Goal: Transaction & Acquisition: Purchase product/service

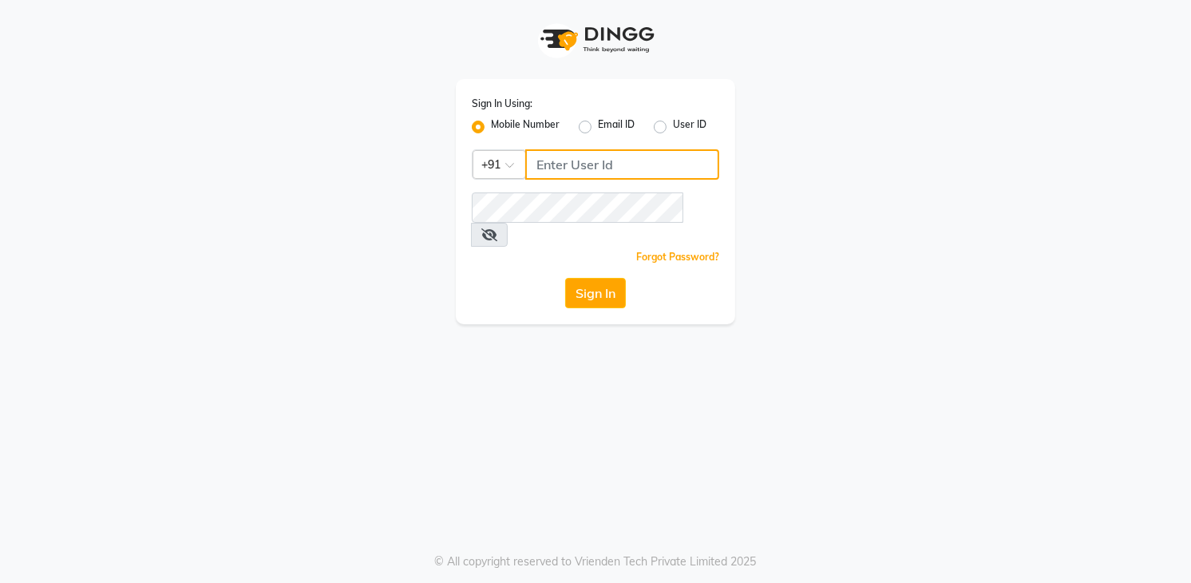
click at [598, 168] on input "Username" at bounding box center [622, 164] width 194 height 30
click at [544, 163] on input "07997434445" at bounding box center [622, 164] width 194 height 30
click at [669, 166] on input "7997434445" at bounding box center [622, 164] width 194 height 30
type input "7"
type input "8790031435"
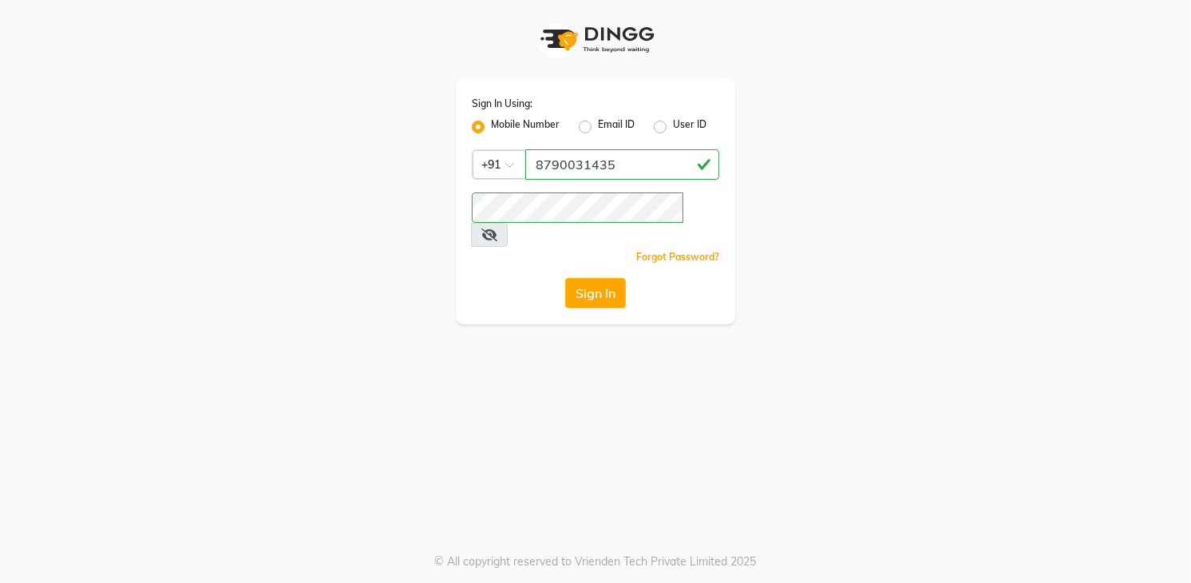
click at [497, 228] on icon at bounding box center [489, 234] width 16 height 13
click at [581, 278] on button "Sign In" at bounding box center [595, 293] width 61 height 30
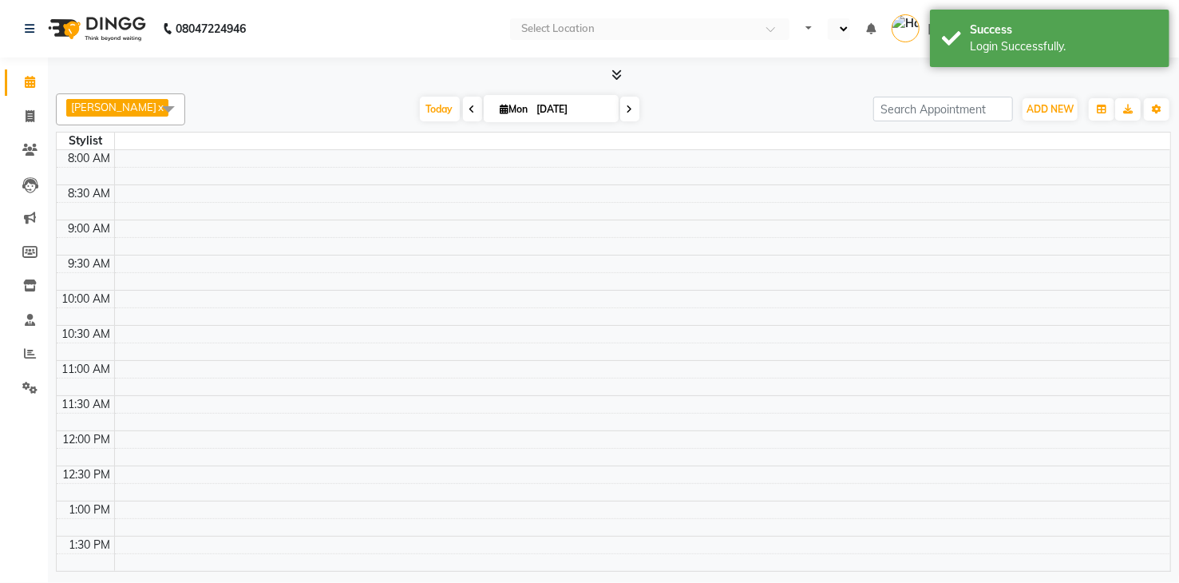
select select "en"
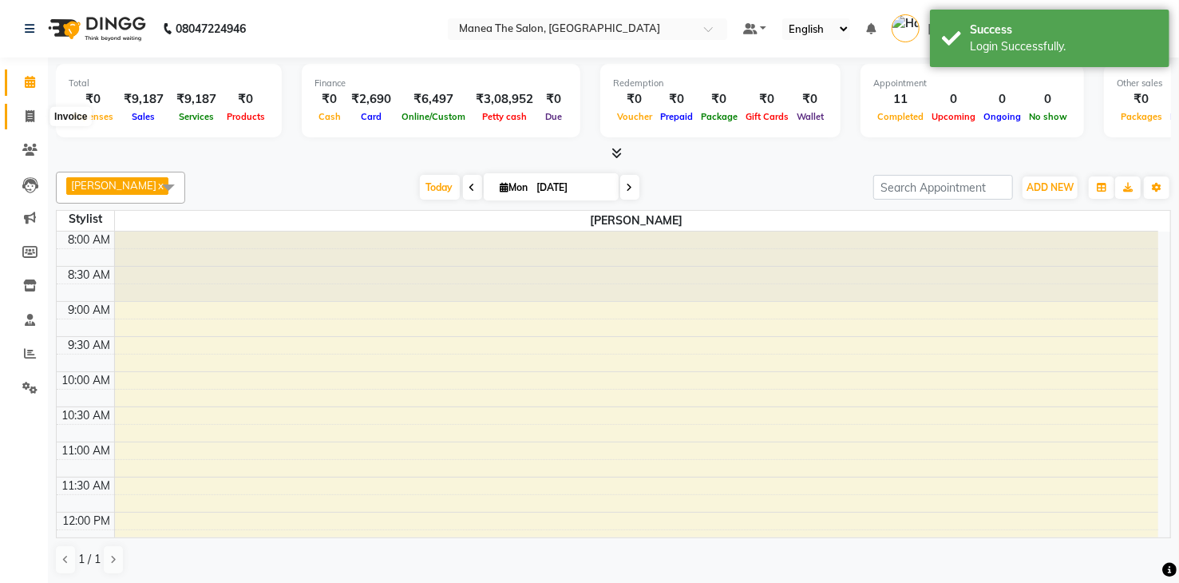
click at [26, 116] on icon at bounding box center [30, 116] width 9 height 12
select select "service"
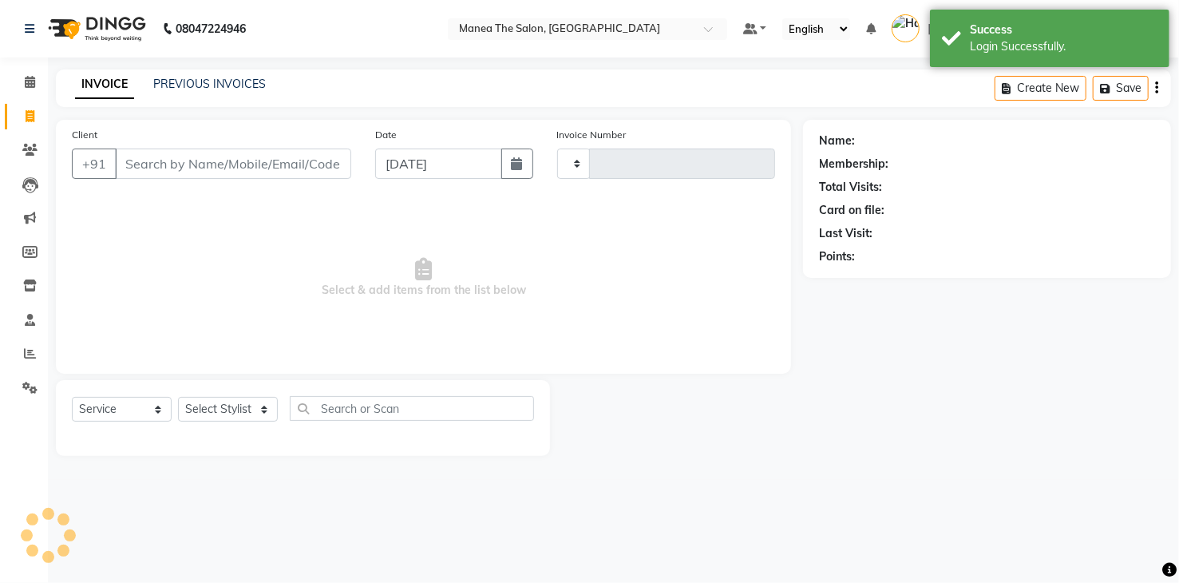
type input "1760"
select select "5481"
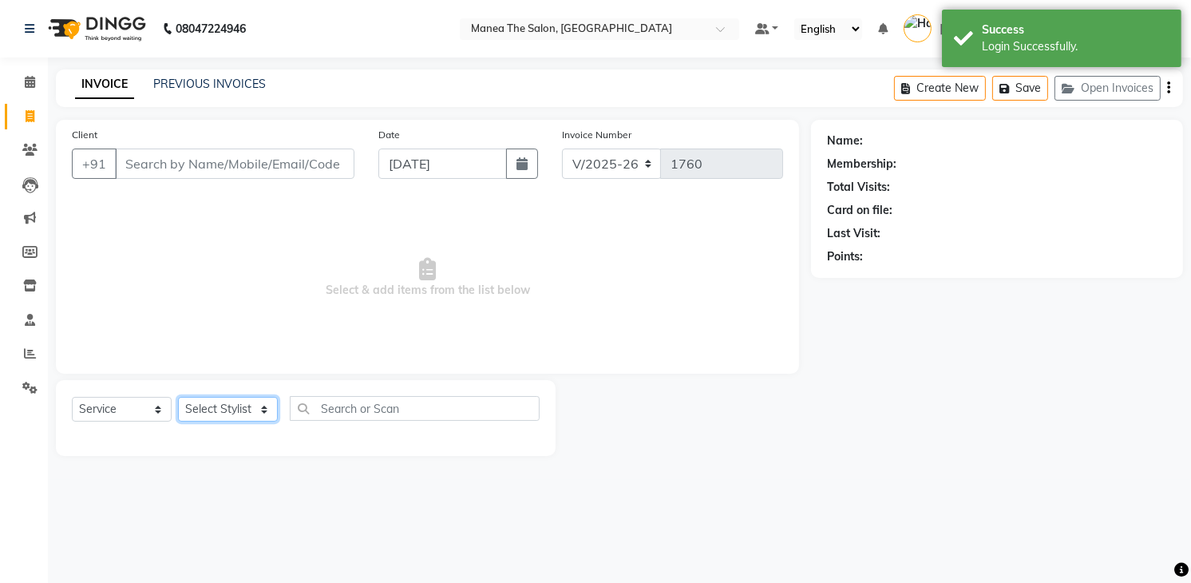
click at [212, 413] on select "Select Stylist [PERSON_NAME] Renuka [PERSON_NAME] [PERSON_NAME] [PERSON_NAME]" at bounding box center [228, 409] width 100 height 25
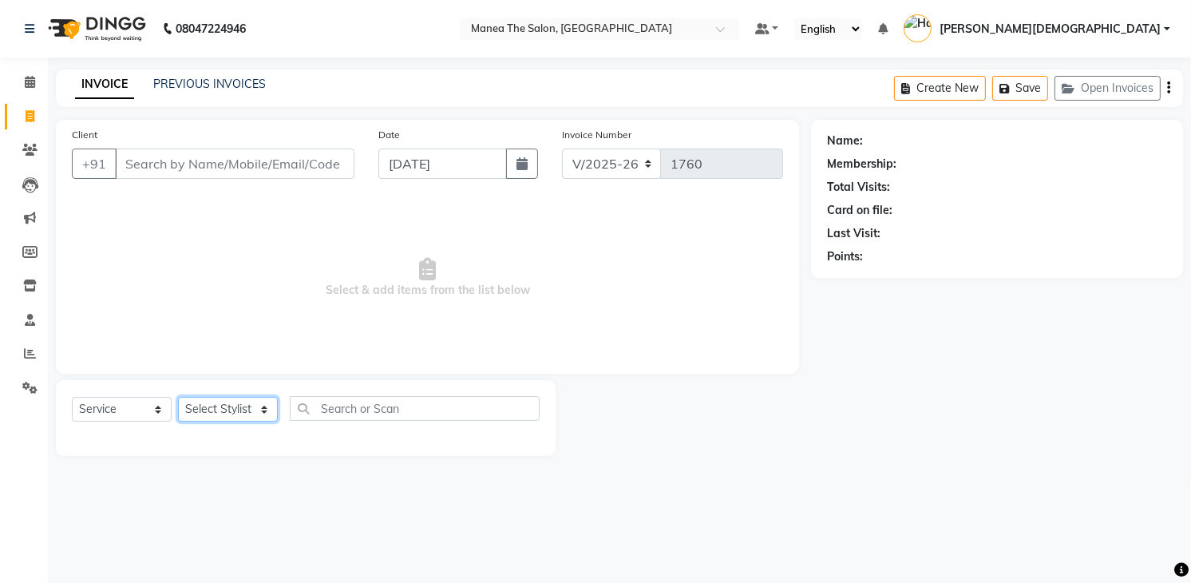
select select "86556"
click at [178, 397] on select "Select Stylist [PERSON_NAME] Renuka [PERSON_NAME] [PERSON_NAME] [PERSON_NAME]" at bounding box center [228, 409] width 100 height 25
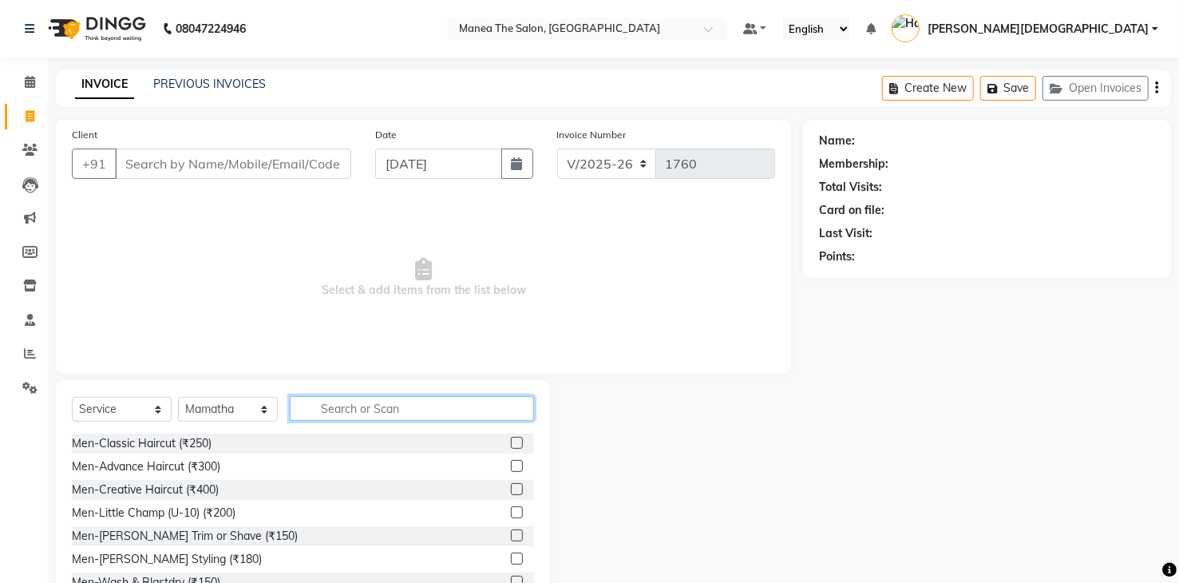
click at [331, 413] on input "text" at bounding box center [412, 408] width 244 height 25
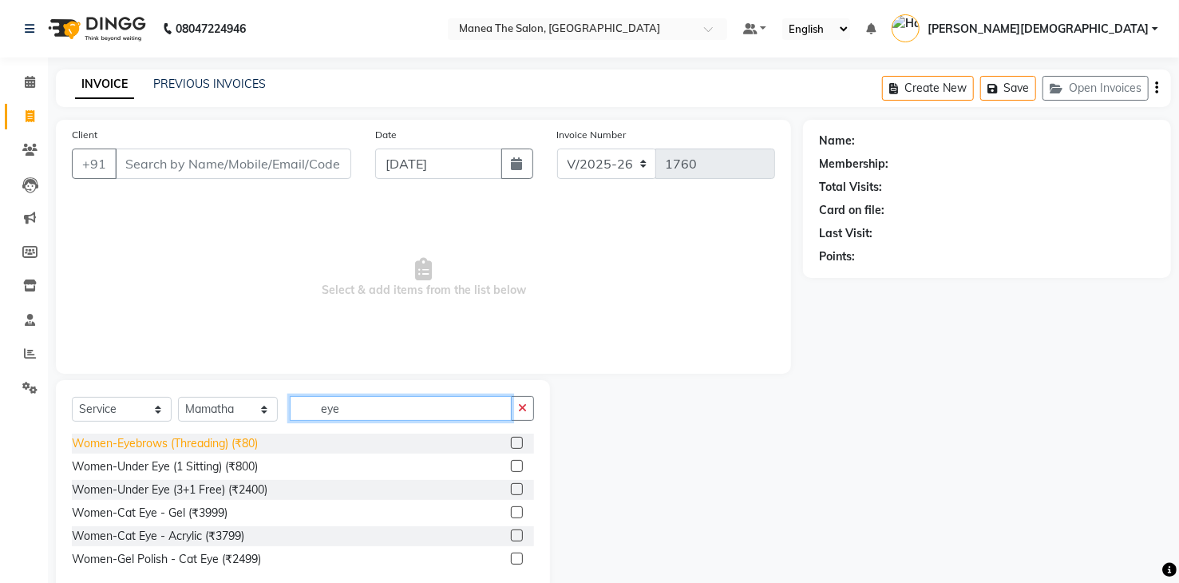
type input "eye"
click at [236, 442] on div "Women-Eyebrows (Threading) (₹80)" at bounding box center [165, 443] width 186 height 17
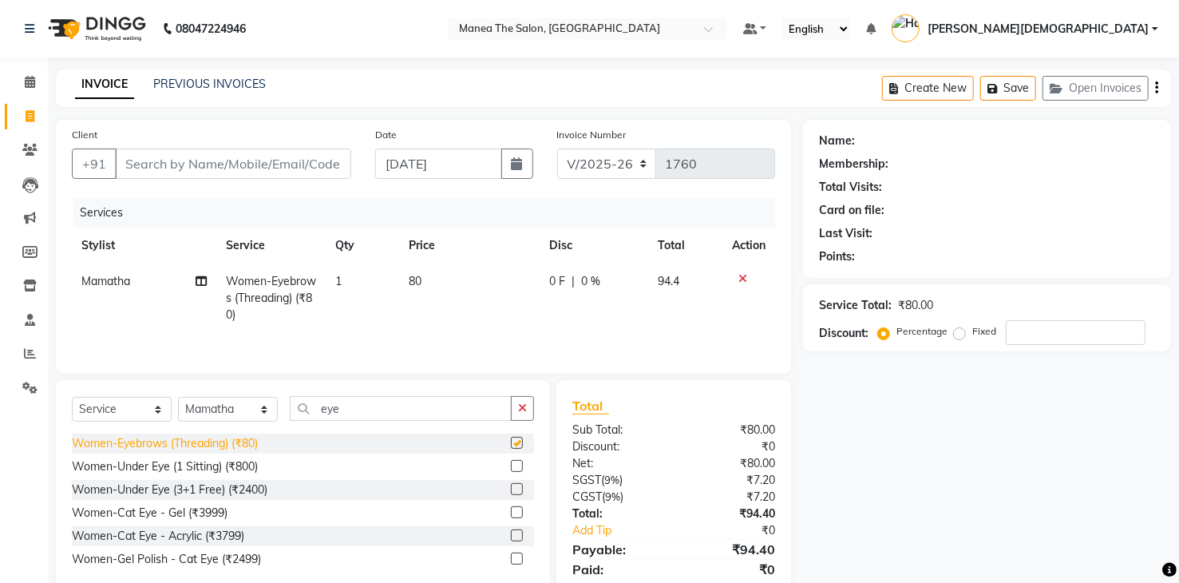
checkbox input "false"
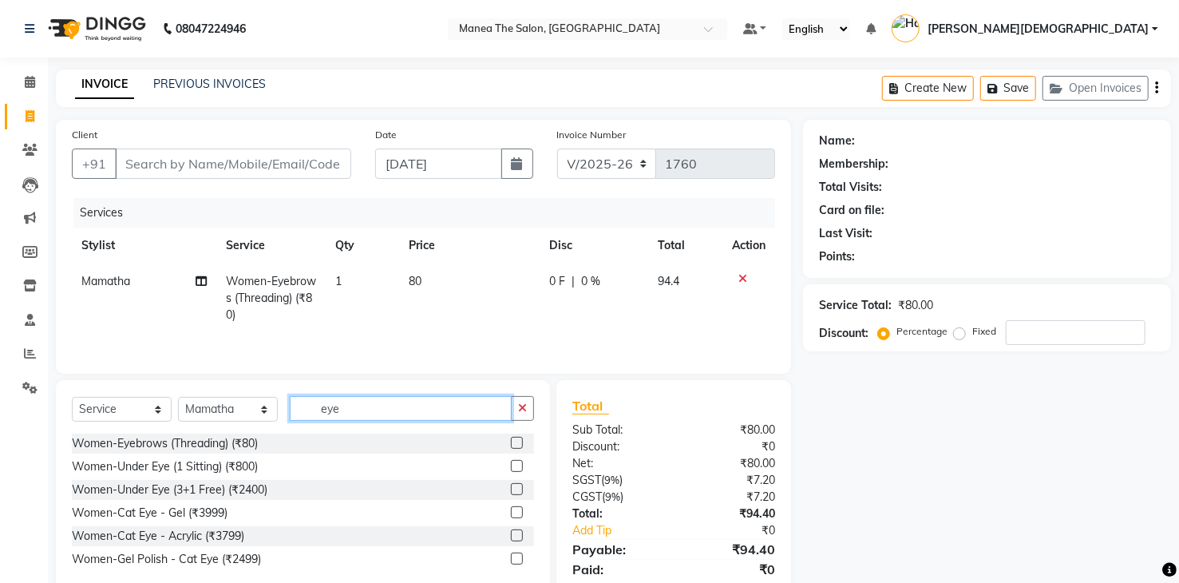
click at [347, 402] on input "eye" at bounding box center [401, 408] width 222 height 25
type input "e"
type input "thre"
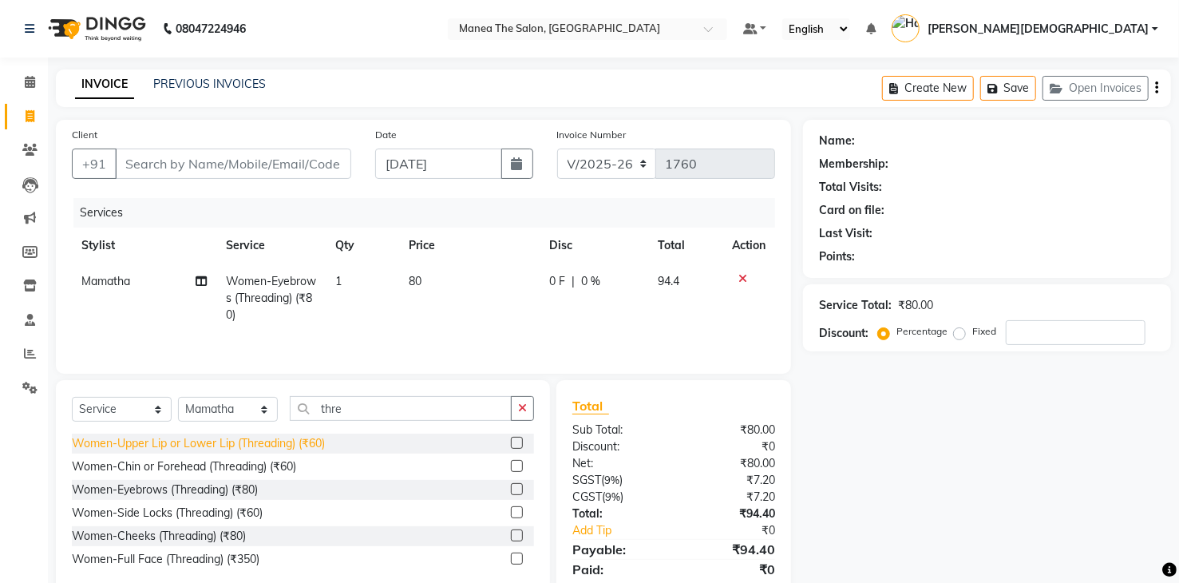
click at [240, 448] on div "Women-Upper Lip or Lower Lip (Threading) (₹60)" at bounding box center [198, 443] width 253 height 17
checkbox input "false"
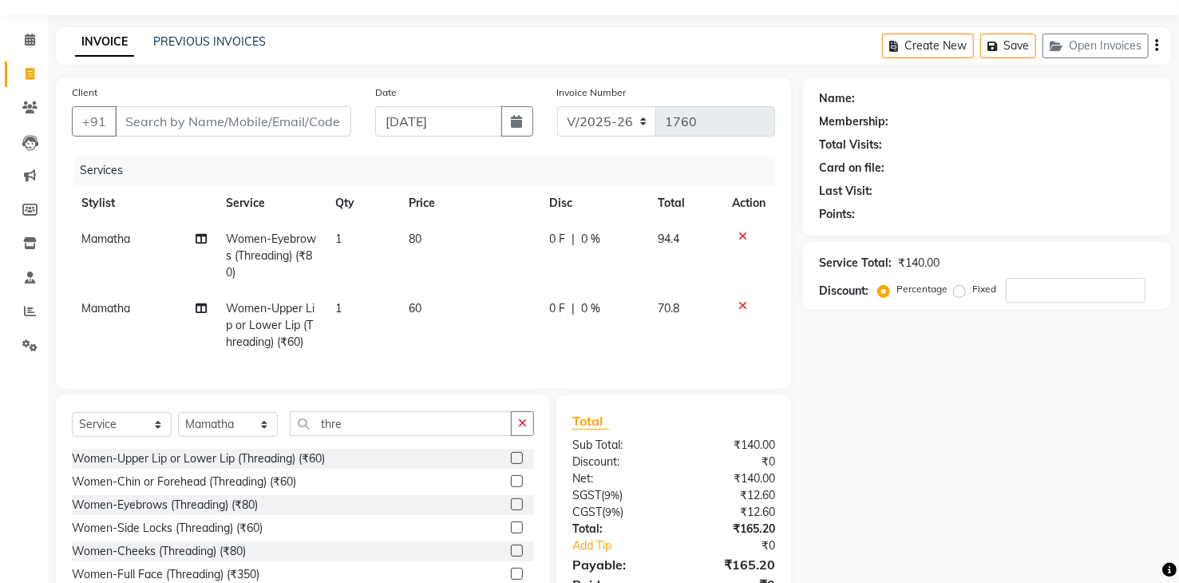
scroll to position [80, 0]
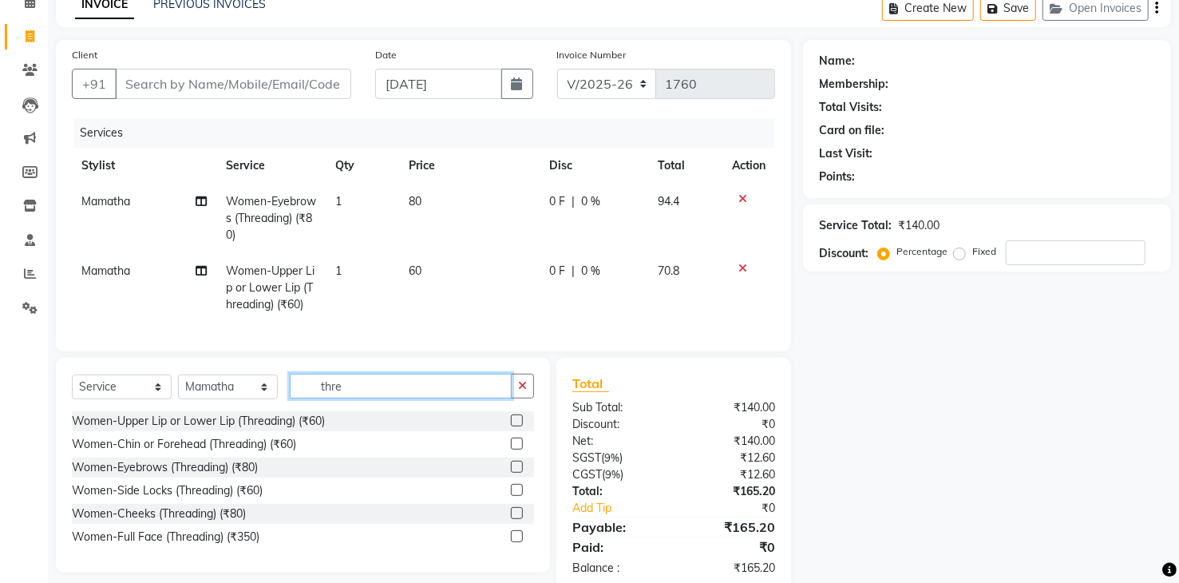
click at [358, 396] on input "thre" at bounding box center [401, 386] width 222 height 25
type input "t"
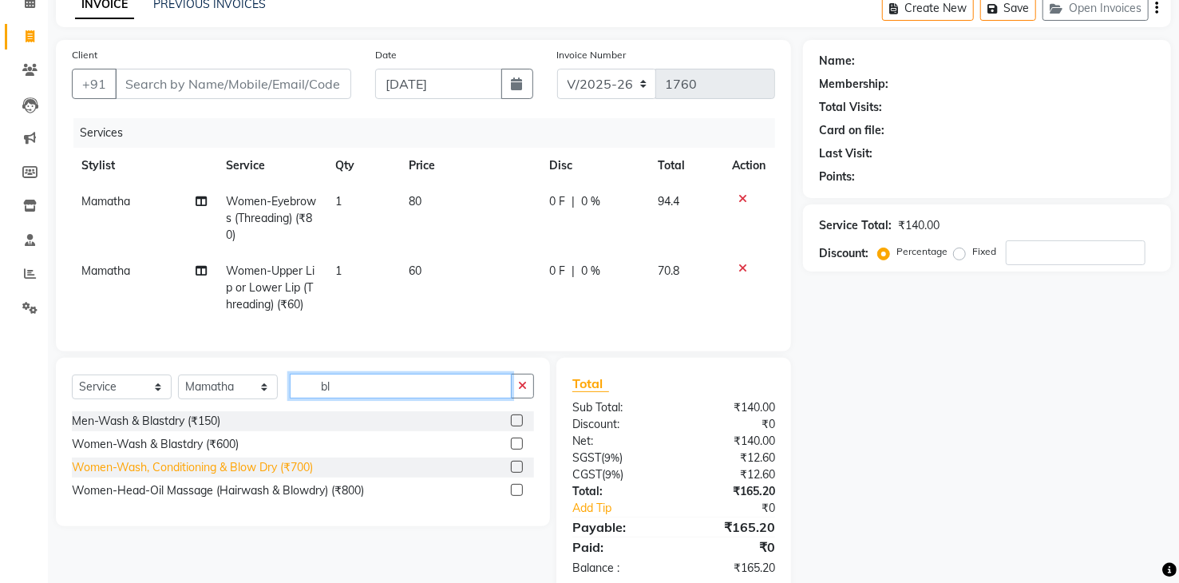
type input "bl"
click at [219, 476] on div "Women-Wash, Conditioning & Blow Dry (₹700)" at bounding box center [192, 467] width 241 height 17
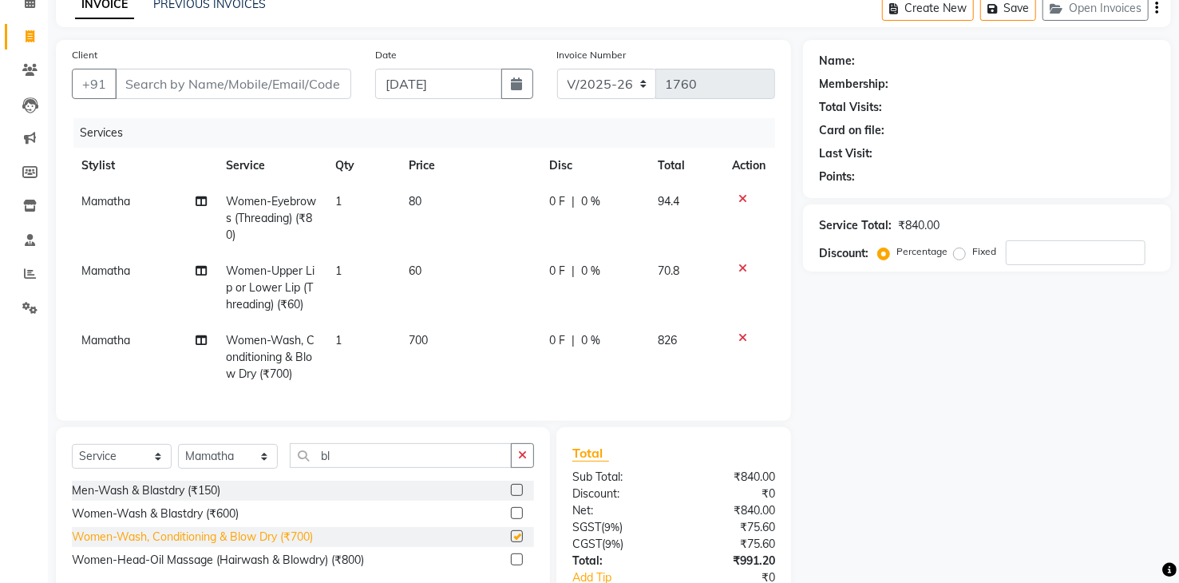
checkbox input "false"
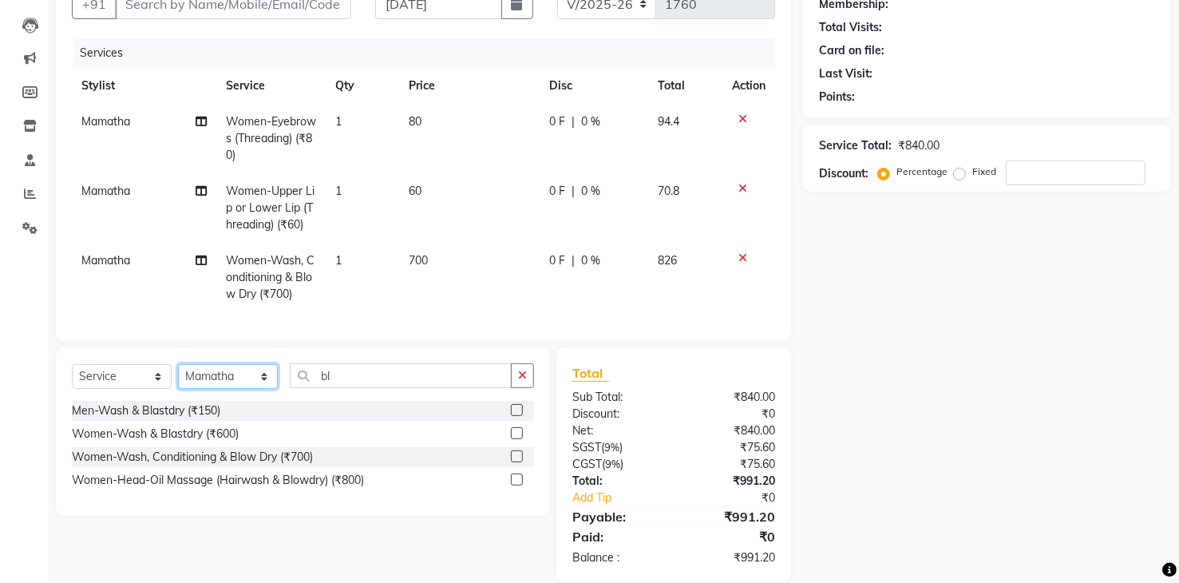
click at [264, 386] on select "Select Stylist [PERSON_NAME] Renuka [PERSON_NAME] [PERSON_NAME] [PERSON_NAME]" at bounding box center [228, 376] width 100 height 25
select select "84828"
click at [178, 376] on select "Select Stylist [PERSON_NAME] Renuka [PERSON_NAME] [PERSON_NAME] [PERSON_NAME]" at bounding box center [228, 376] width 100 height 25
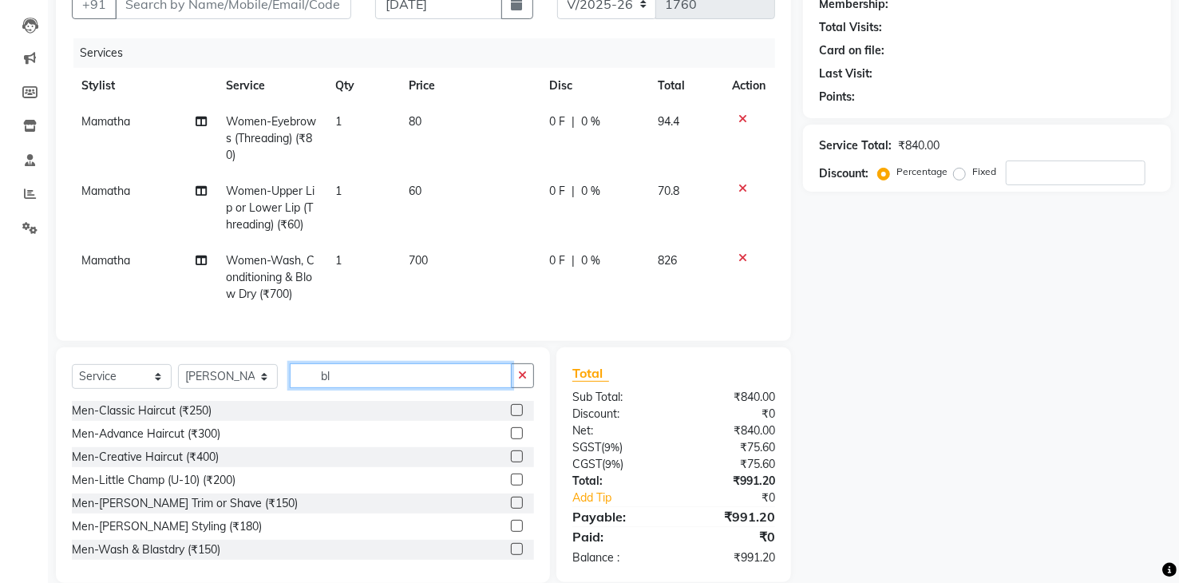
click at [346, 383] on input "bl" at bounding box center [401, 375] width 222 height 25
type input "b"
click at [174, 419] on div "Men-Classic Haircut (₹250)" at bounding box center [142, 410] width 140 height 17
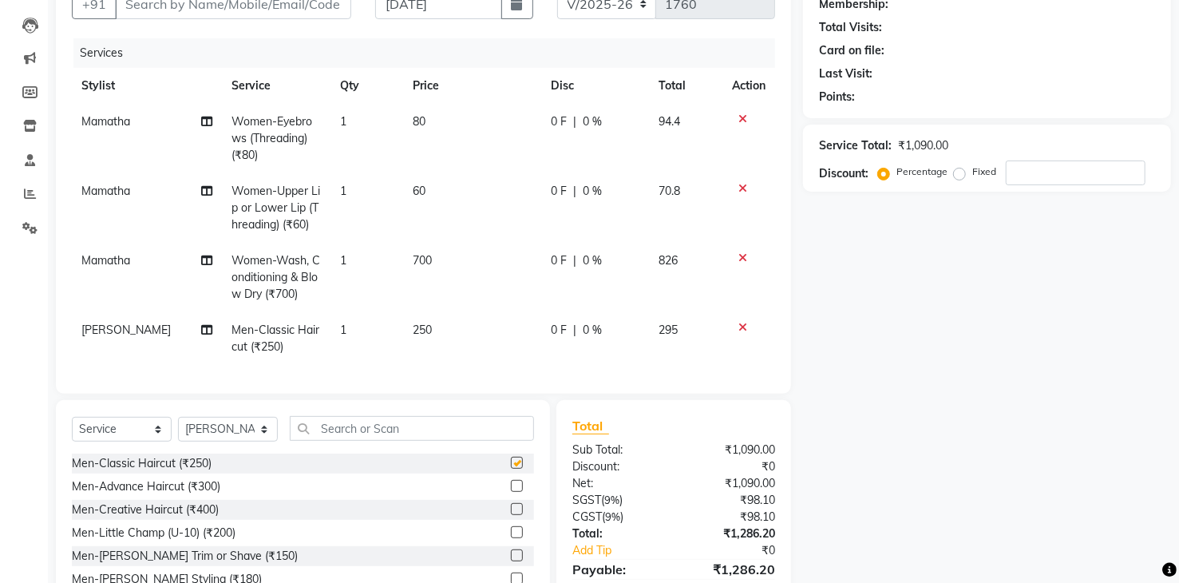
checkbox input "false"
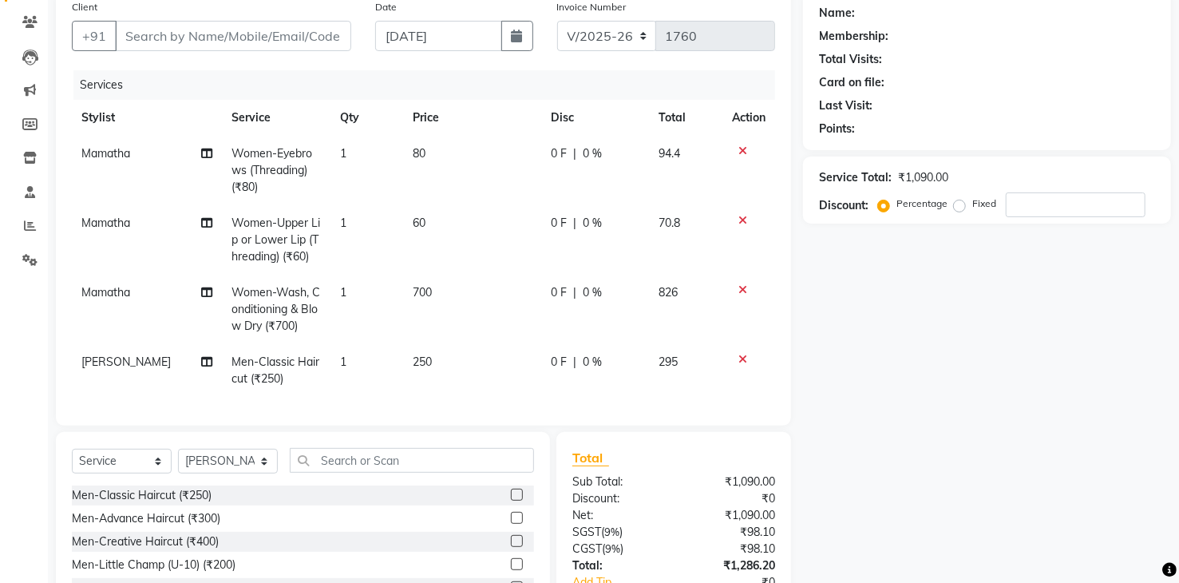
scroll to position [80, 0]
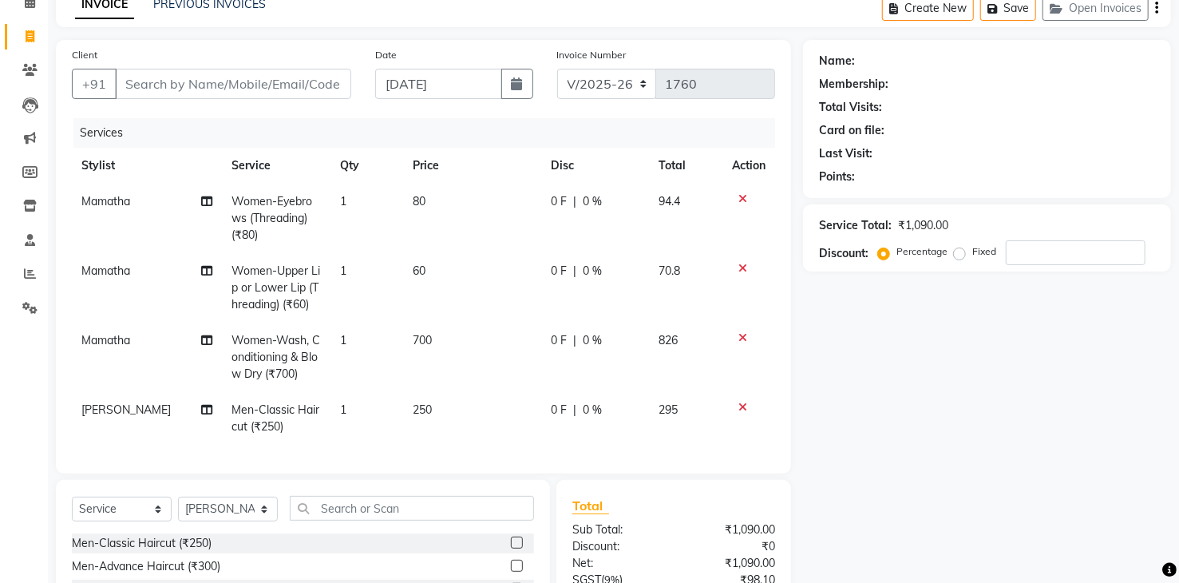
click at [447, 207] on td "80" at bounding box center [472, 218] width 139 height 69
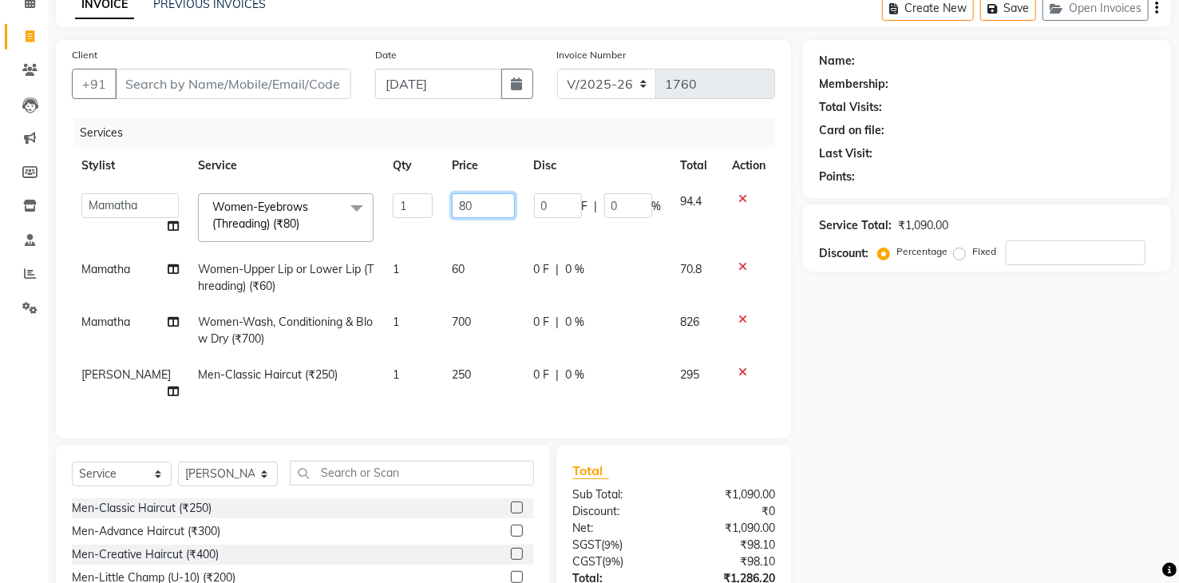
click at [481, 206] on input "80" at bounding box center [483, 205] width 62 height 25
type input "8"
type input "60"
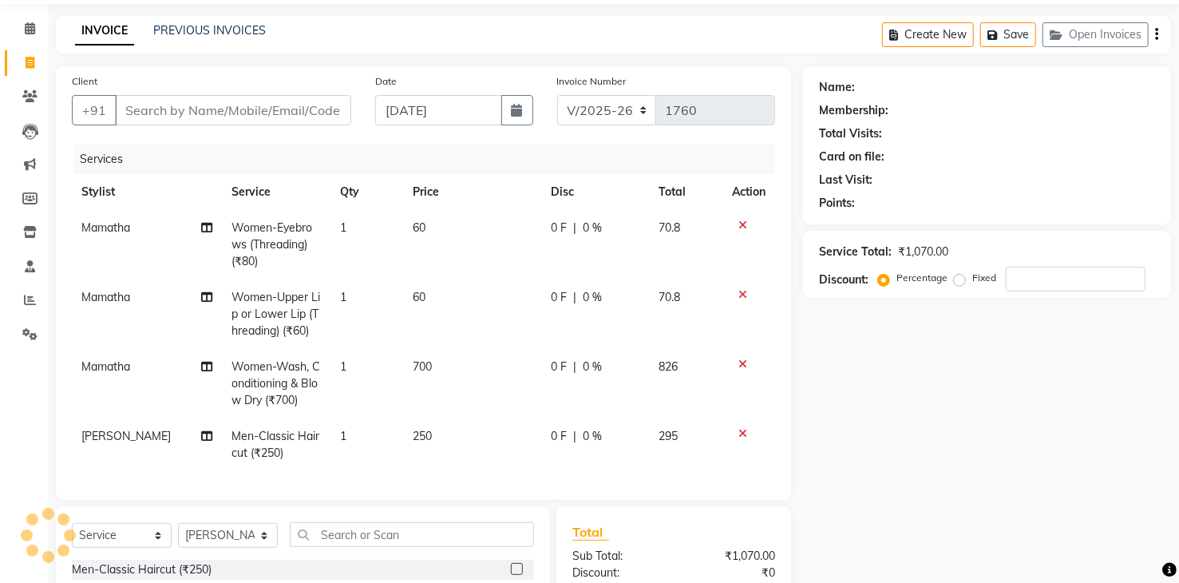
scroll to position [36, 0]
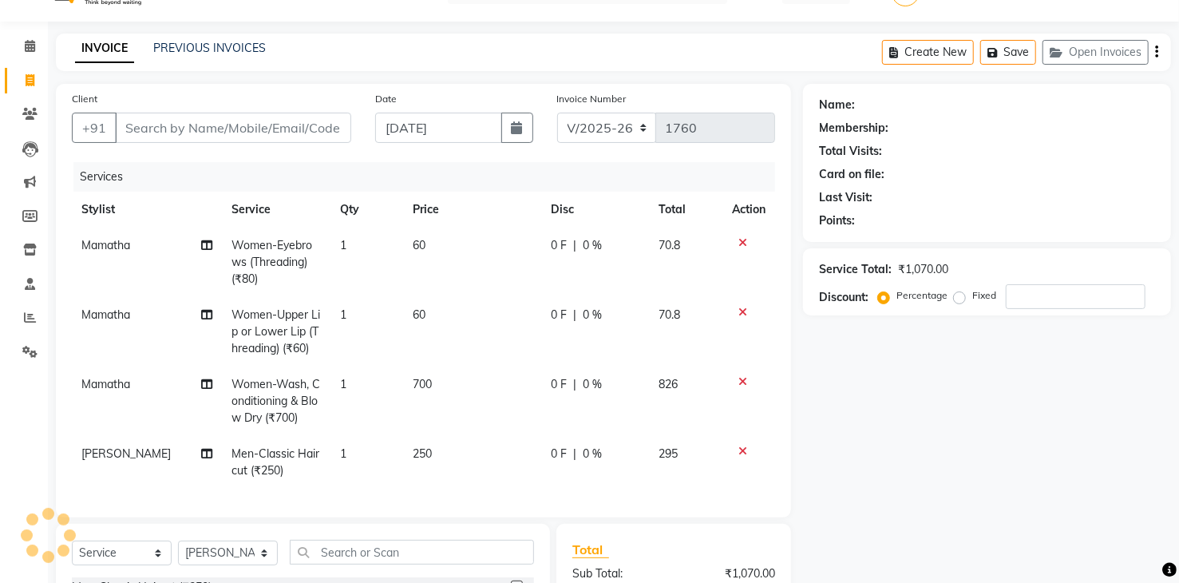
click at [741, 378] on icon at bounding box center [742, 381] width 9 height 11
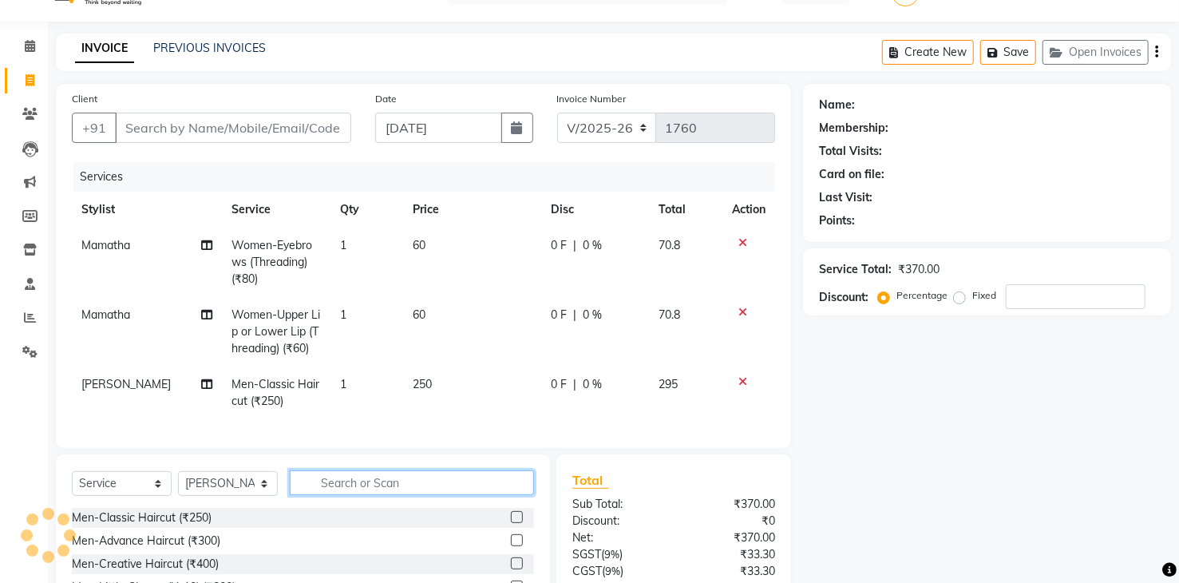
click at [416, 495] on input "text" at bounding box center [412, 482] width 244 height 25
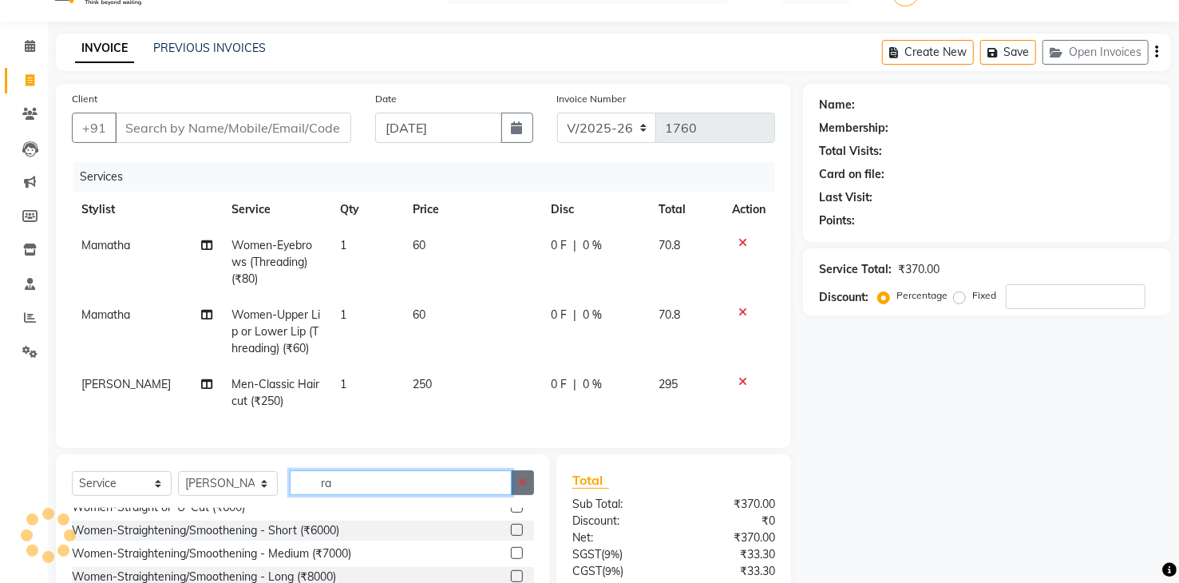
type input "ra"
click at [523, 488] on icon "button" at bounding box center [522, 482] width 9 height 11
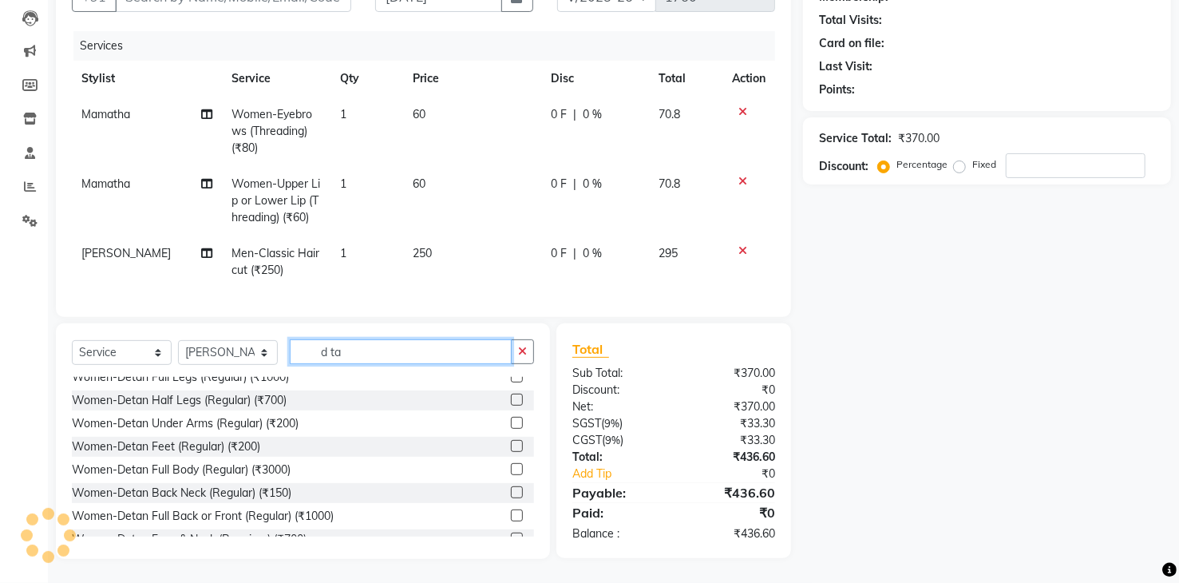
scroll to position [0, 0]
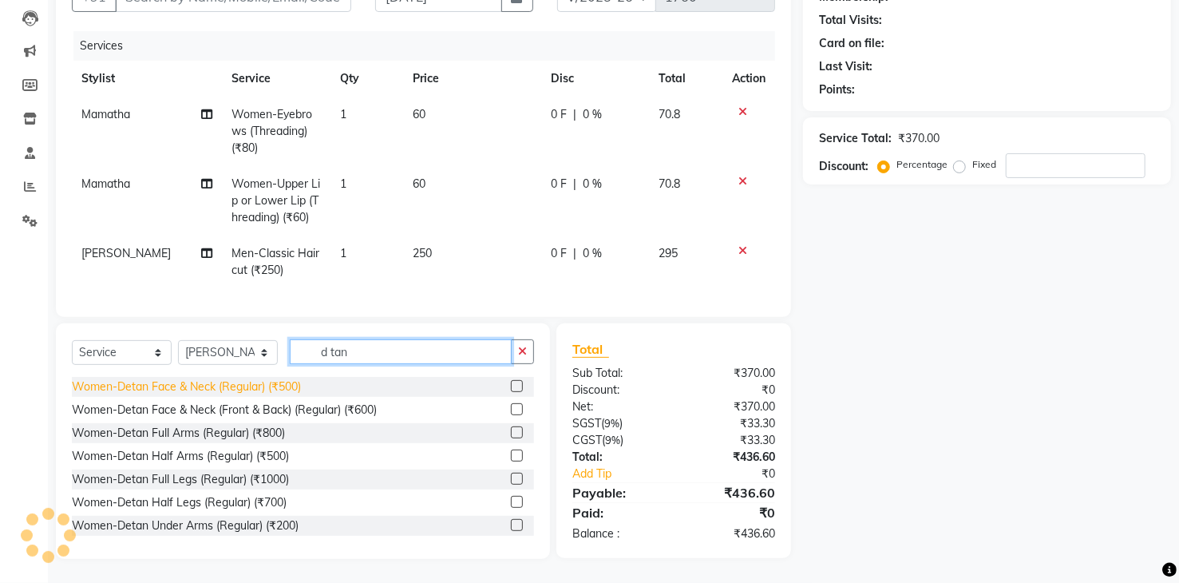
type input "d tan"
click at [253, 382] on div "Women-Detan Face & Neck (Regular) (₹500)" at bounding box center [186, 386] width 229 height 17
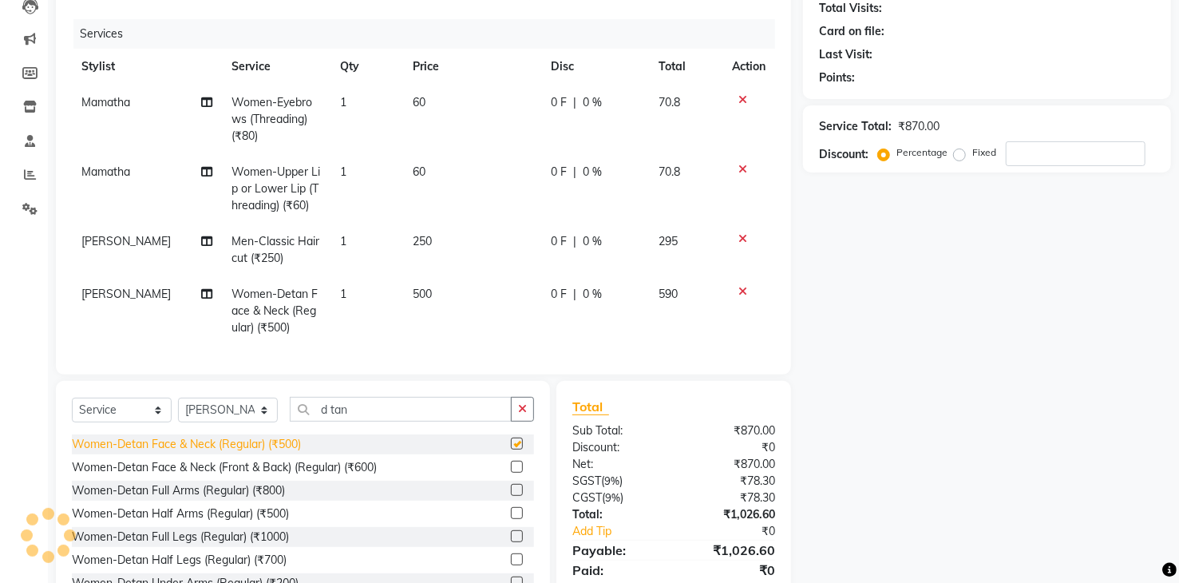
checkbox input "false"
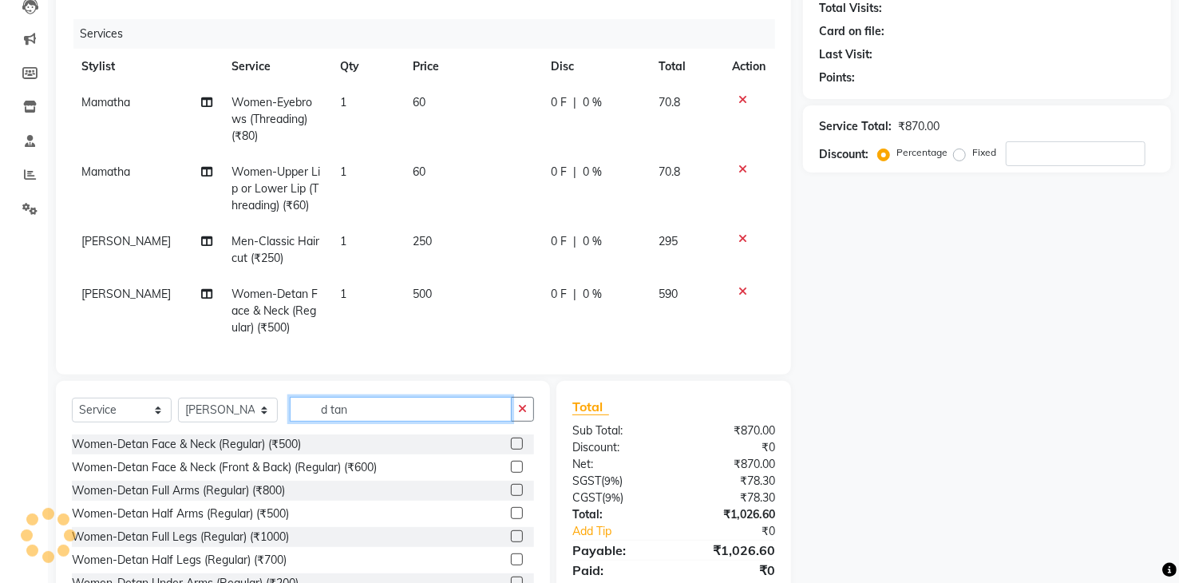
click at [361, 421] on input "d tan" at bounding box center [401, 409] width 222 height 25
click at [740, 294] on icon at bounding box center [742, 291] width 9 height 11
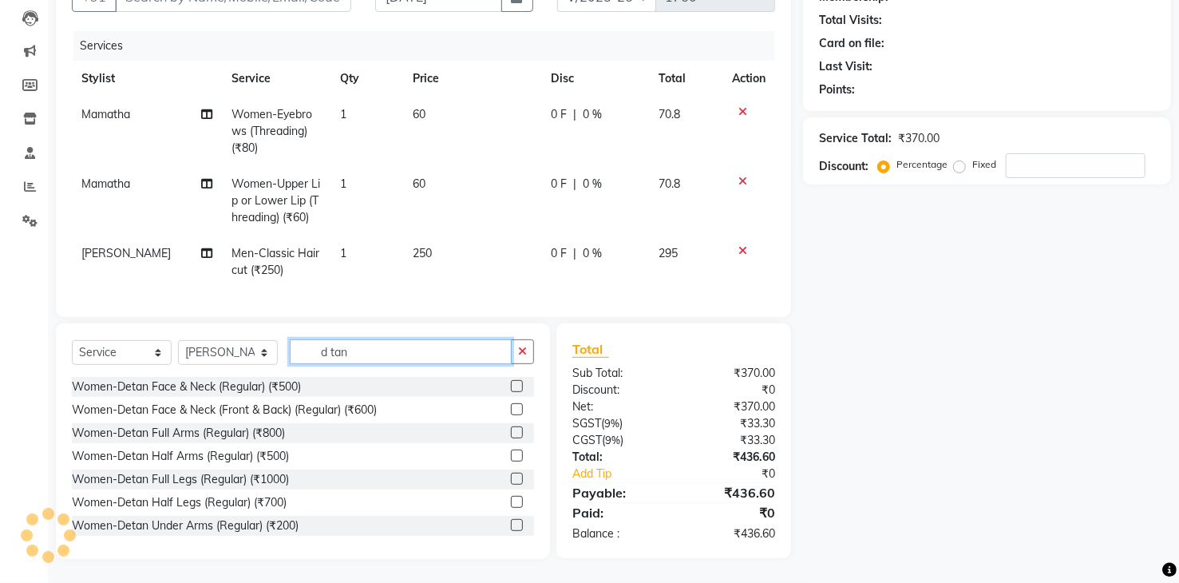
click at [354, 352] on input "d tan" at bounding box center [401, 351] width 222 height 25
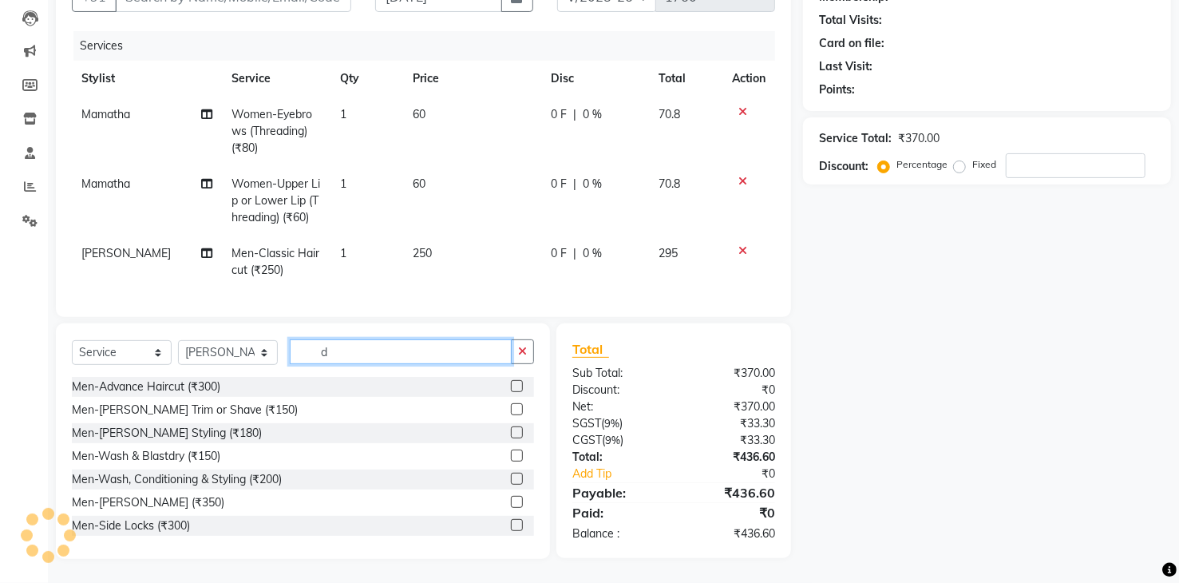
type input "d"
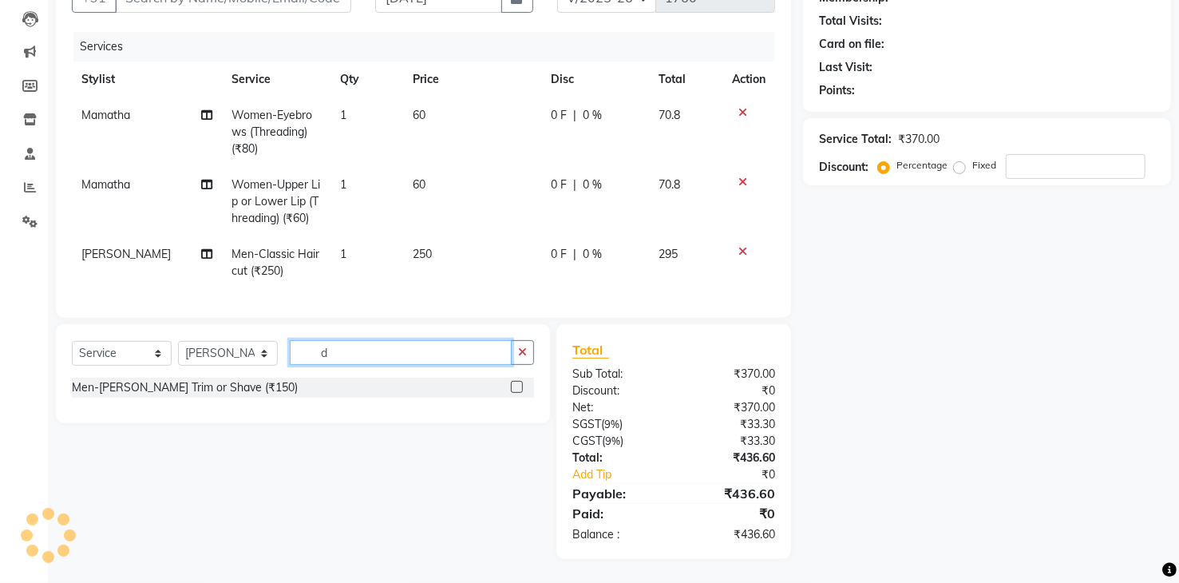
scroll to position [179, 0]
type input "d"
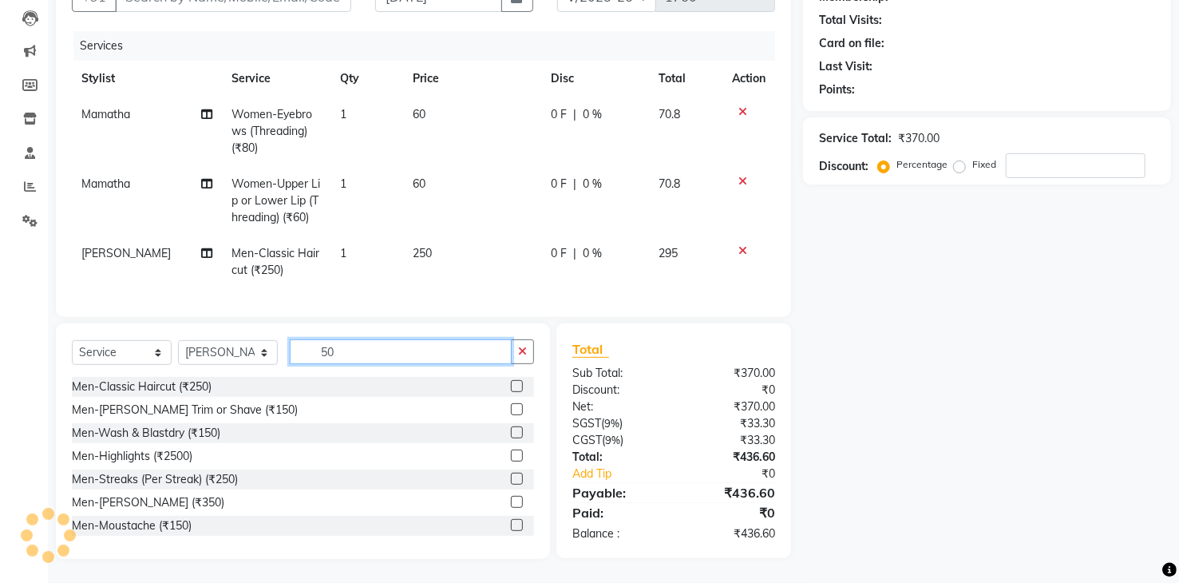
type input "5"
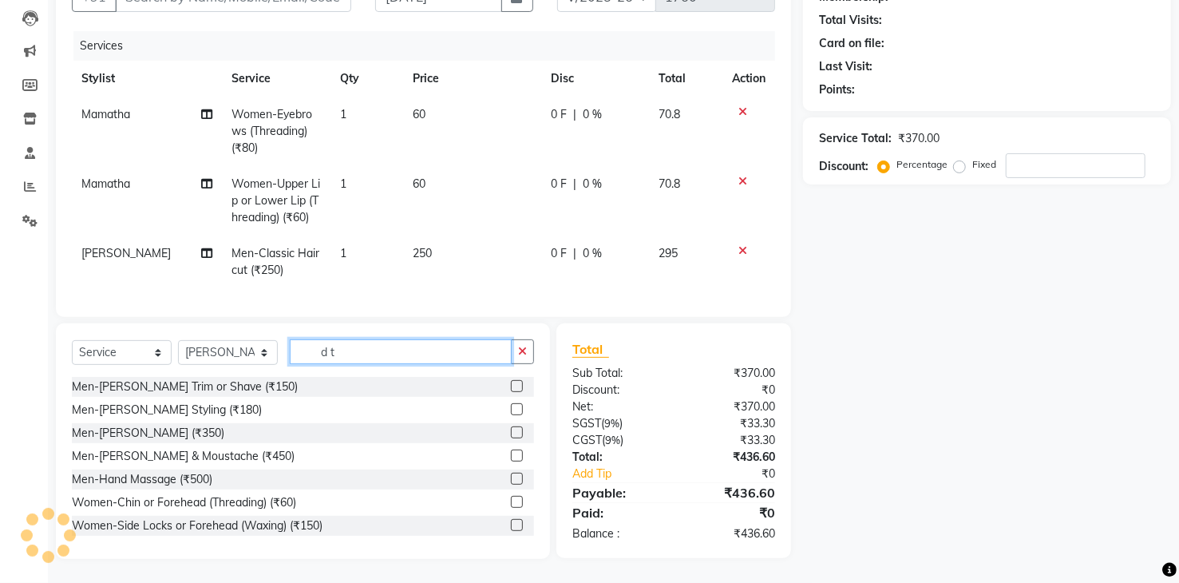
scroll to position [177, 0]
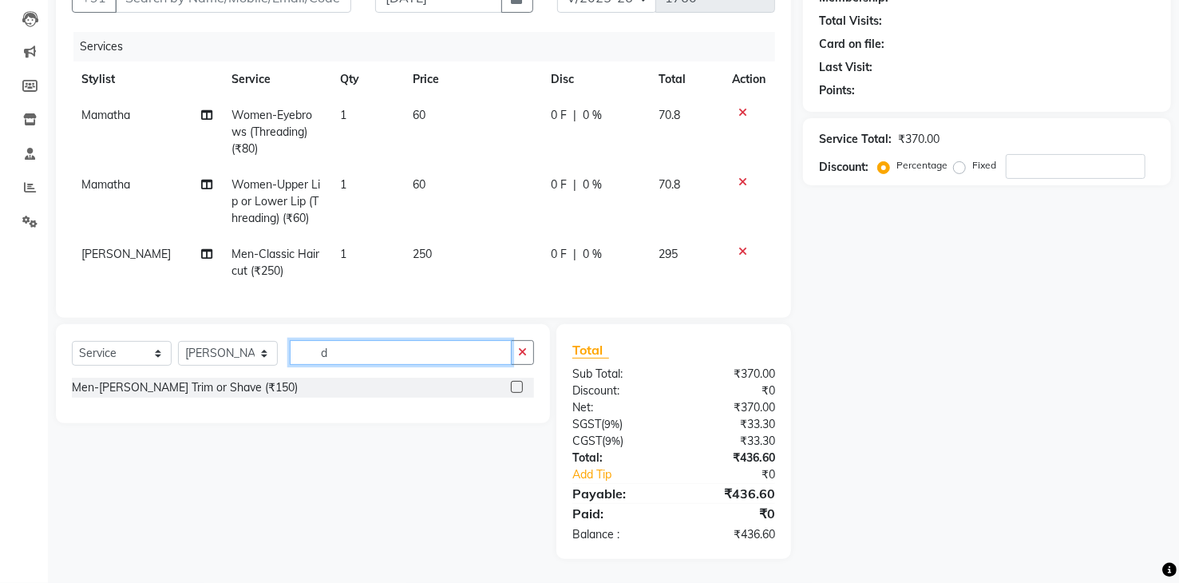
type input "d"
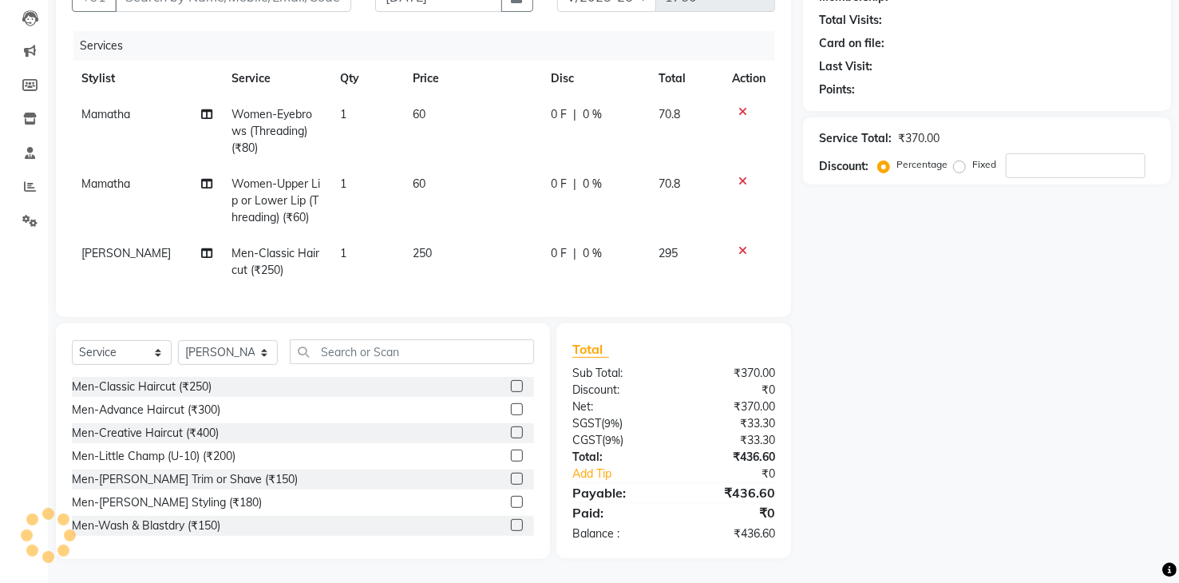
click at [741, 245] on icon at bounding box center [742, 250] width 9 height 11
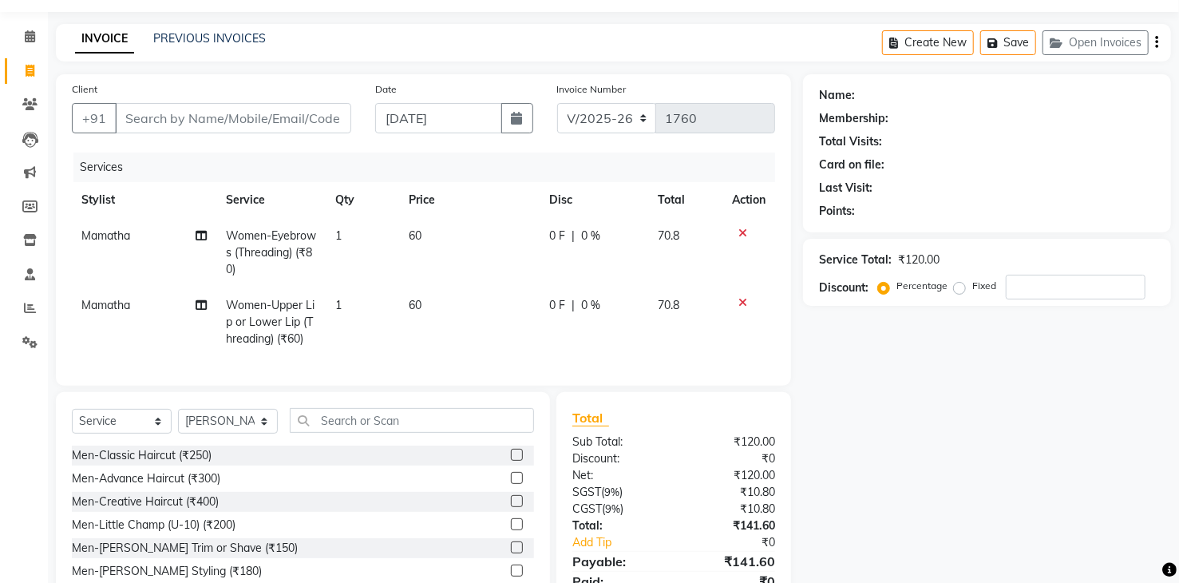
scroll to position [125, 0]
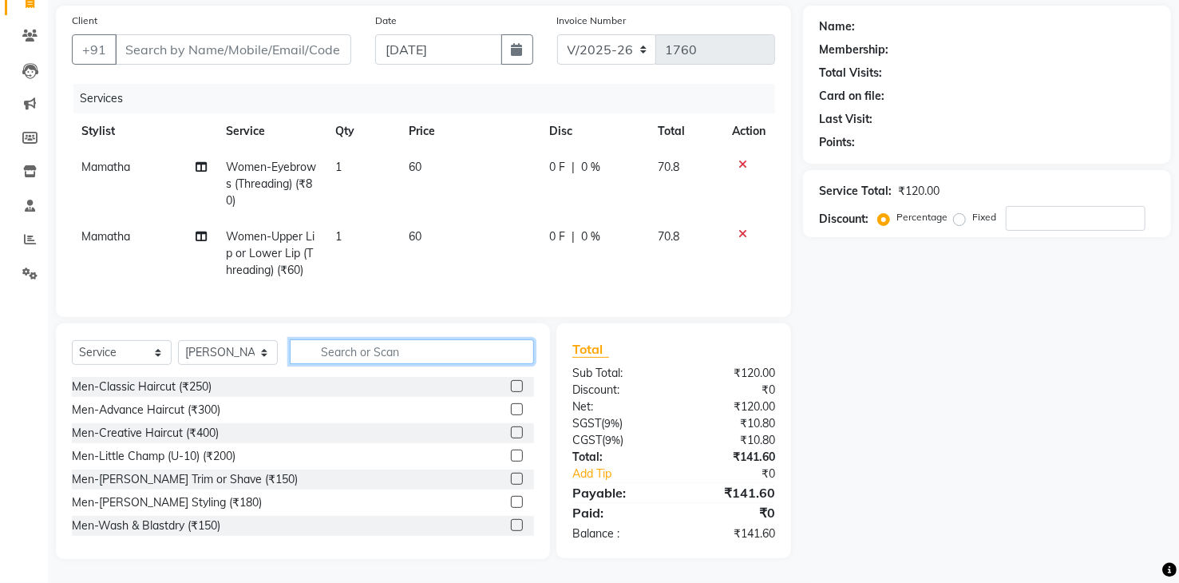
click at [338, 346] on input "text" at bounding box center [412, 351] width 244 height 25
type input "h"
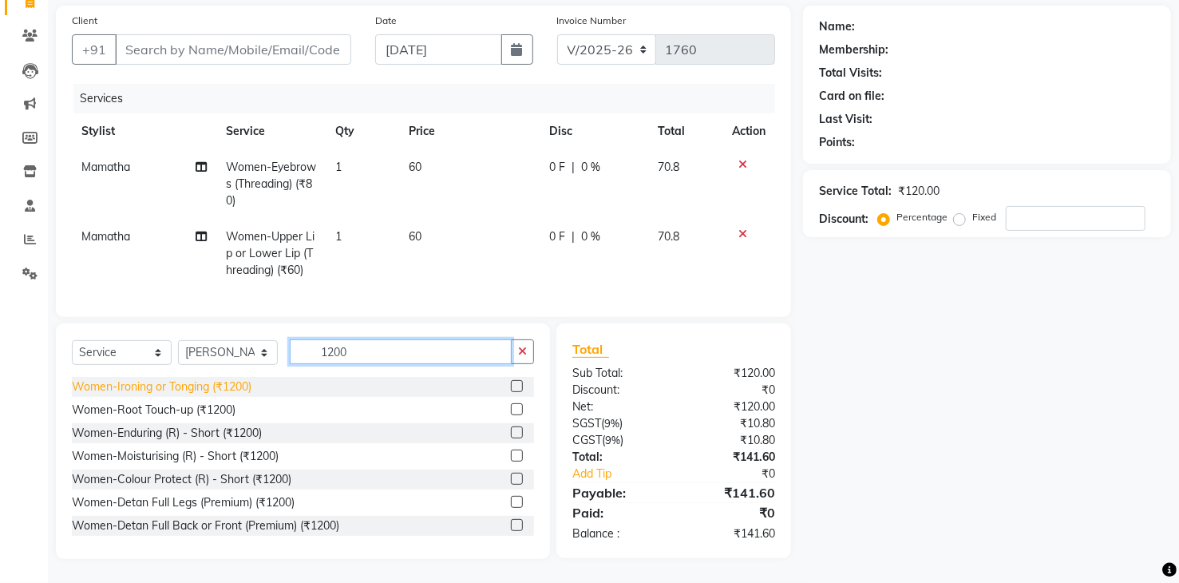
type input "1200"
click at [224, 388] on div "Women-Ironing or Tonging (₹1200)" at bounding box center [162, 386] width 180 height 17
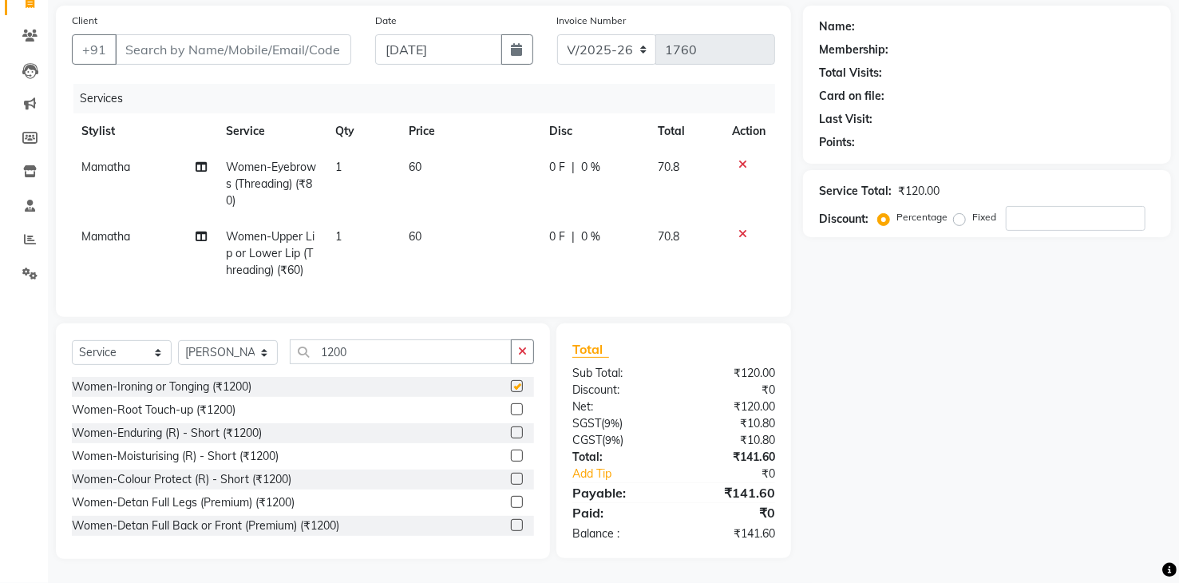
checkbox input "false"
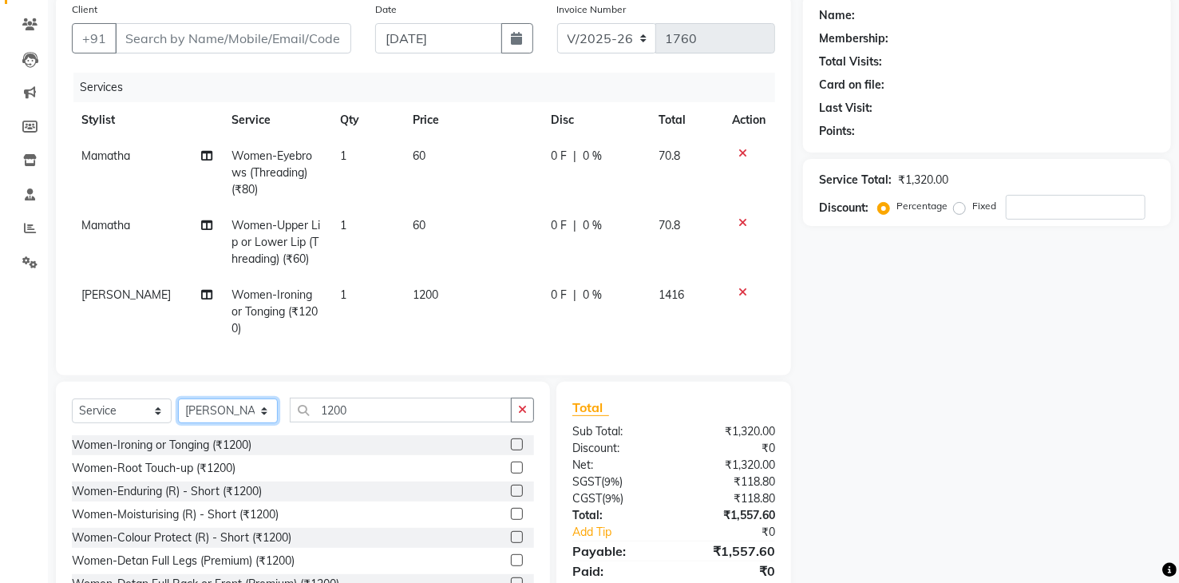
click at [239, 423] on select "Select Stylist [PERSON_NAME] Renuka [PERSON_NAME] [PERSON_NAME] [PERSON_NAME]" at bounding box center [228, 410] width 100 height 25
select select "81467"
click at [178, 409] on select "Select Stylist [PERSON_NAME] Renuka [PERSON_NAME] [PERSON_NAME] [PERSON_NAME]" at bounding box center [228, 410] width 100 height 25
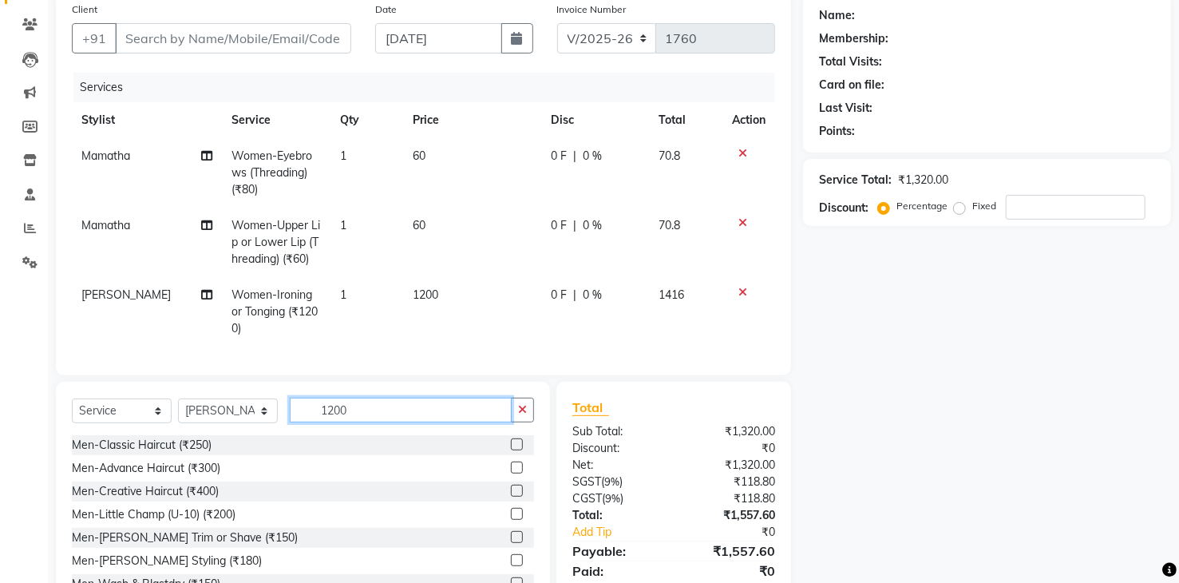
click at [414, 413] on input "1200" at bounding box center [401, 409] width 222 height 25
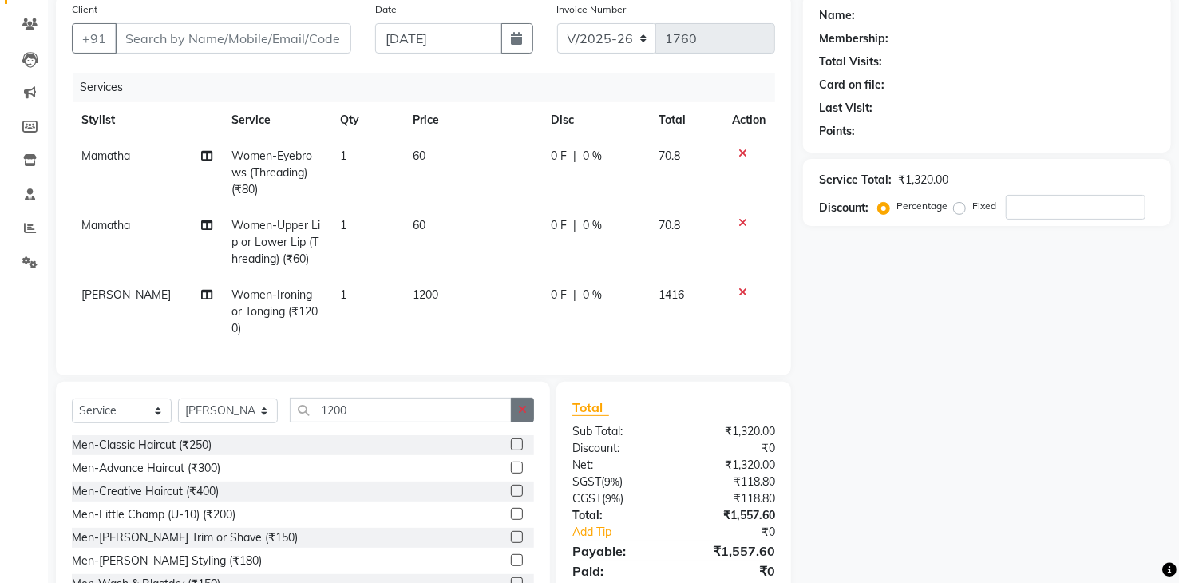
click at [518, 415] on icon "button" at bounding box center [522, 409] width 9 height 11
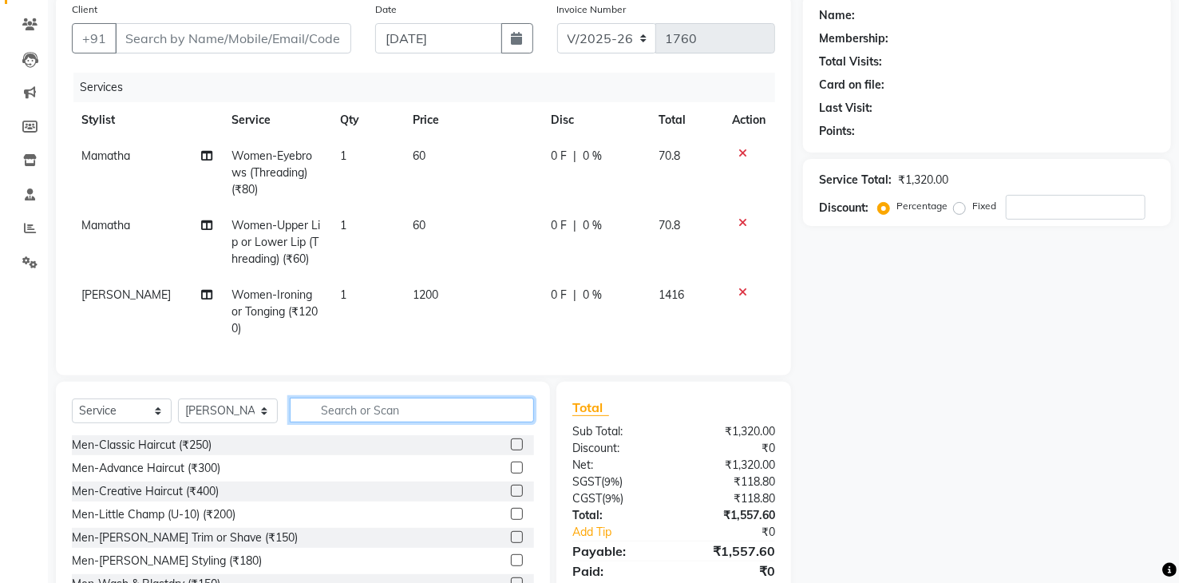
click at [440, 422] on input "text" at bounding box center [412, 409] width 244 height 25
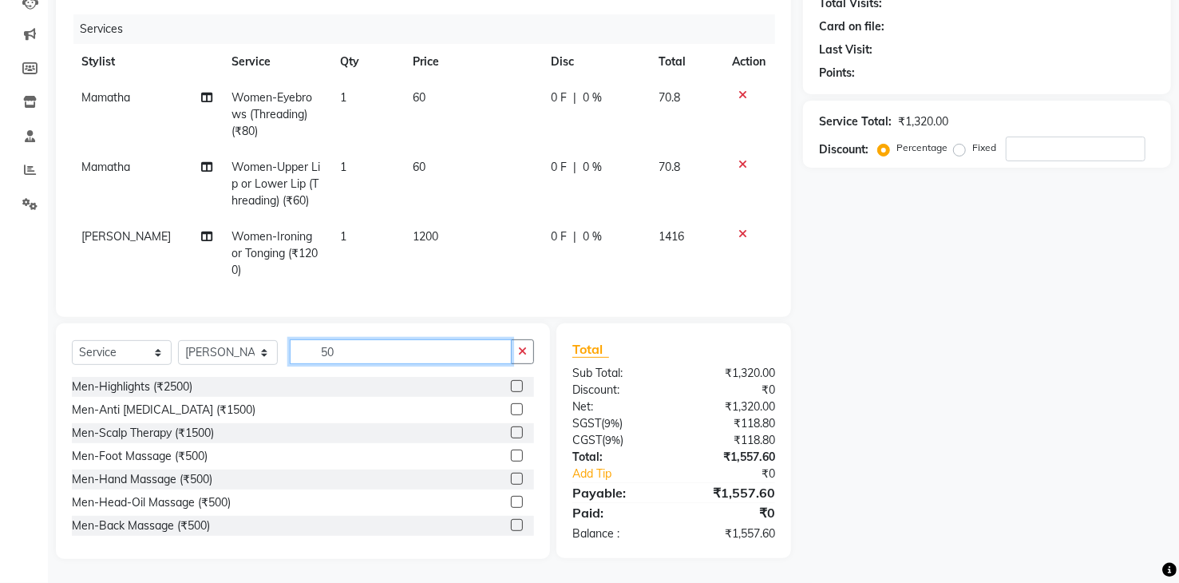
type input "5"
type input "d"
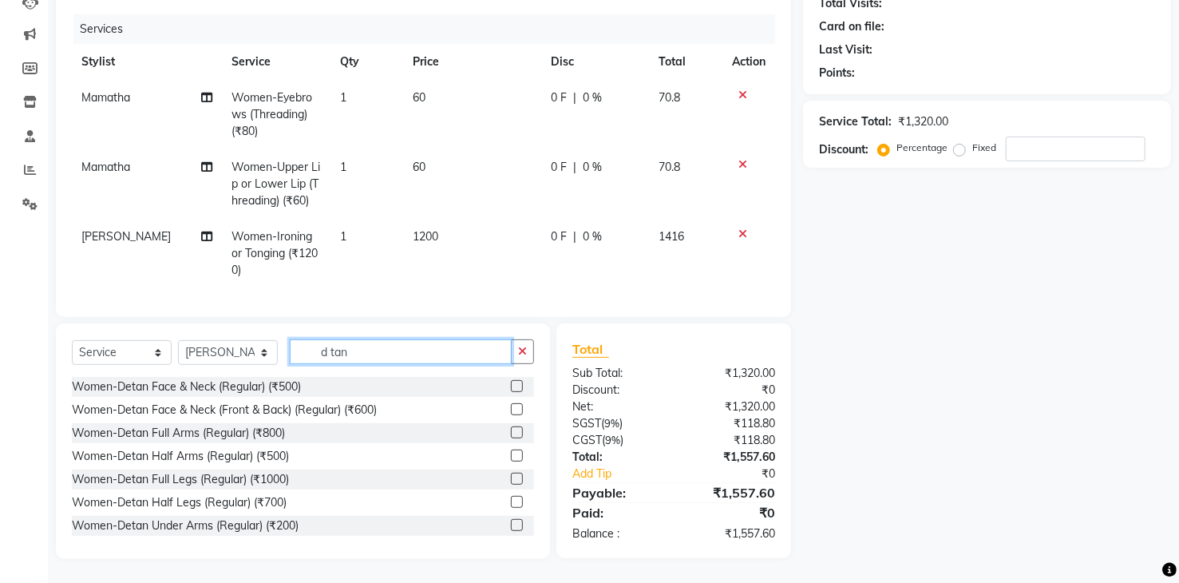
type input "d tan"
click at [511, 386] on label at bounding box center [517, 386] width 12 height 12
click at [511, 386] on input "checkbox" at bounding box center [516, 387] width 10 height 10
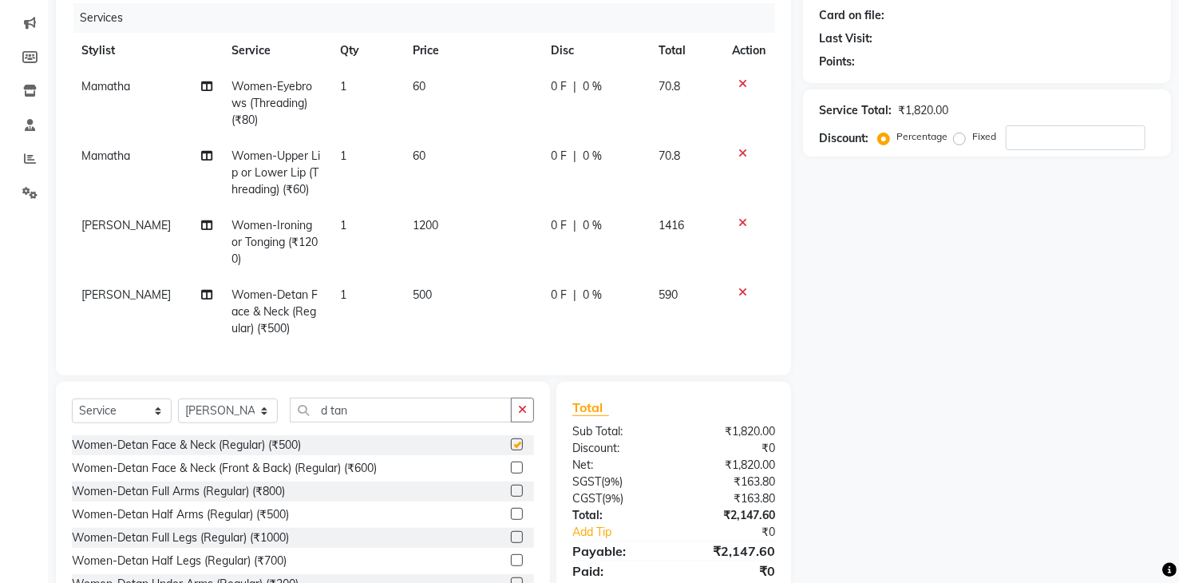
checkbox input "false"
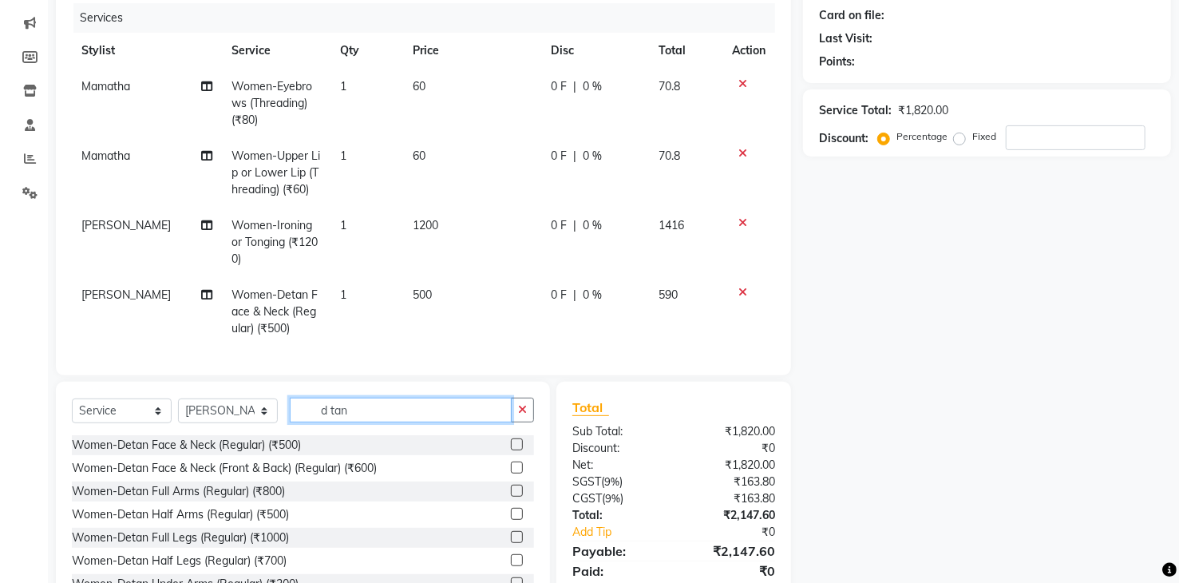
click at [393, 422] on input "d tan" at bounding box center [401, 409] width 222 height 25
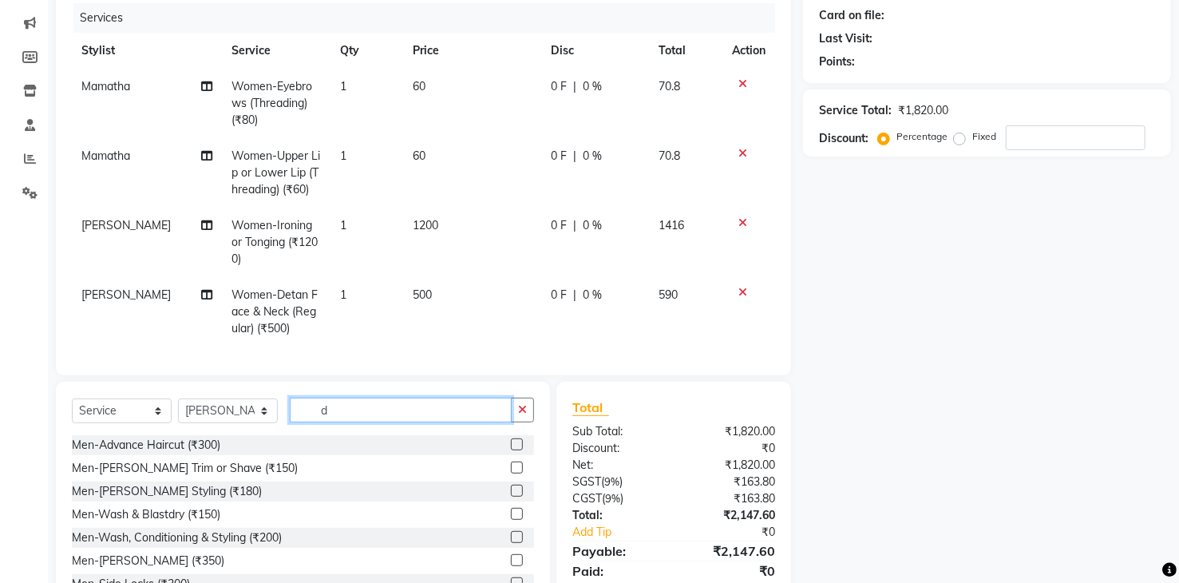
type input "d"
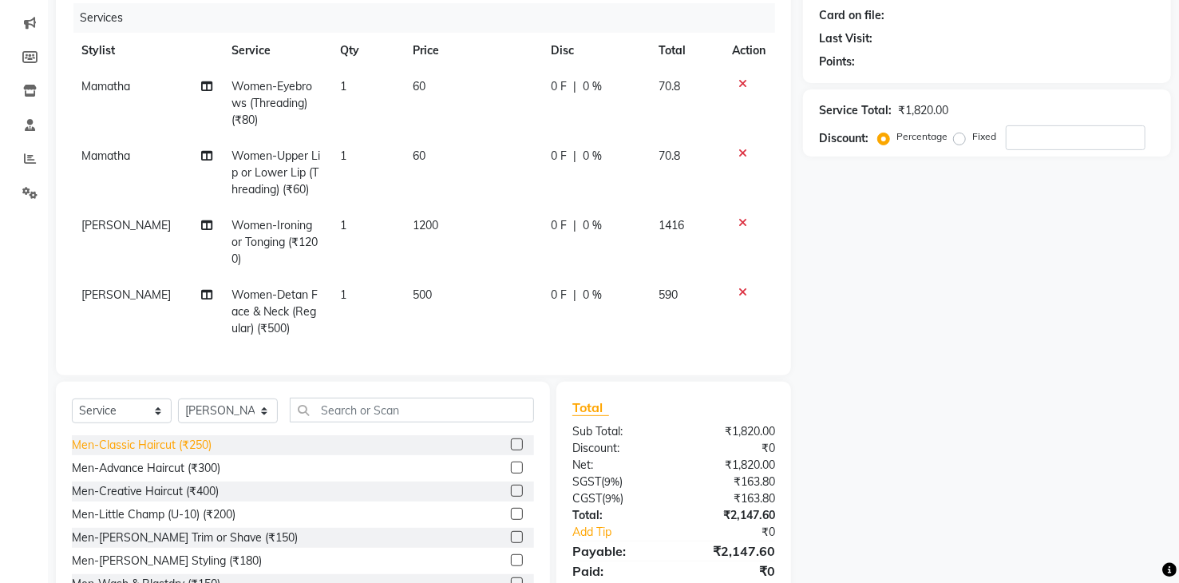
click at [168, 453] on div "Men-Classic Haircut (₹250)" at bounding box center [142, 445] width 140 height 17
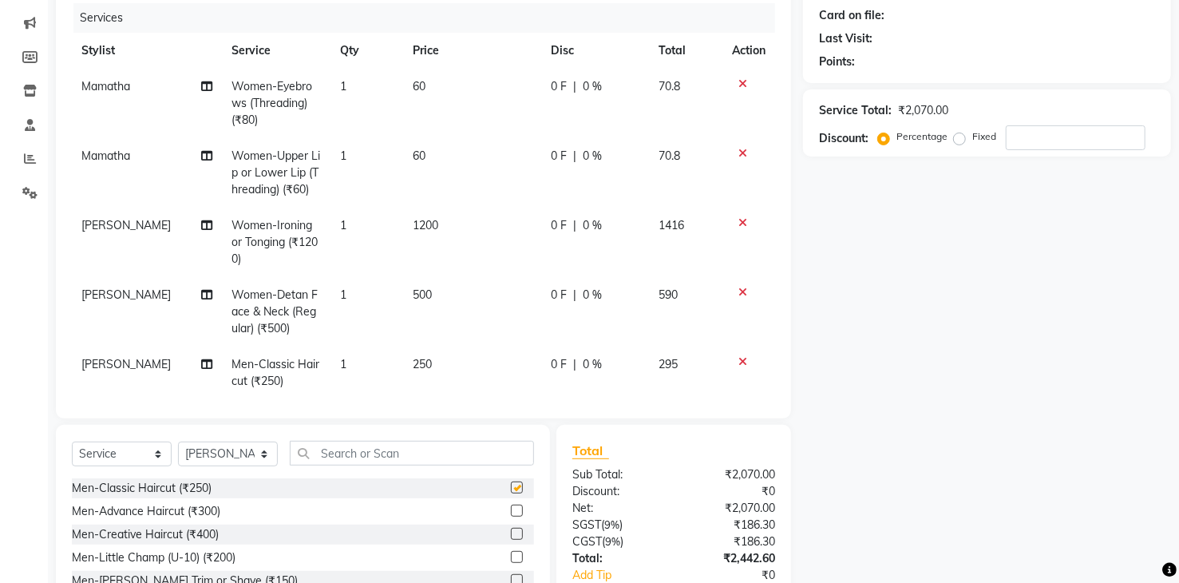
checkbox input "false"
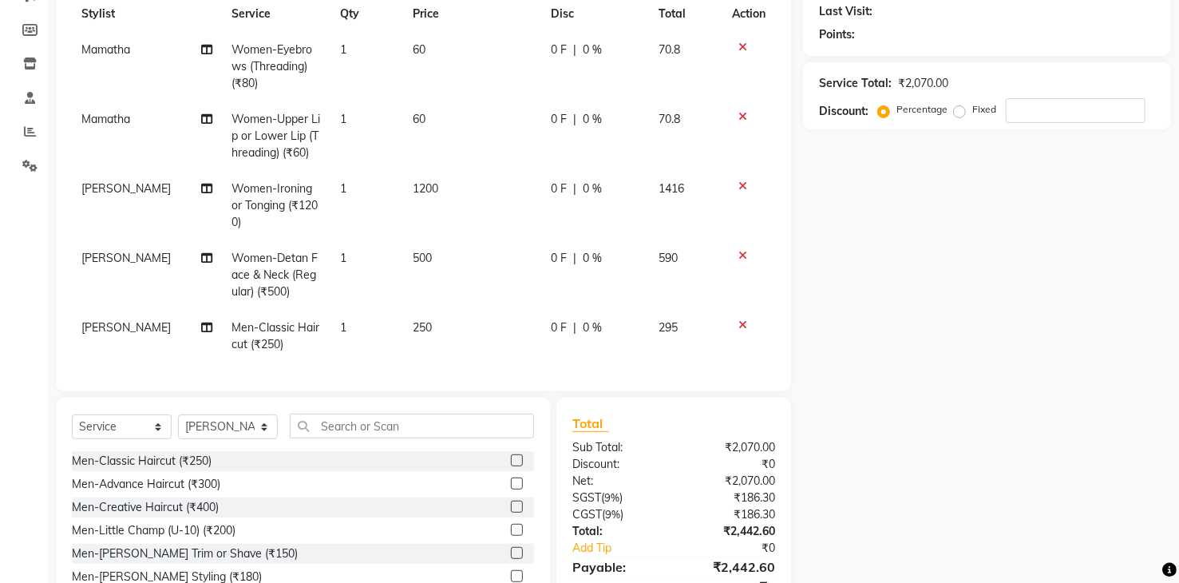
scroll to position [115, 0]
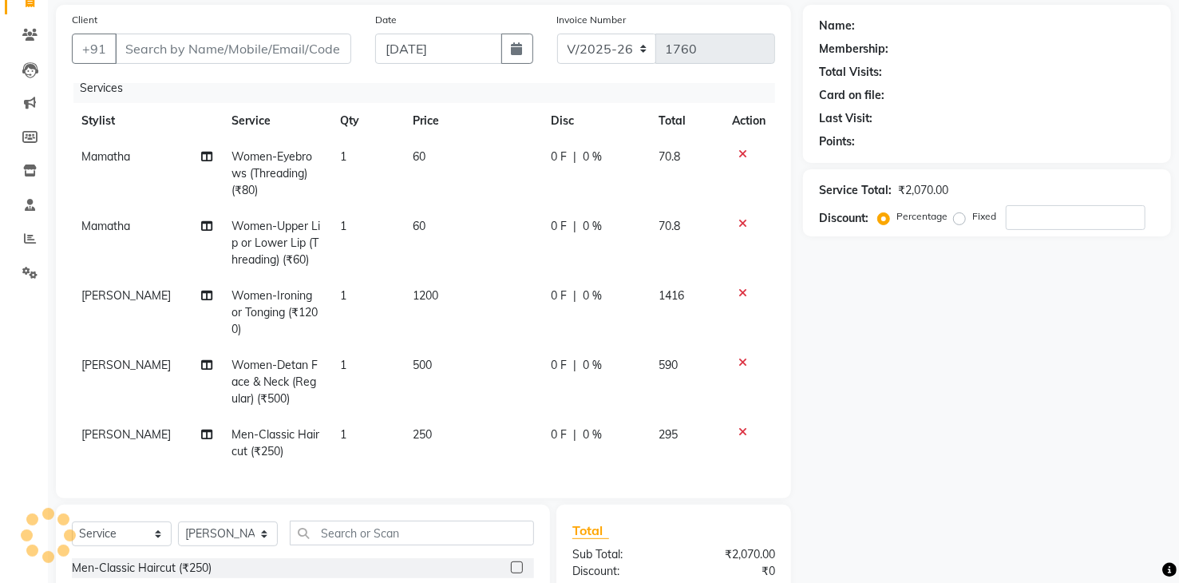
click at [74, 23] on label "Client" at bounding box center [85, 20] width 26 height 14
click at [115, 34] on input "Client" at bounding box center [233, 49] width 236 height 30
click at [2, 72] on li "Leads" at bounding box center [24, 70] width 48 height 34
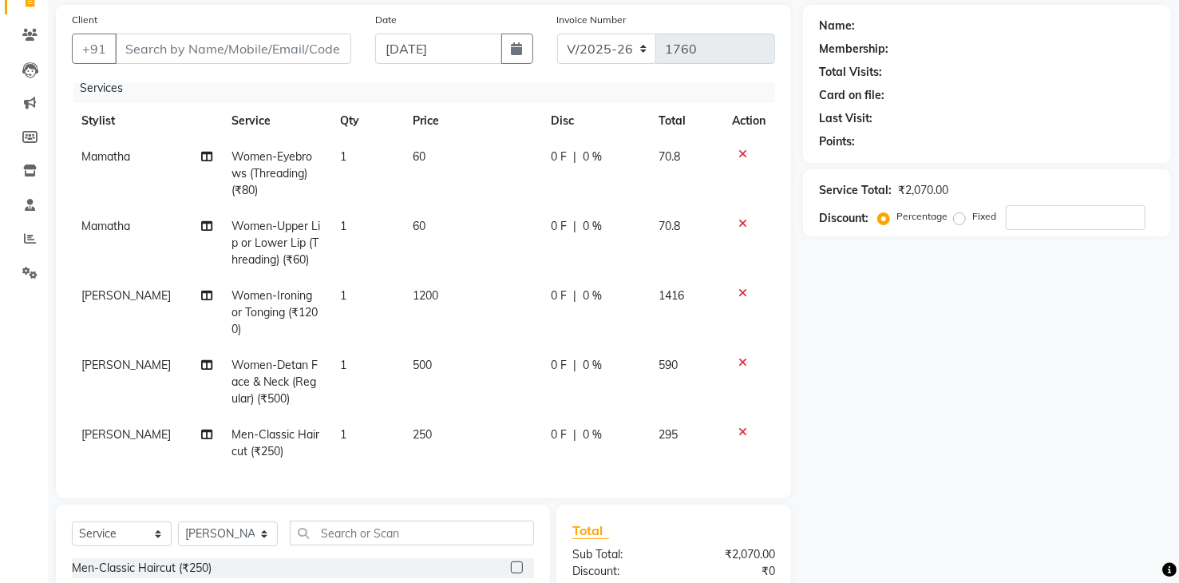
click at [2, 72] on li "Leads" at bounding box center [24, 70] width 48 height 34
click at [738, 357] on icon at bounding box center [742, 362] width 9 height 11
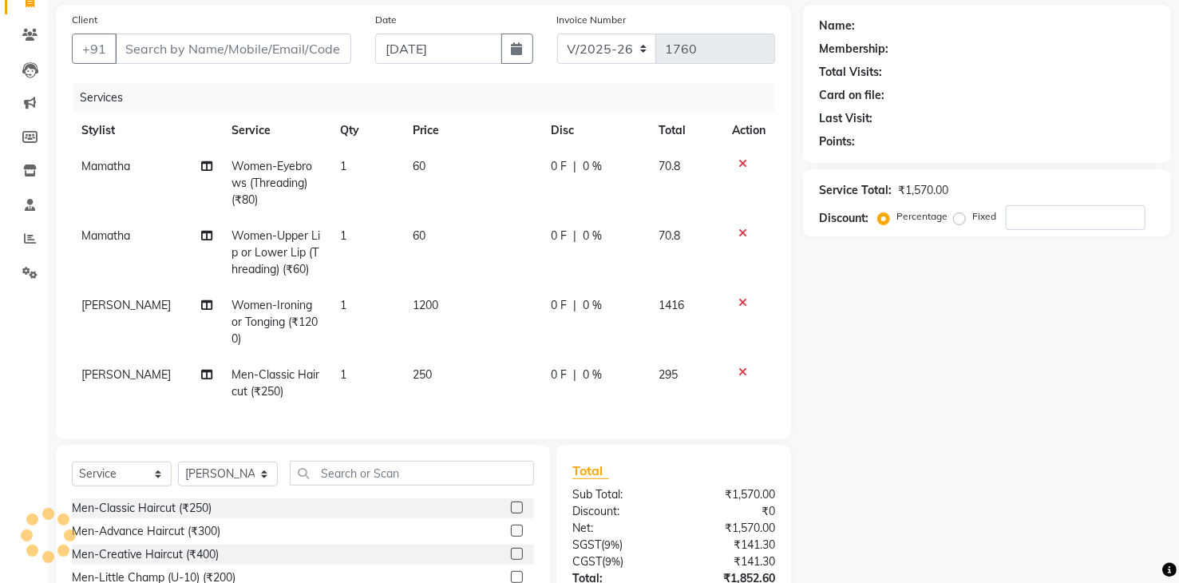
scroll to position [0, 0]
click at [738, 299] on icon at bounding box center [742, 302] width 9 height 11
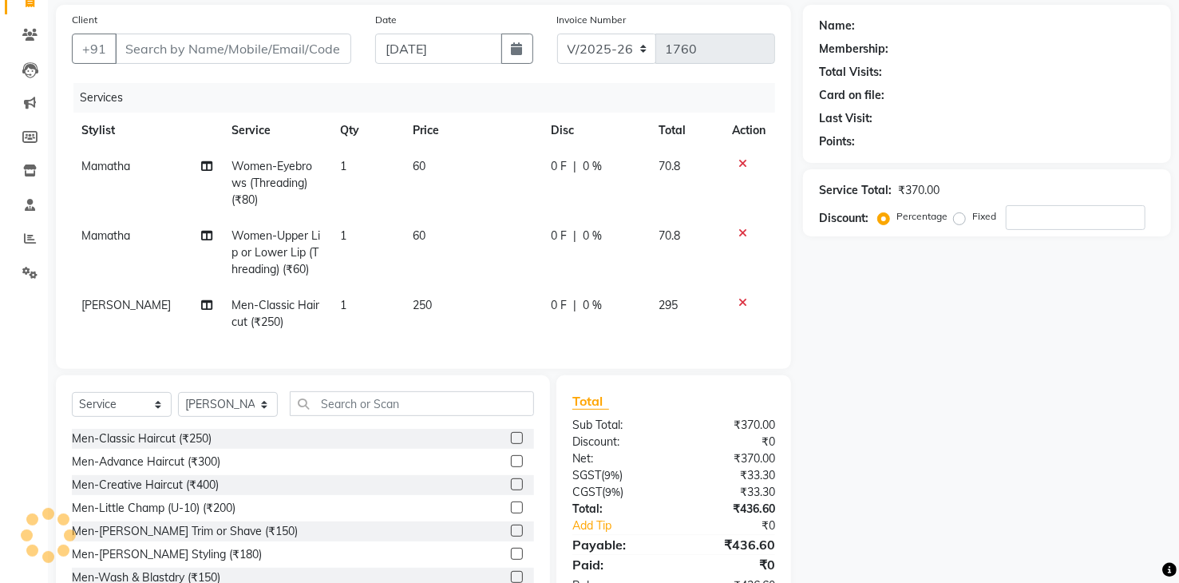
click at [741, 232] on icon at bounding box center [742, 232] width 9 height 11
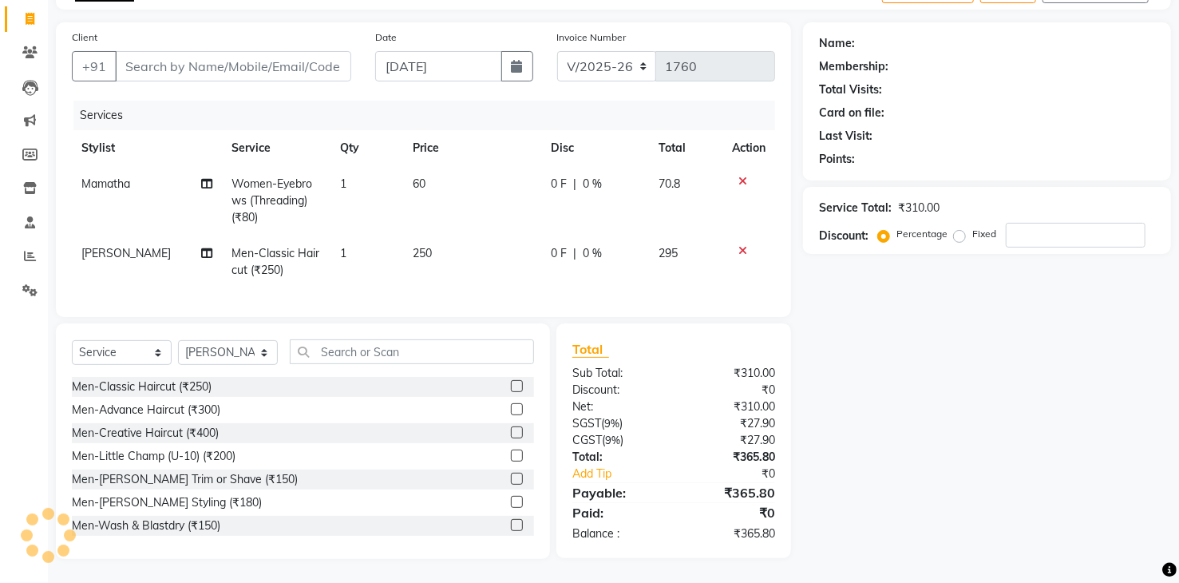
scroll to position [109, 0]
click at [740, 176] on icon at bounding box center [742, 181] width 9 height 11
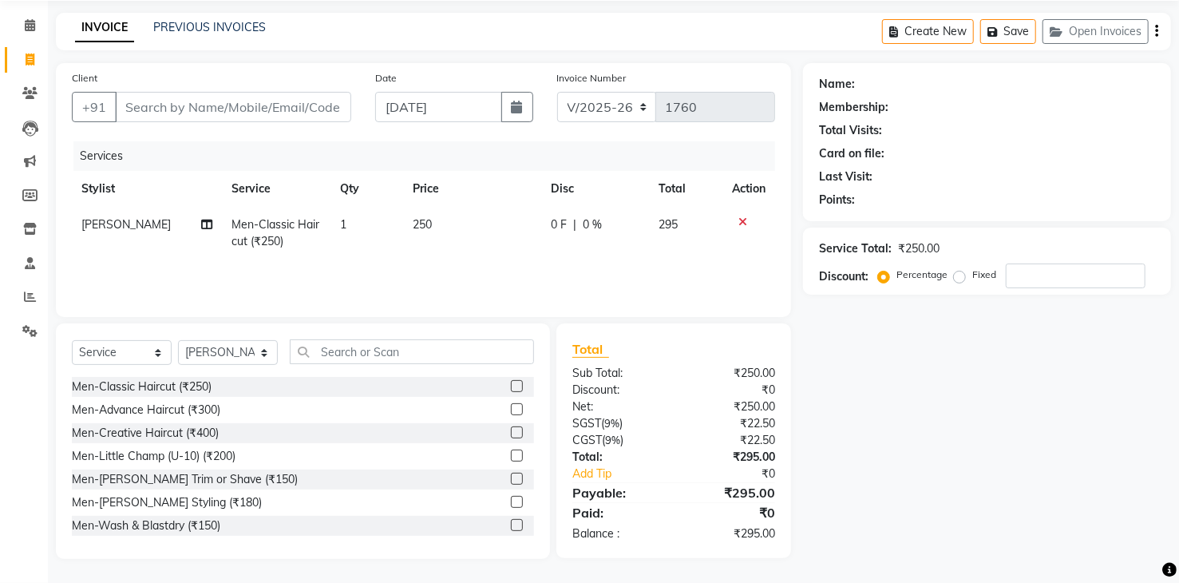
scroll to position [57, 0]
click at [153, 527] on div "Men-Wash & Blastdry (₹150)" at bounding box center [146, 525] width 148 height 17
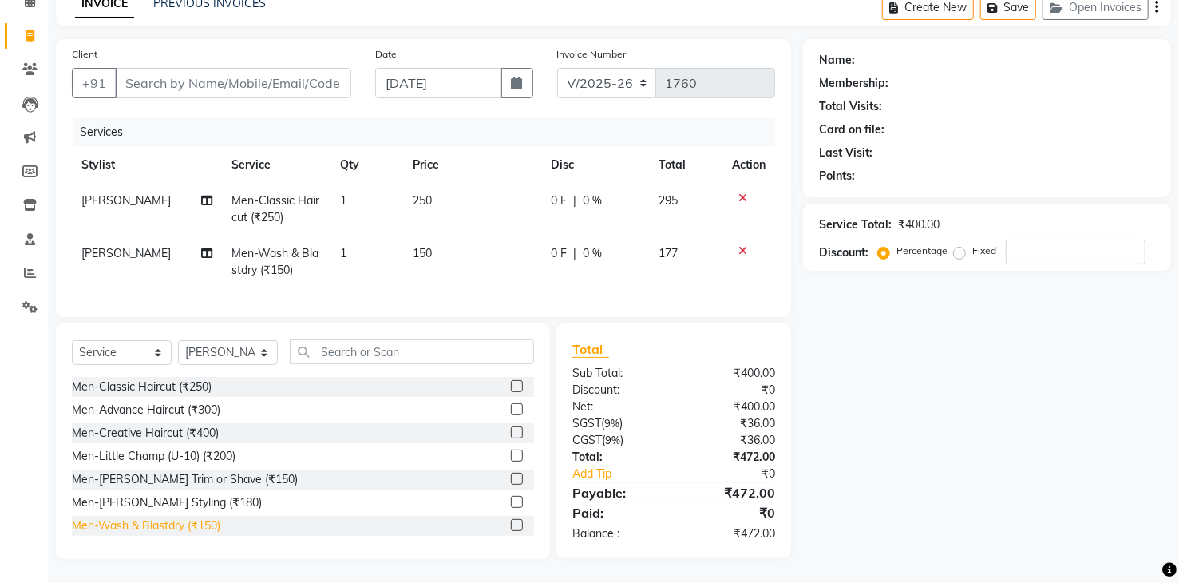
checkbox input "false"
click at [746, 245] on div at bounding box center [749, 250] width 34 height 11
click at [743, 245] on icon at bounding box center [742, 250] width 9 height 11
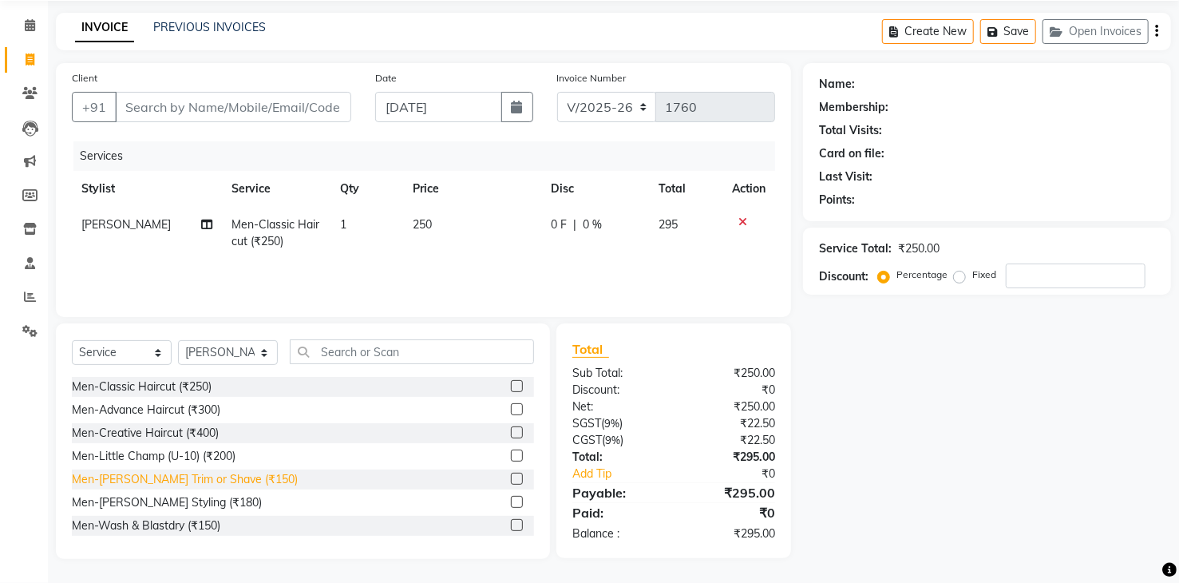
click at [200, 476] on div "Men-[PERSON_NAME] Trim or Shave (₹150)" at bounding box center [185, 479] width 226 height 17
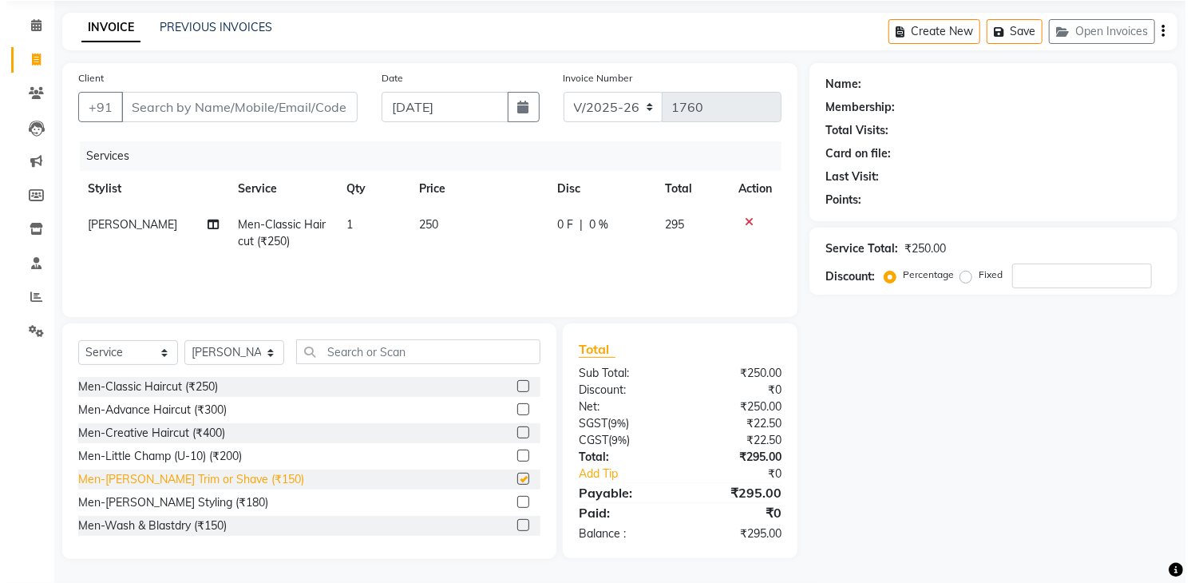
scroll to position [92, 0]
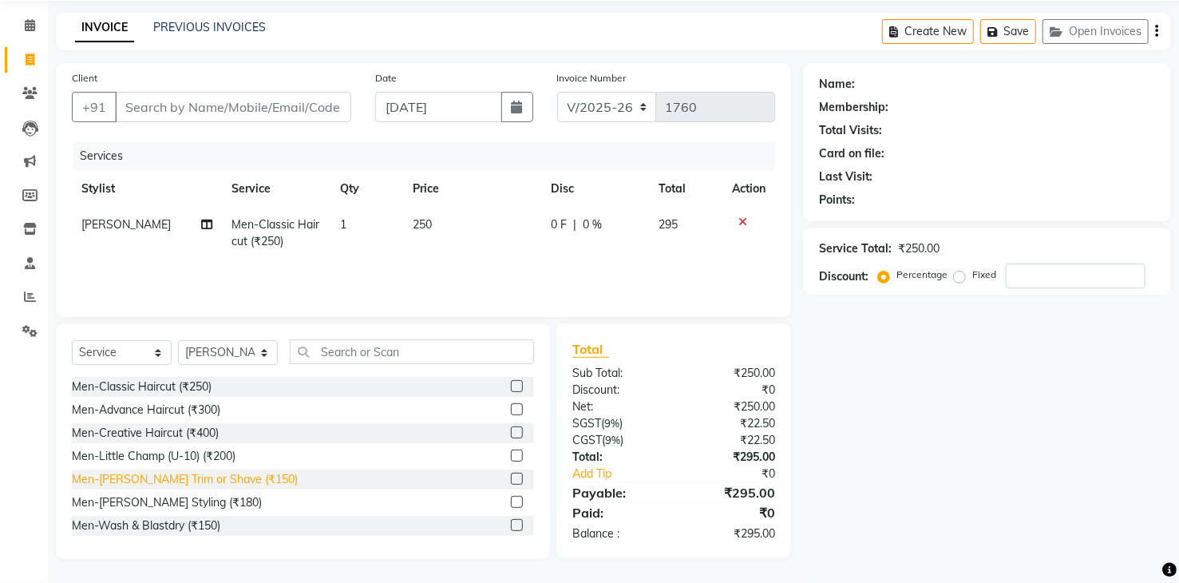
checkbox input "false"
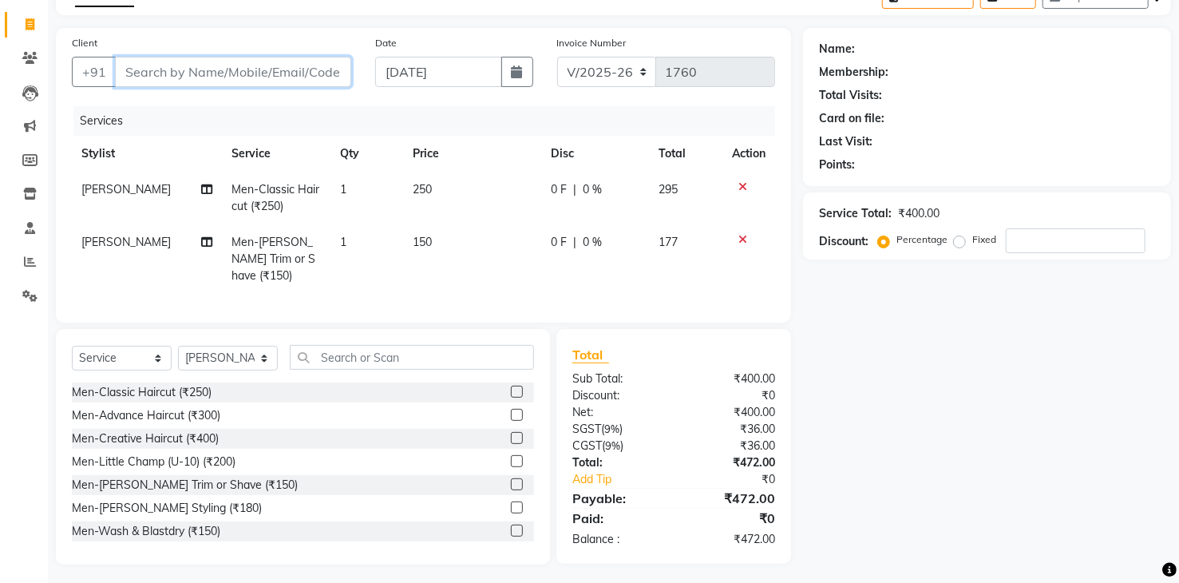
click at [253, 73] on input "Client" at bounding box center [233, 72] width 236 height 30
type input "9"
type input "0"
type input "9848891020"
click at [298, 69] on span "Add Client" at bounding box center [310, 72] width 63 height 16
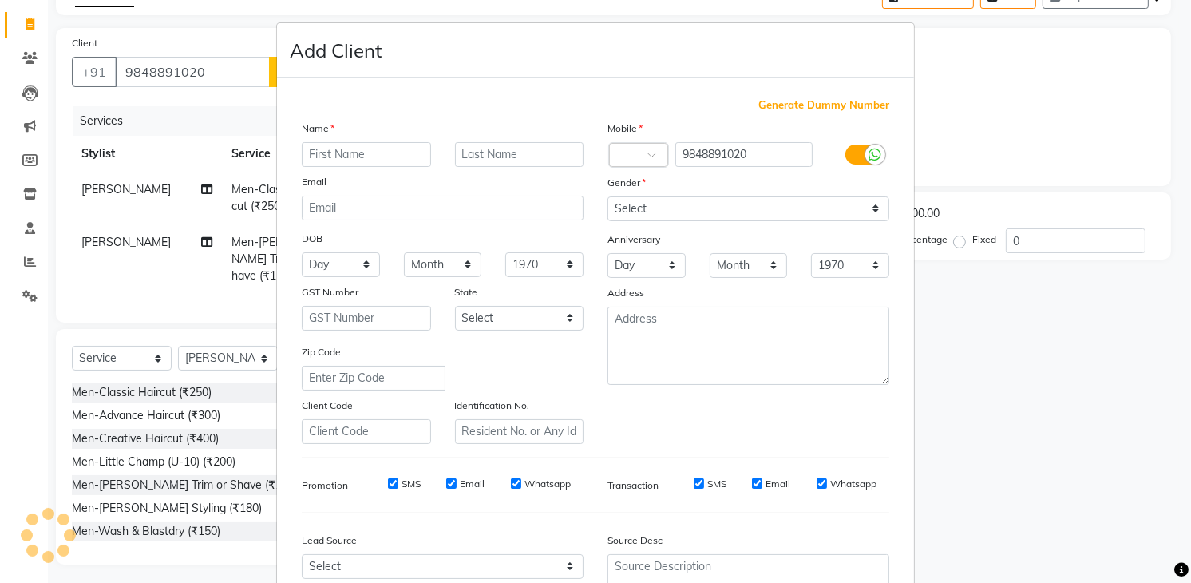
click at [332, 156] on input "text" at bounding box center [366, 154] width 129 height 25
click at [1089, 306] on ngb-modal-window "Add Client Generate Dummy Number Name Email DOB Day 01 02 03 04 05 06 07 08 09 …" at bounding box center [595, 291] width 1191 height 583
click at [248, 127] on ngb-modal-window "Add Client Generate Dummy Number Name Email DOB Day 01 02 03 04 05 06 07 08 09 …" at bounding box center [595, 291] width 1191 height 583
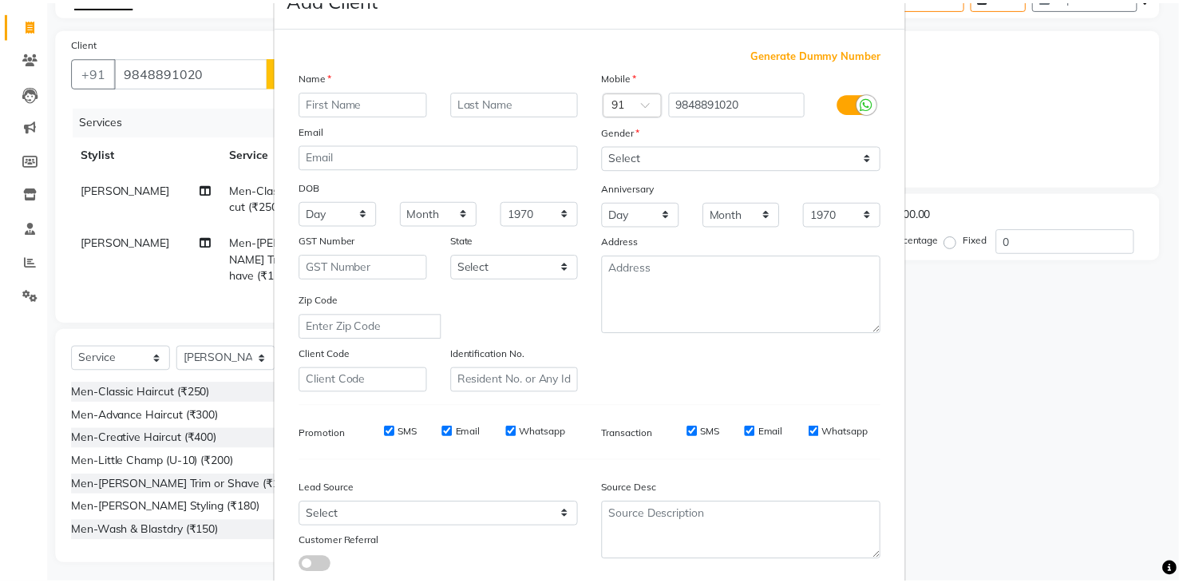
scroll to position [155, 0]
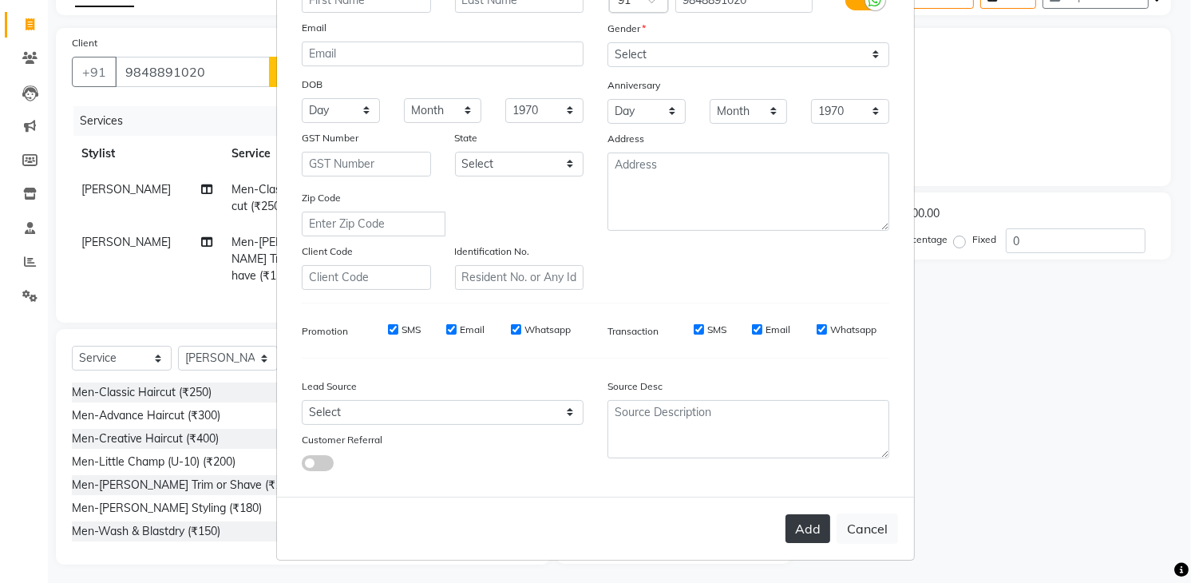
click at [785, 532] on button "Add" at bounding box center [807, 528] width 45 height 29
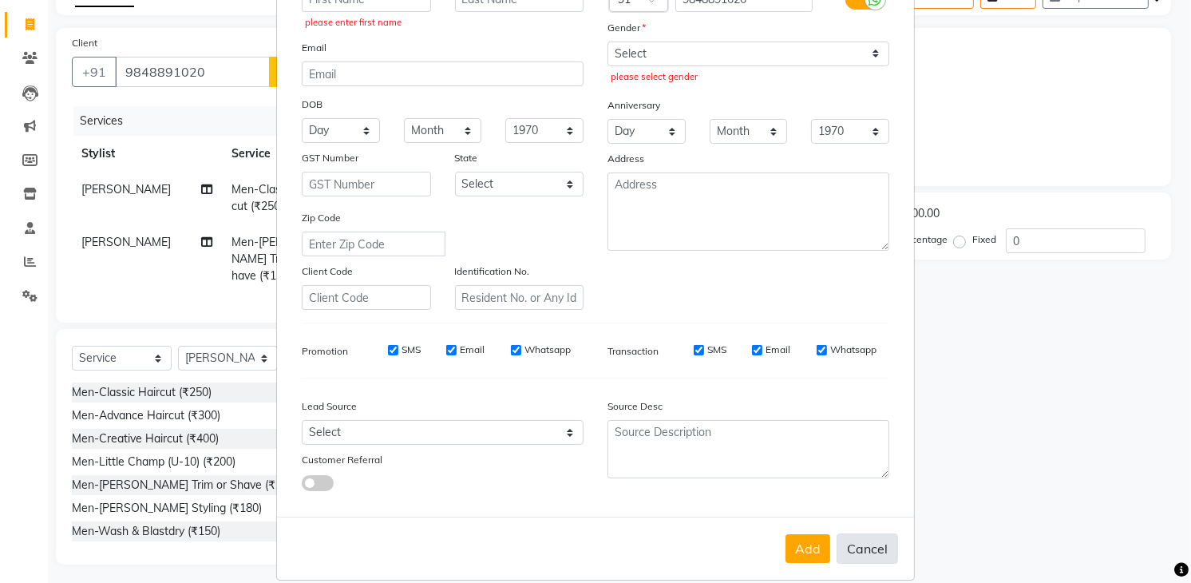
click at [874, 555] on button "Cancel" at bounding box center [866, 548] width 61 height 30
select select
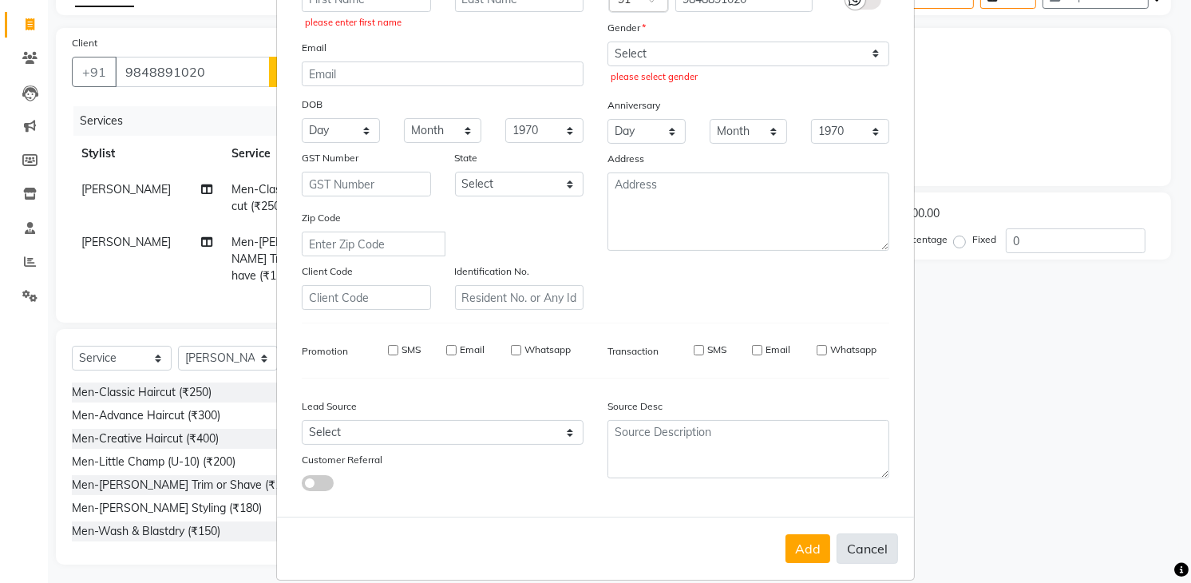
select select
checkbox input "false"
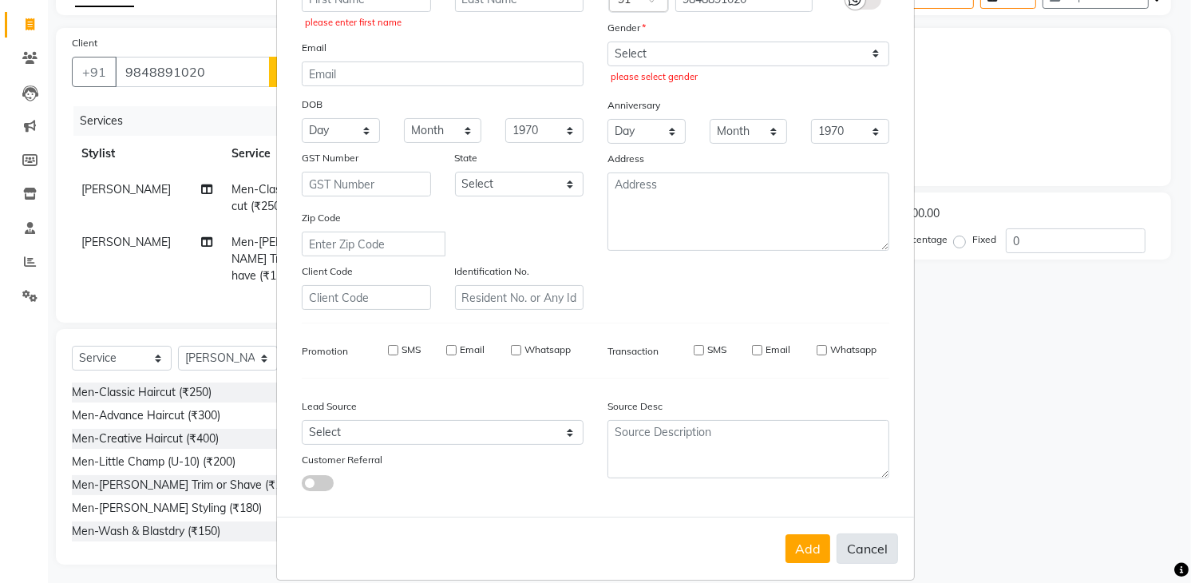
checkbox input "false"
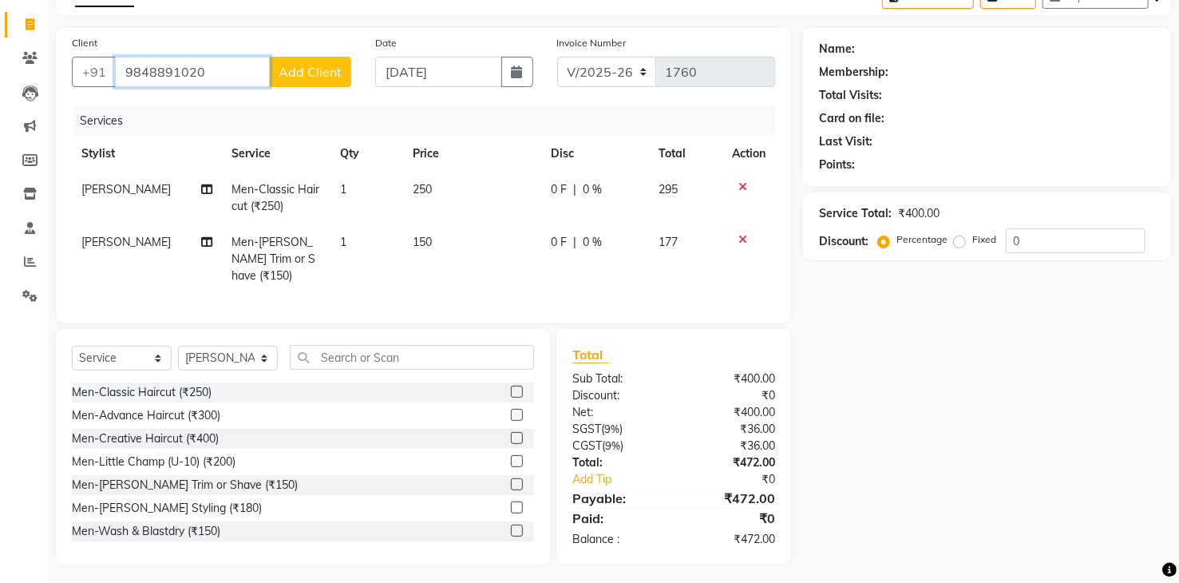
drag, startPoint x: 227, startPoint y: 58, endPoint x: 227, endPoint y: 68, distance: 9.6
click at [227, 67] on input "9848891020" at bounding box center [192, 72] width 155 height 30
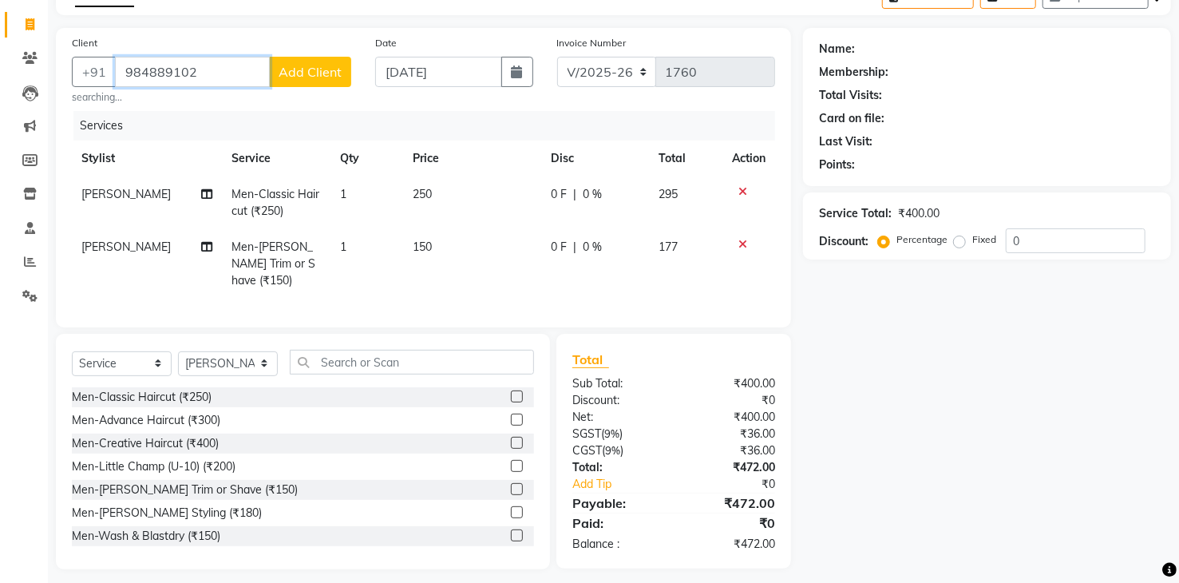
type input "9848891020"
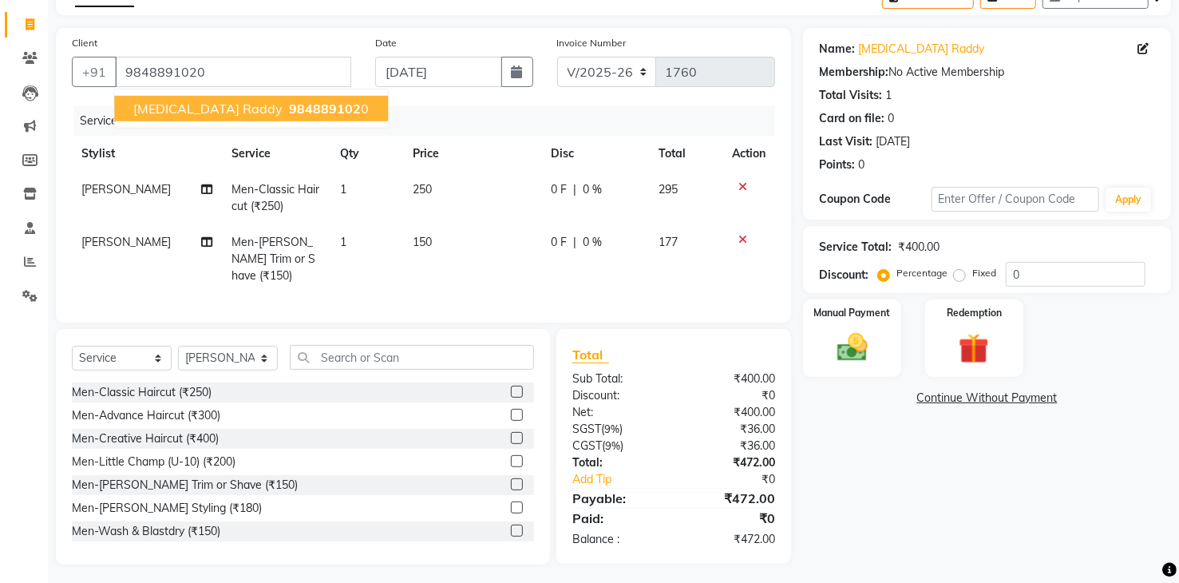
click at [169, 110] on span "[MEDICAL_DATA] raddy" at bounding box center [207, 109] width 149 height 16
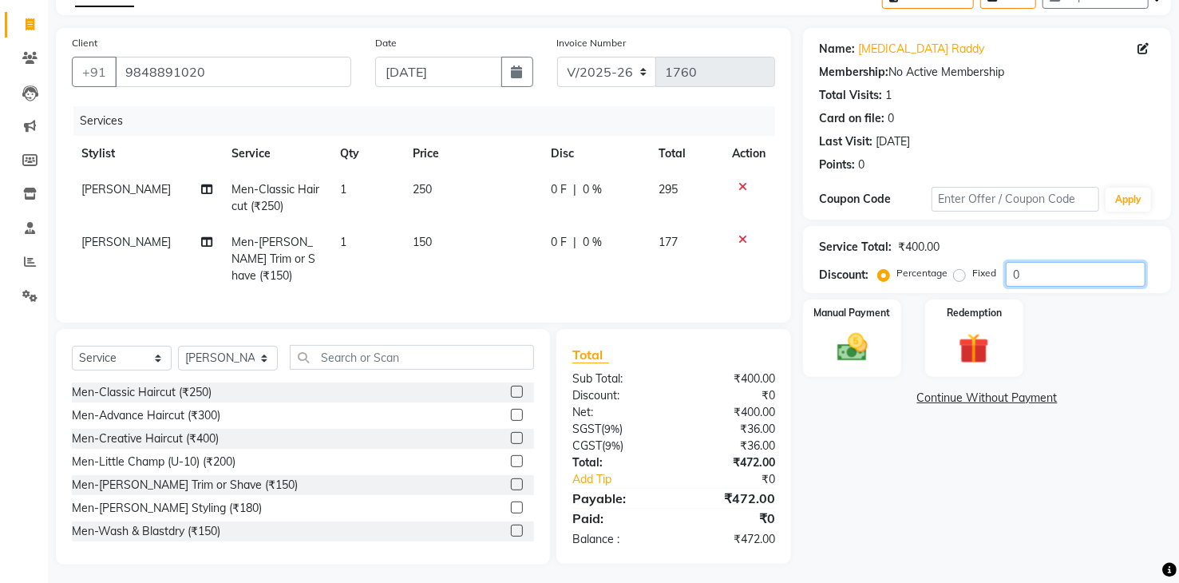
click at [1082, 274] on input "0" at bounding box center [1076, 274] width 140 height 25
type input "20"
click at [856, 352] on img at bounding box center [851, 348] width 51 height 37
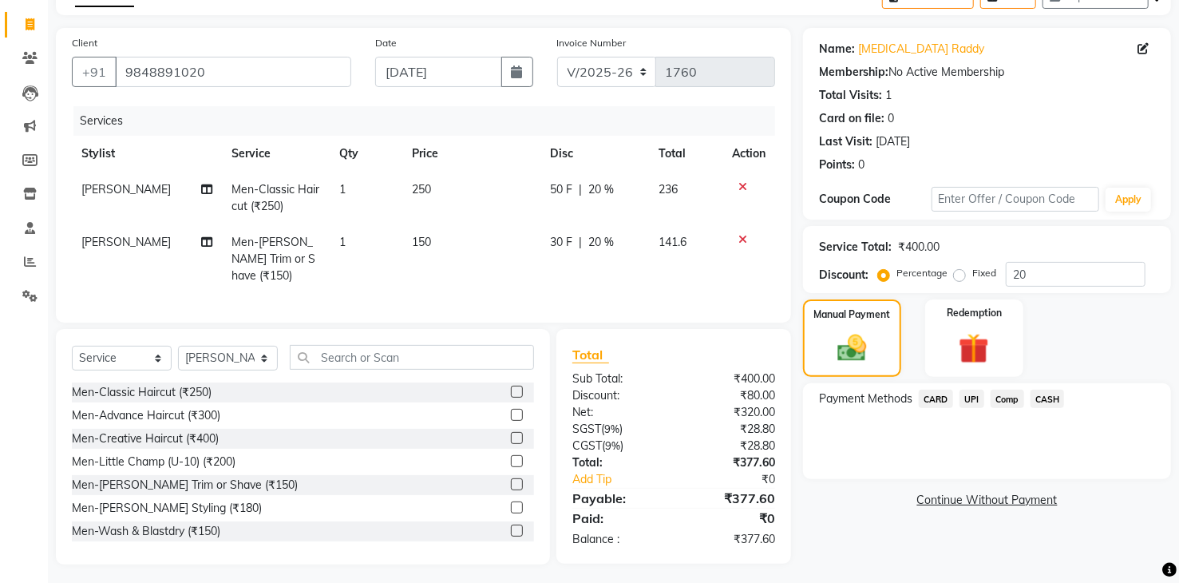
click at [975, 396] on span "UPI" at bounding box center [971, 399] width 25 height 18
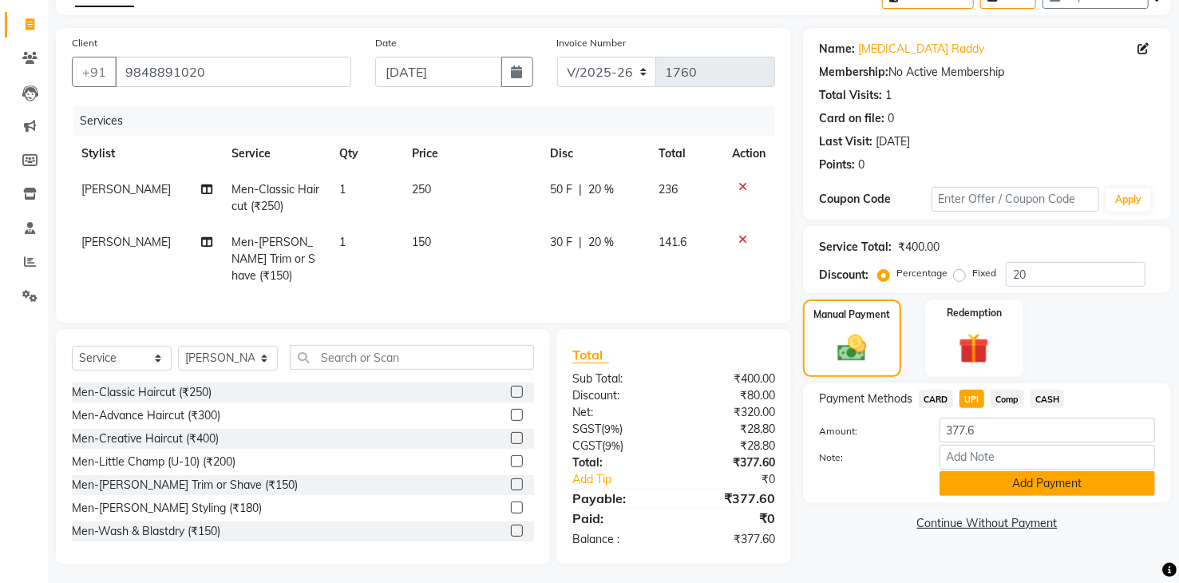
click at [983, 480] on button "Add Payment" at bounding box center [1047, 483] width 216 height 25
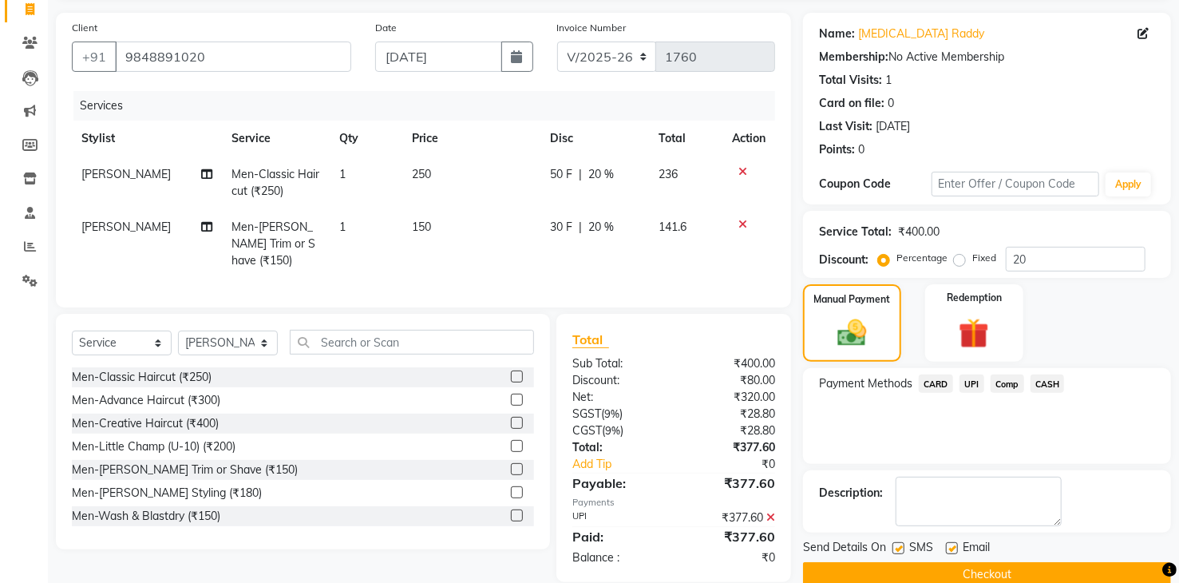
scroll to position [133, 0]
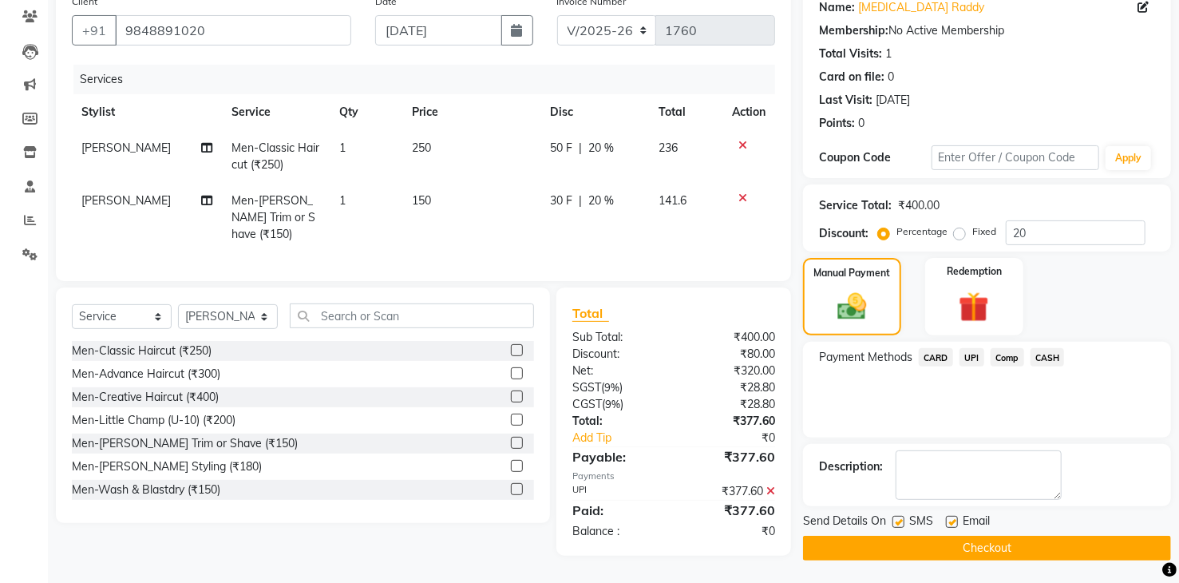
click at [1008, 546] on button "Checkout" at bounding box center [987, 548] width 368 height 25
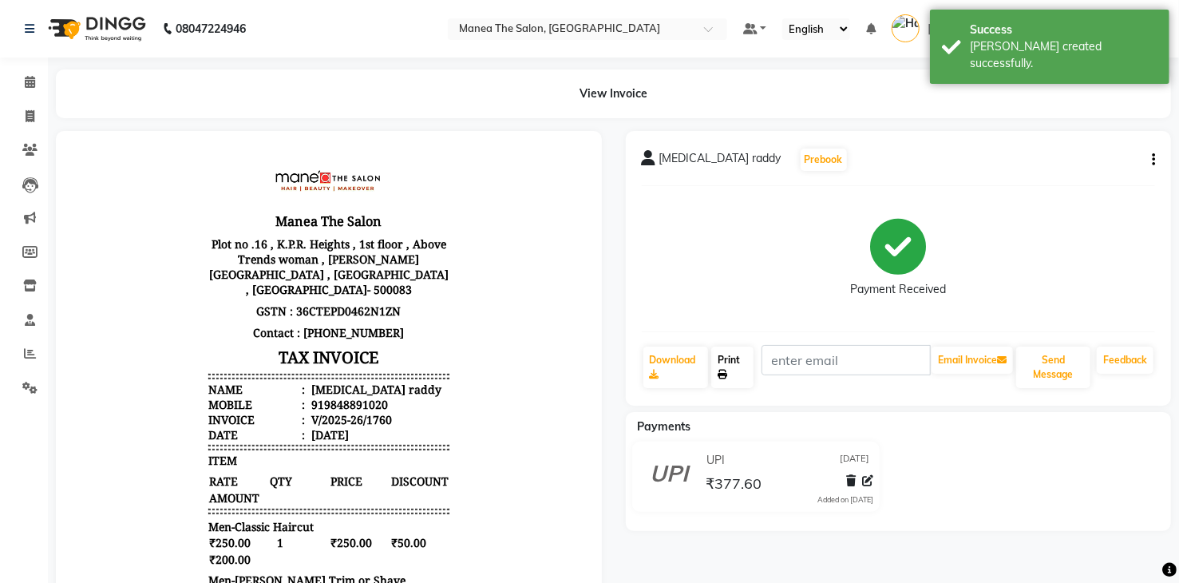
click at [734, 362] on link "Print" at bounding box center [732, 367] width 42 height 42
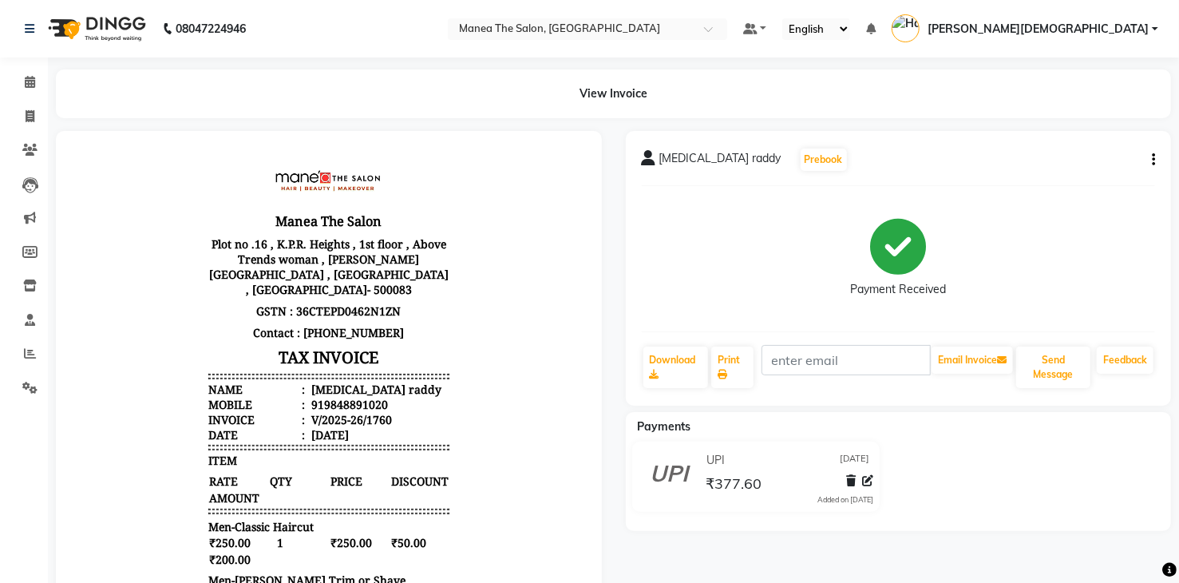
click at [109, 189] on body "Manea The Salon Plot no .16 , K.P.R. Heights , 1st floor , Above Trends woman ,…" at bounding box center [327, 479] width 501 height 655
click at [30, 129] on li "Invoice" at bounding box center [24, 117] width 48 height 34
click at [26, 121] on icon at bounding box center [30, 116] width 9 height 12
select select "service"
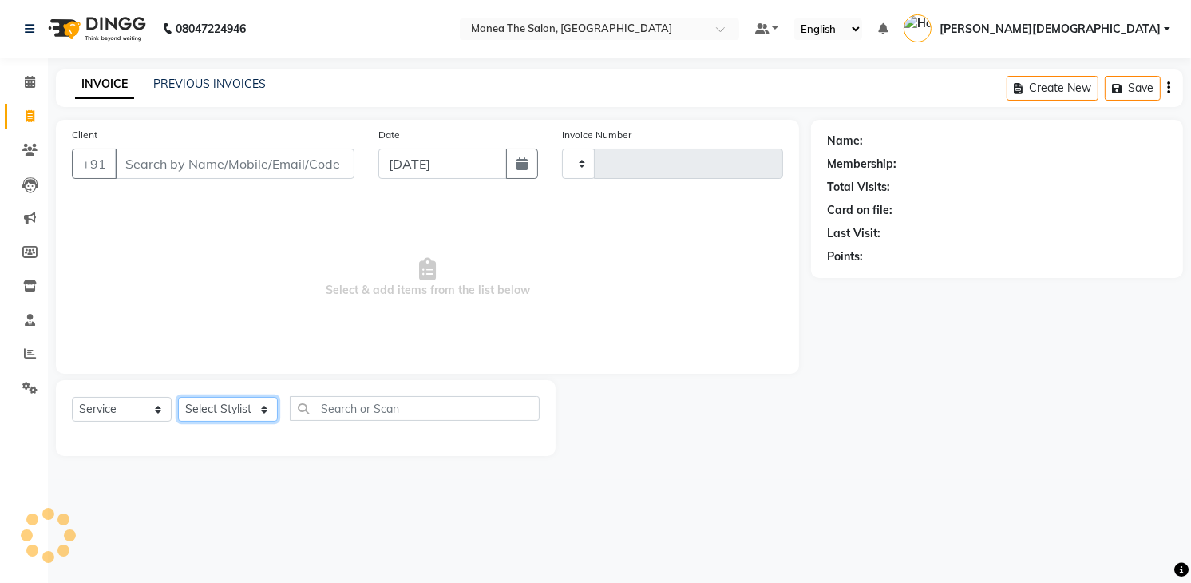
click at [225, 411] on select "Select Stylist [PERSON_NAME] Renuka [PERSON_NAME] [PERSON_NAME] [PERSON_NAME]" at bounding box center [228, 409] width 100 height 25
select select "86556"
click at [178, 397] on select "Select Stylist [PERSON_NAME] Renuka [PERSON_NAME] [PERSON_NAME] [PERSON_NAME]" at bounding box center [228, 409] width 100 height 25
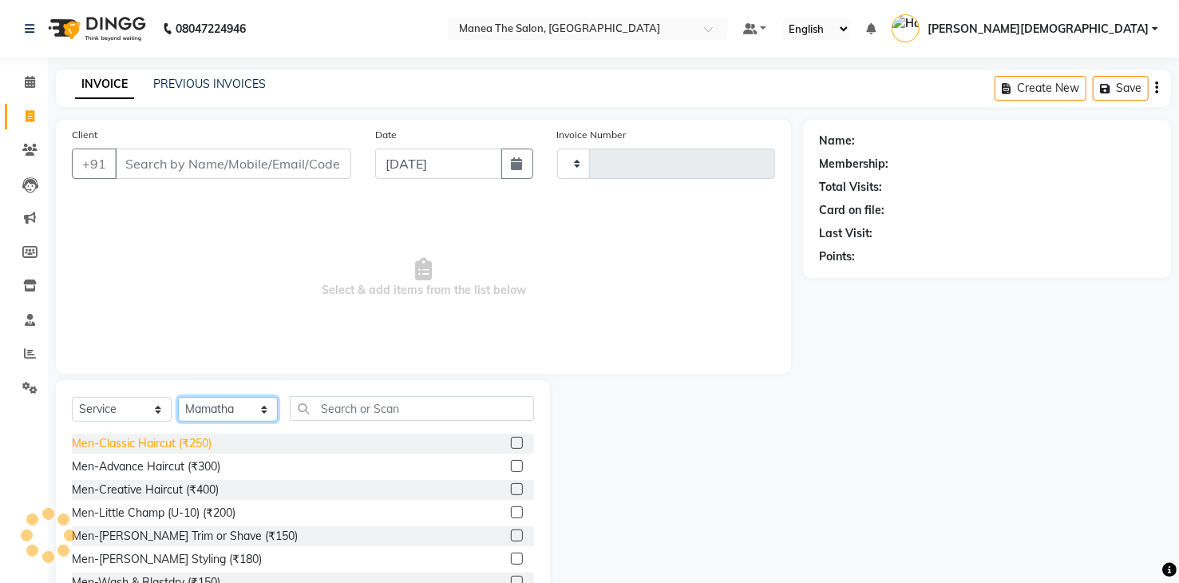
type input "1761"
select select "5481"
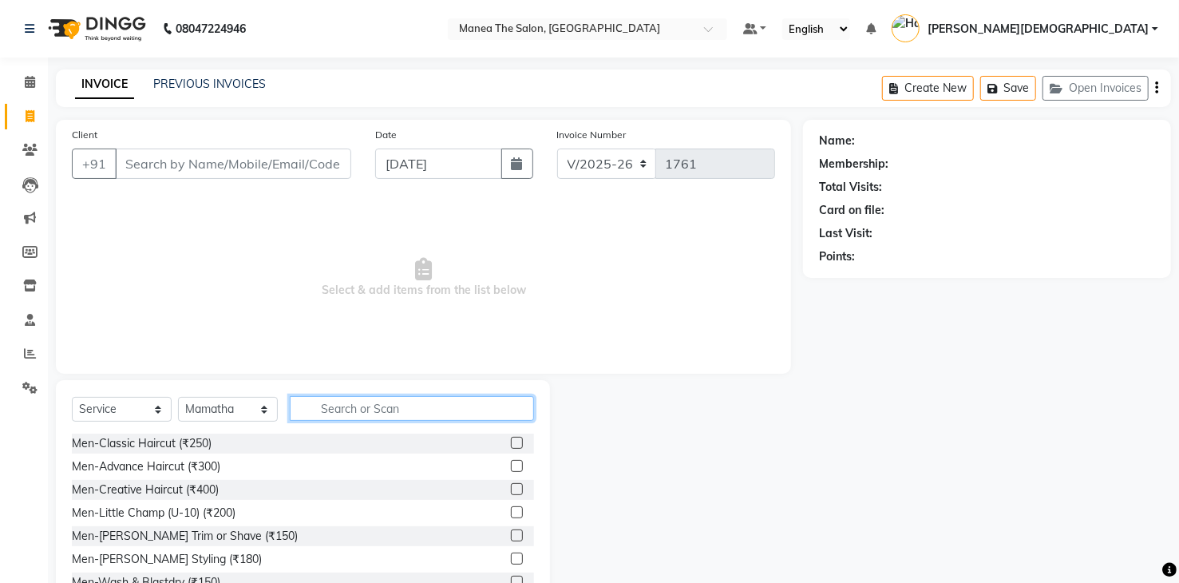
click at [334, 405] on input "text" at bounding box center [412, 408] width 244 height 25
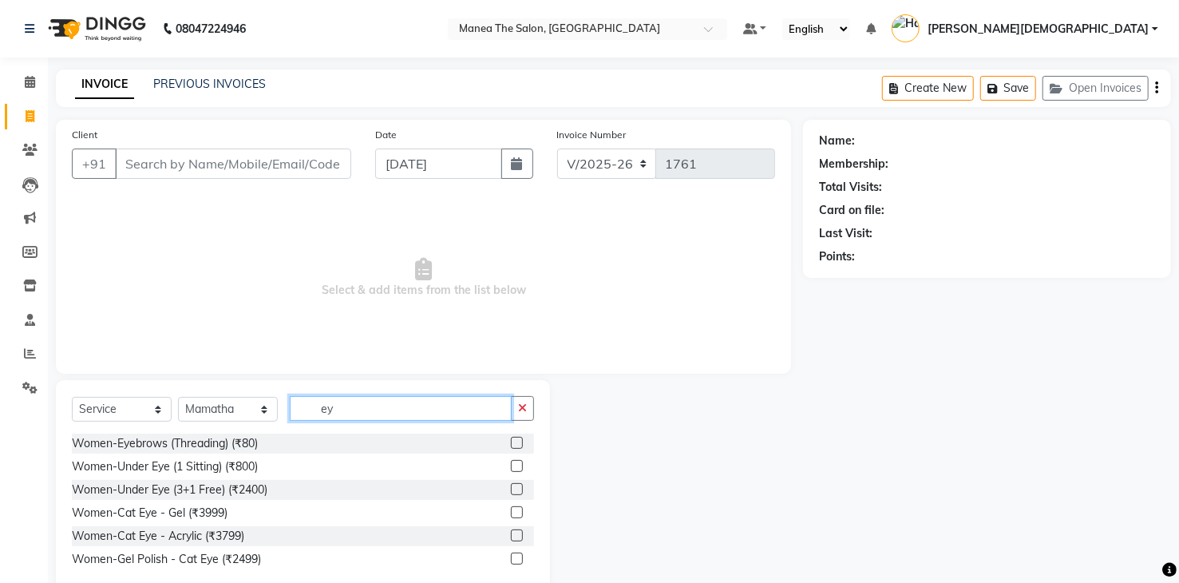
type input "ey"
click at [273, 441] on div "Women-Eyebrows (Threading) (₹80)" at bounding box center [303, 443] width 462 height 20
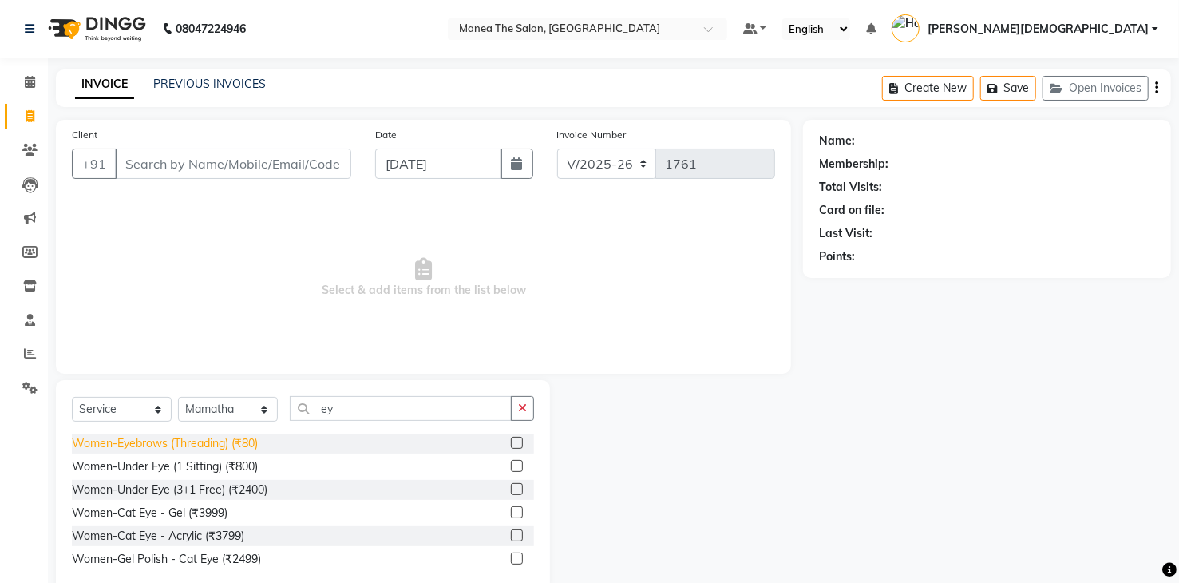
click at [246, 443] on div "Women-Eyebrows (Threading) (₹80)" at bounding box center [165, 443] width 186 height 17
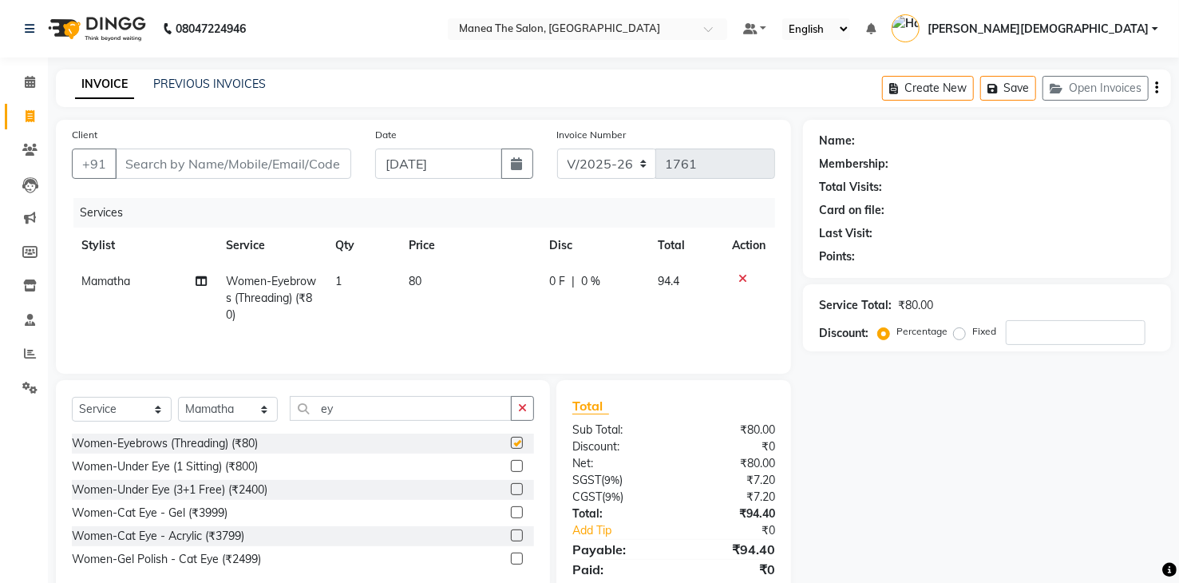
checkbox input "false"
click at [362, 409] on input "ey" at bounding box center [401, 408] width 222 height 25
type input "e"
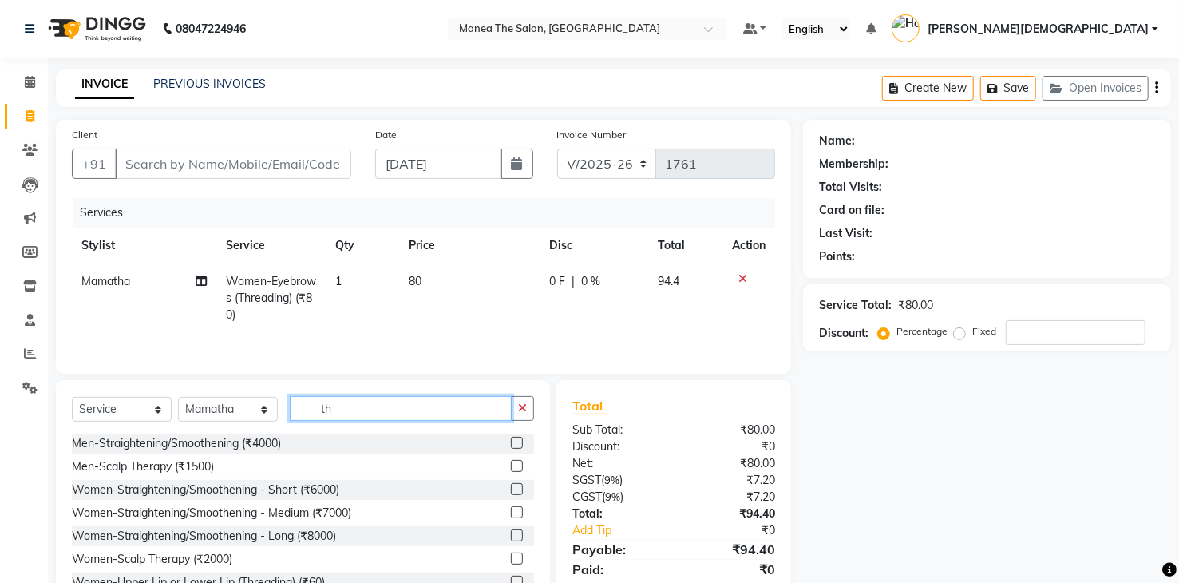
type input "t"
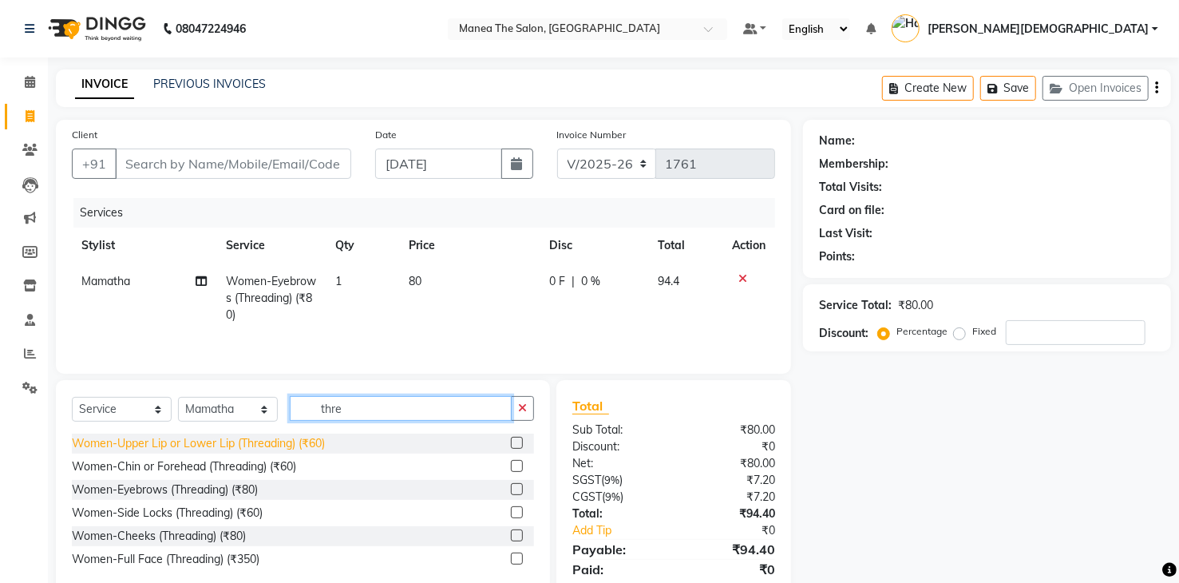
type input "thre"
click at [250, 442] on div "Women-Upper Lip or Lower Lip (Threading) (₹60)" at bounding box center [198, 443] width 253 height 17
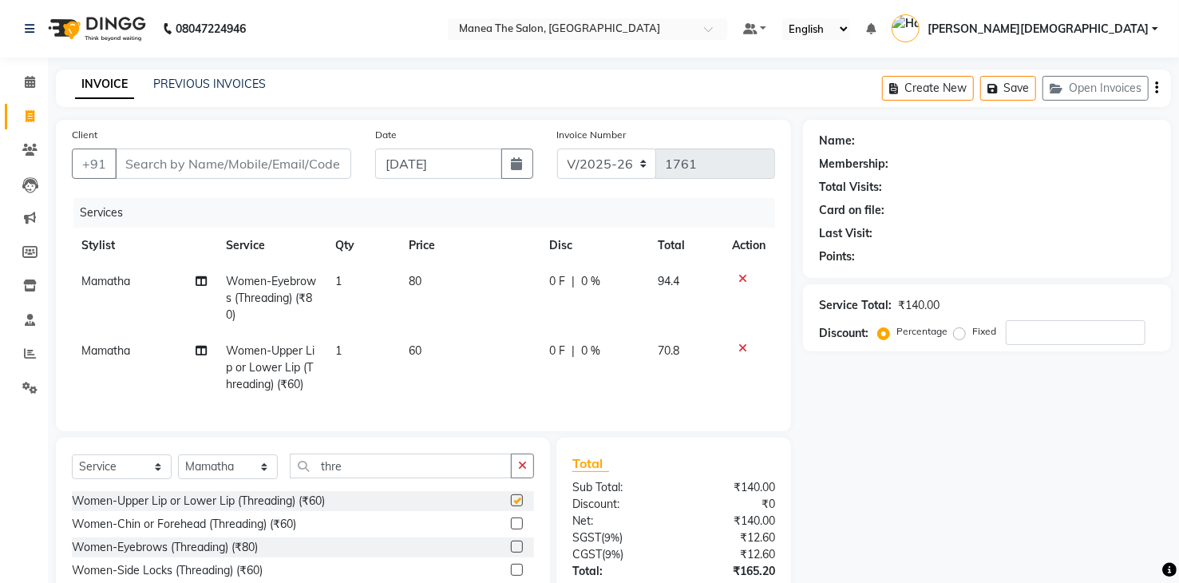
checkbox input "false"
click at [516, 475] on button "button" at bounding box center [522, 465] width 23 height 25
click at [168, 509] on div "Men-Classic Haircut (₹250)" at bounding box center [142, 500] width 140 height 17
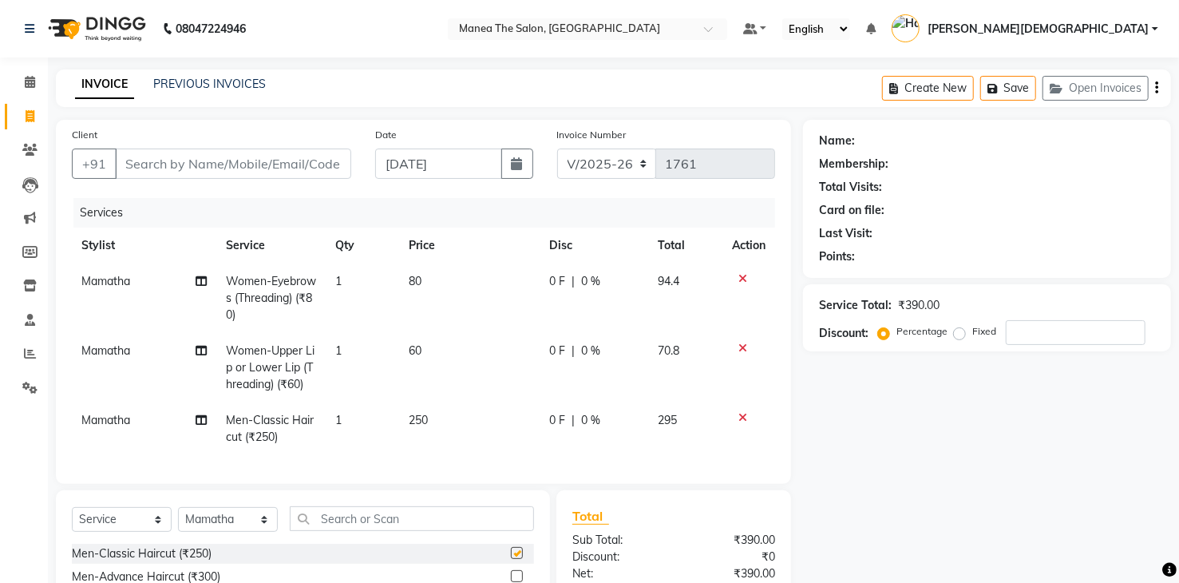
checkbox input "false"
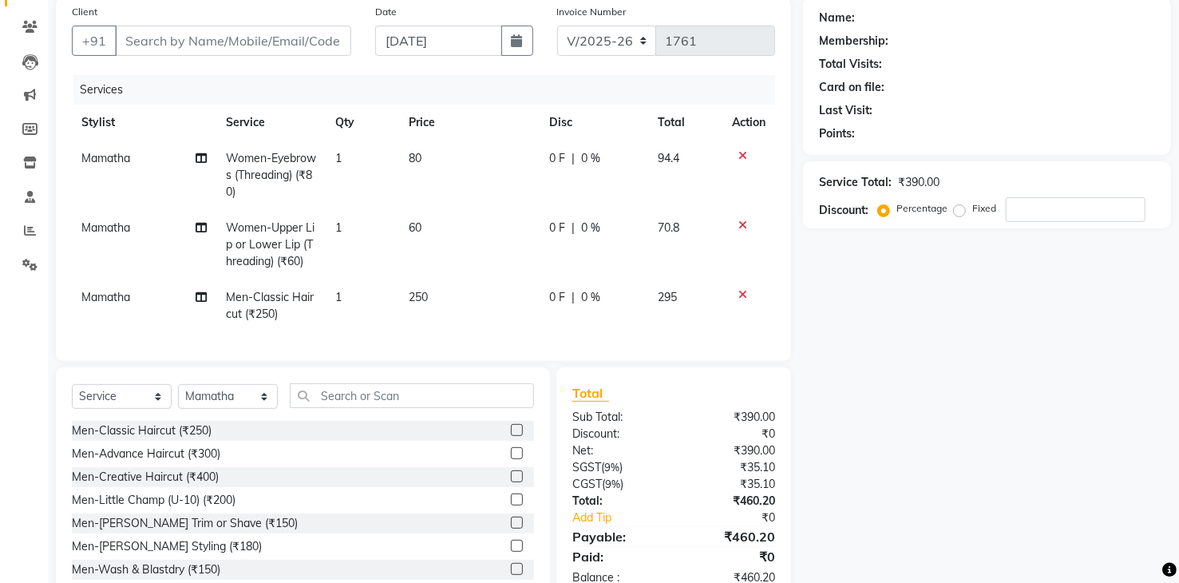
scroll to position [160, 0]
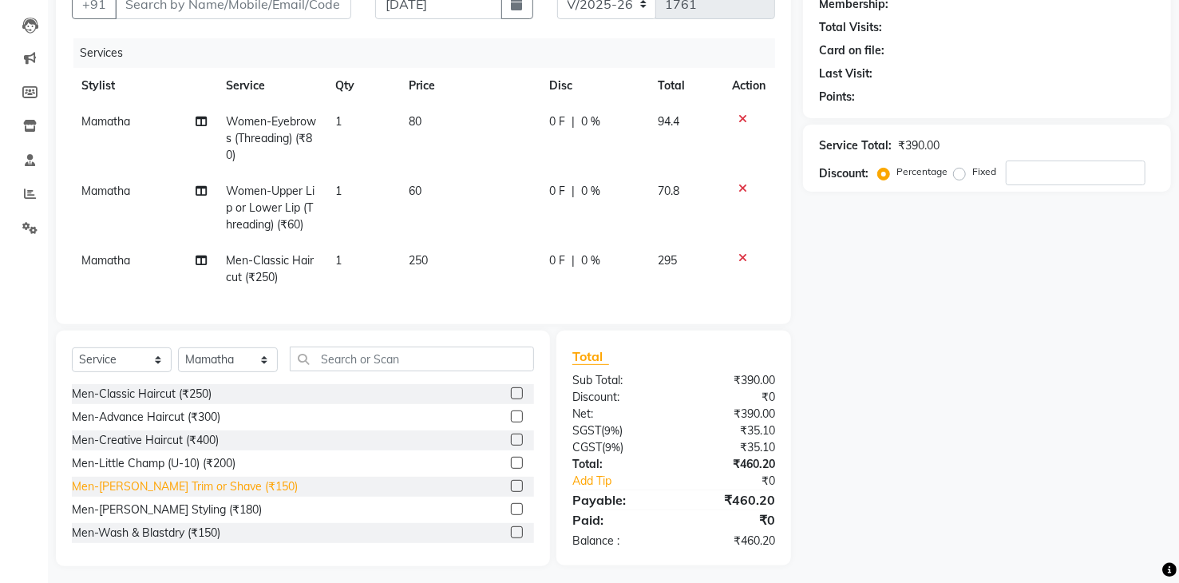
click at [172, 495] on div "Men-[PERSON_NAME] Trim or Shave (₹150)" at bounding box center [185, 486] width 226 height 17
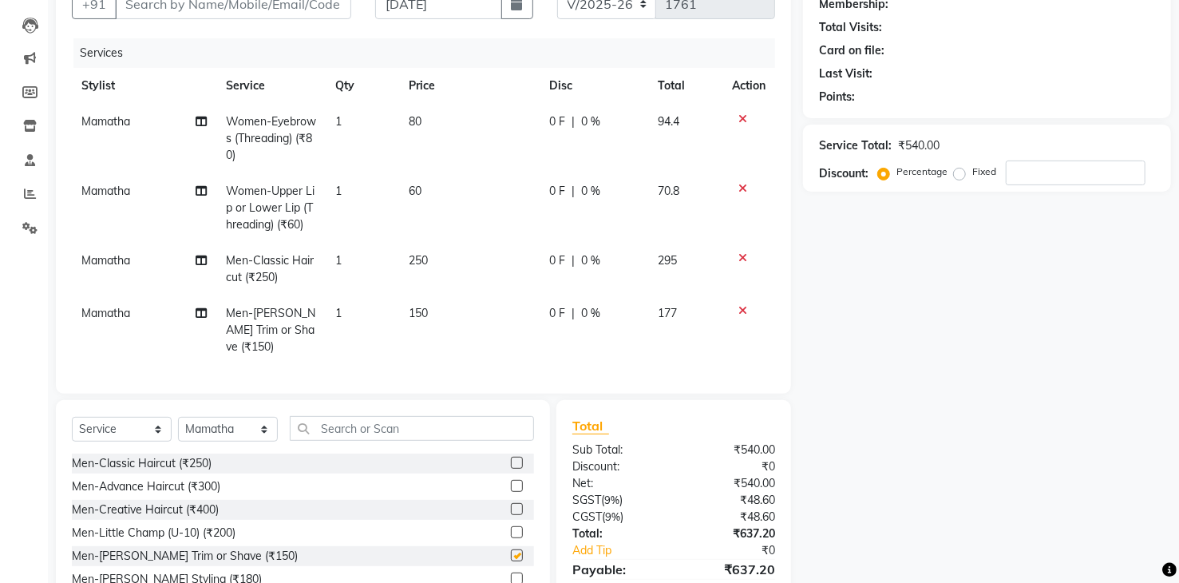
checkbox input "false"
click at [338, 425] on input "text" at bounding box center [412, 428] width 244 height 25
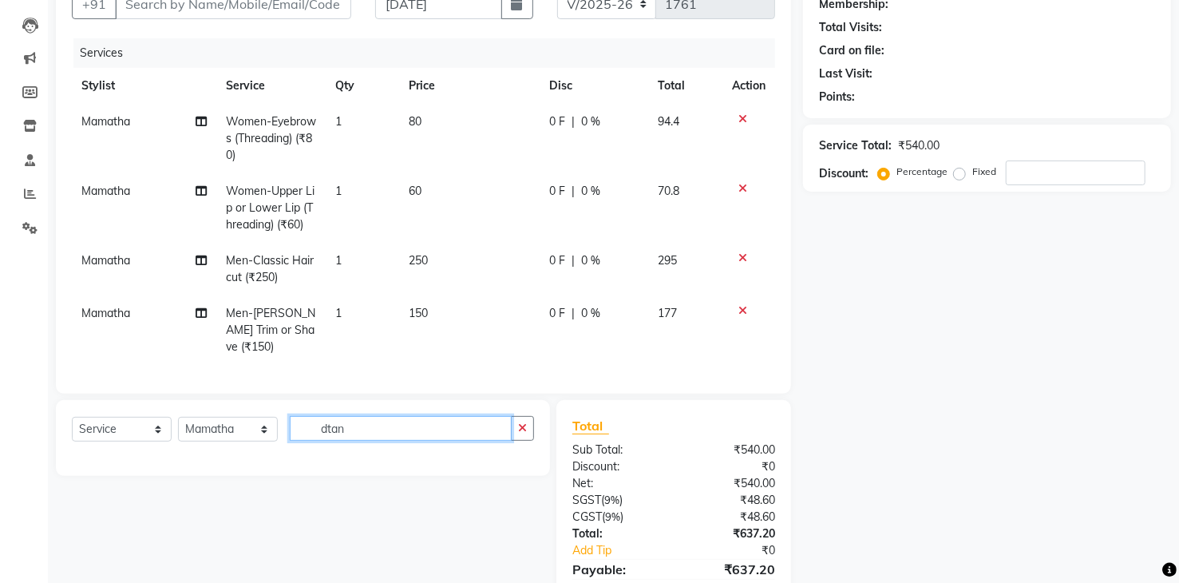
type input "dtan"
click at [262, 428] on select "Select Stylist [PERSON_NAME] Renuka [PERSON_NAME] [PERSON_NAME] [PERSON_NAME]" at bounding box center [228, 429] width 100 height 25
click at [147, 260] on td "Mamatha" at bounding box center [144, 269] width 144 height 53
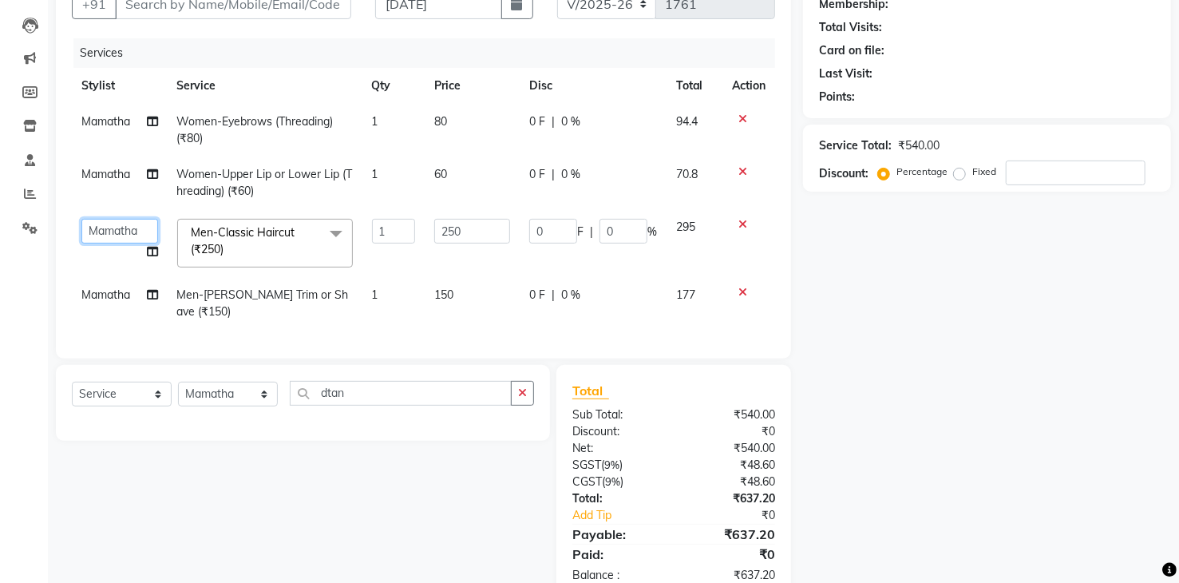
click at [140, 237] on select "[PERSON_NAME] Renuka [PERSON_NAME] [PERSON_NAME] [PERSON_NAME]" at bounding box center [119, 231] width 77 height 25
select select "81467"
click at [125, 292] on span "Mamatha" at bounding box center [105, 294] width 49 height 14
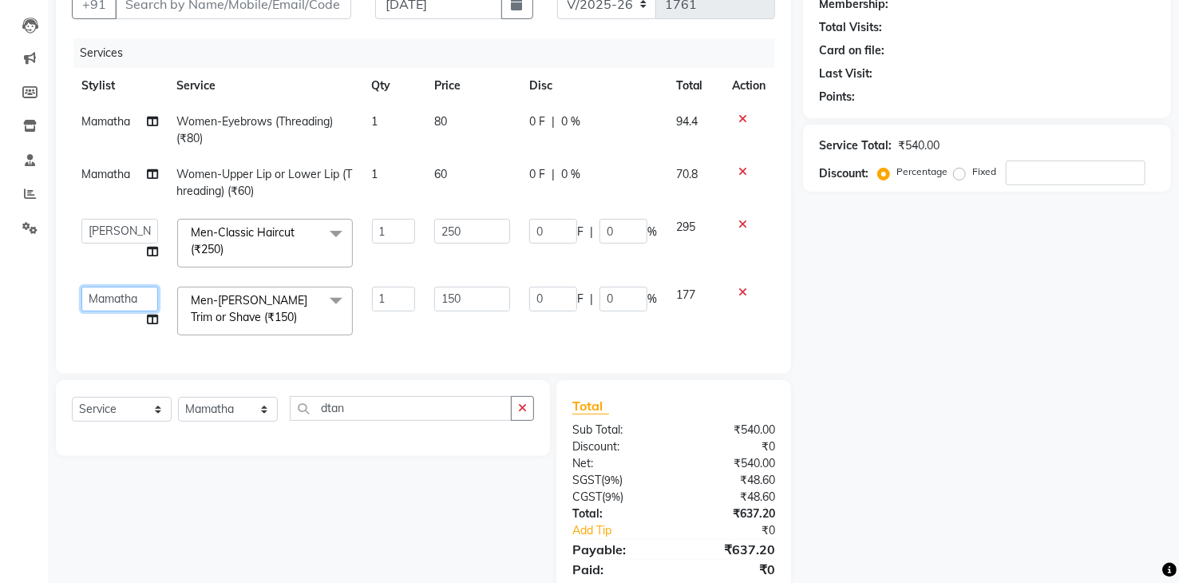
click at [136, 303] on select "[PERSON_NAME] Renuka [PERSON_NAME] [PERSON_NAME] [PERSON_NAME]" at bounding box center [119, 299] width 77 height 25
select select "81467"
click at [235, 421] on select "Select Stylist [PERSON_NAME] Renuka [PERSON_NAME] [PERSON_NAME] [PERSON_NAME]" at bounding box center [228, 409] width 100 height 25
select select "81467"
click at [178, 408] on select "Select Stylist [PERSON_NAME] Renuka [PERSON_NAME] [PERSON_NAME] [PERSON_NAME]" at bounding box center [228, 409] width 100 height 25
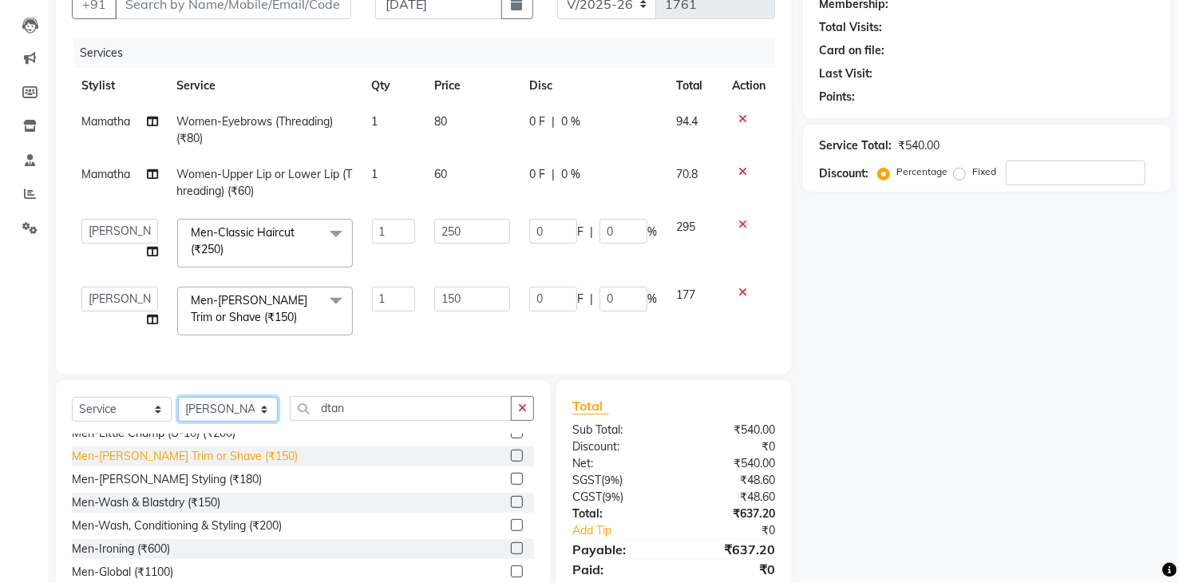
scroll to position [0, 0]
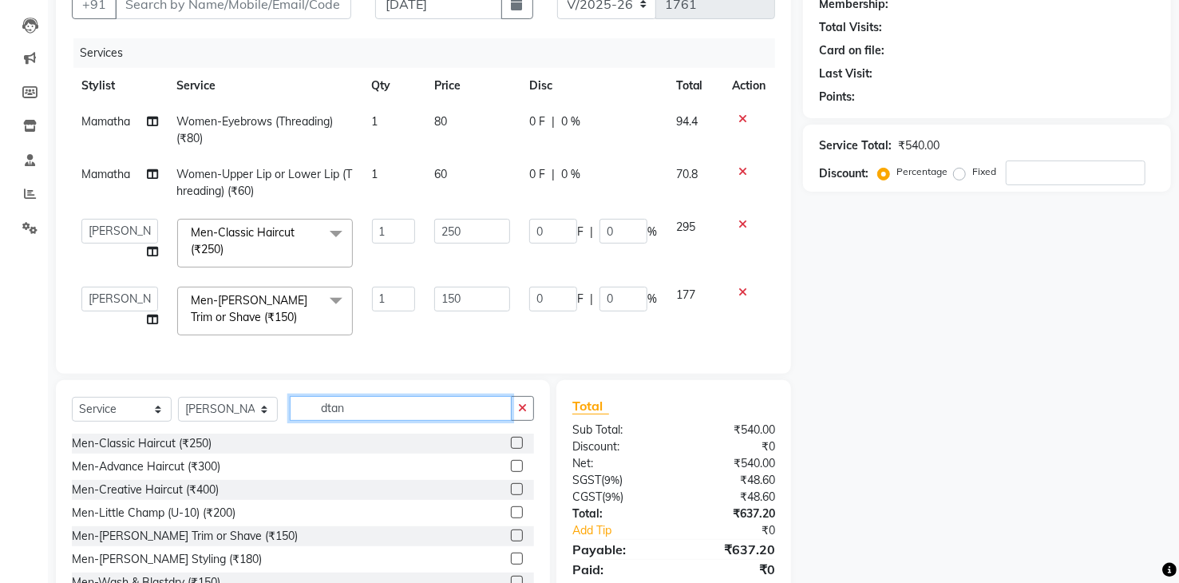
click at [363, 413] on input "dtan" at bounding box center [401, 408] width 222 height 25
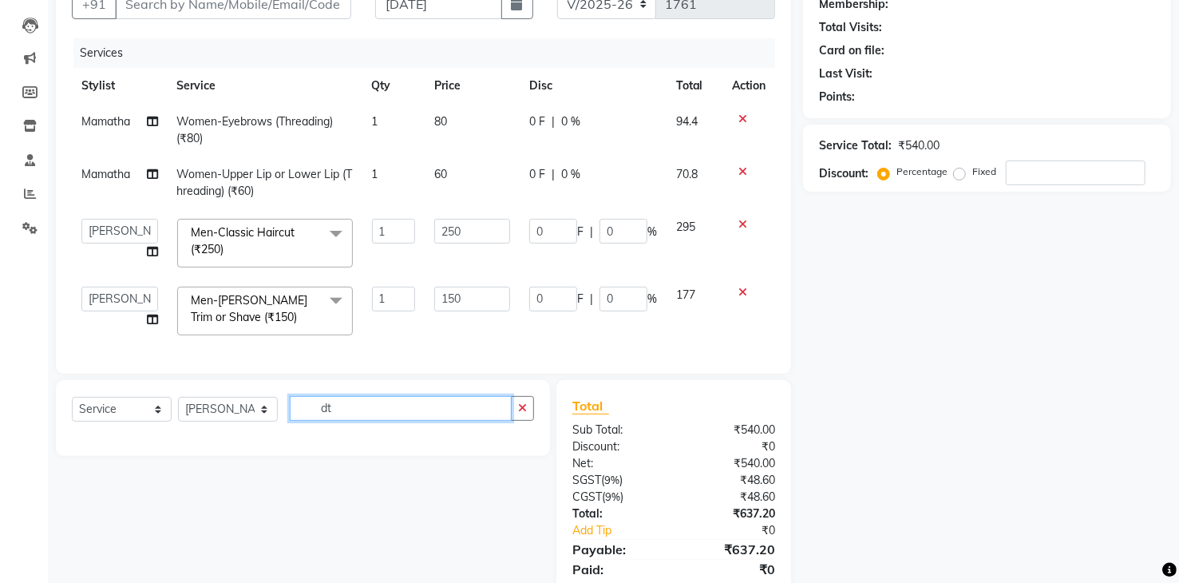
type input "d"
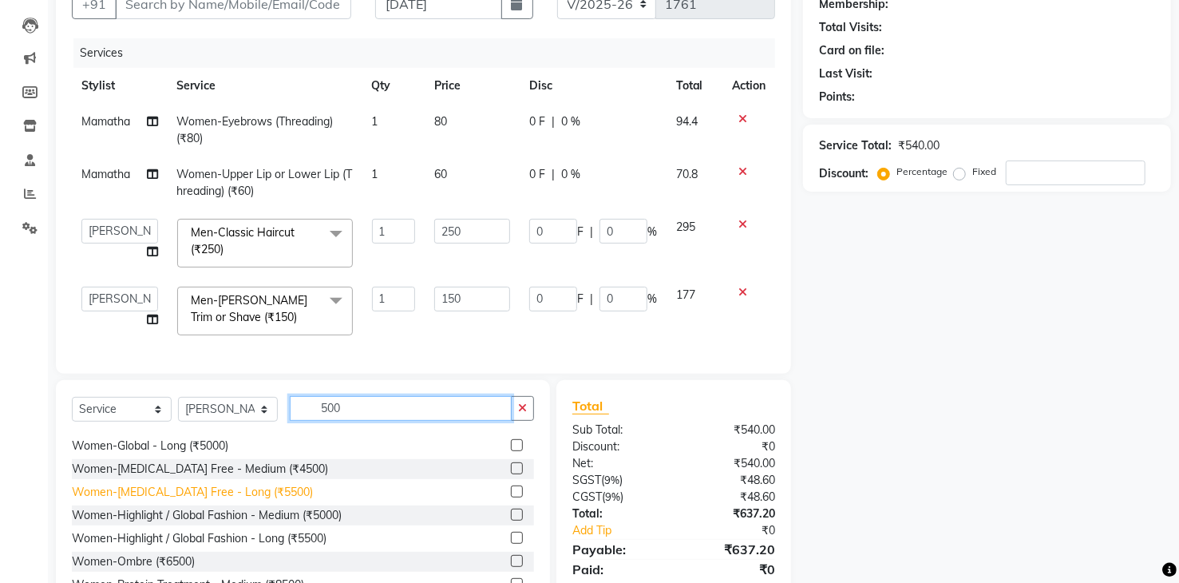
scroll to position [80, 0]
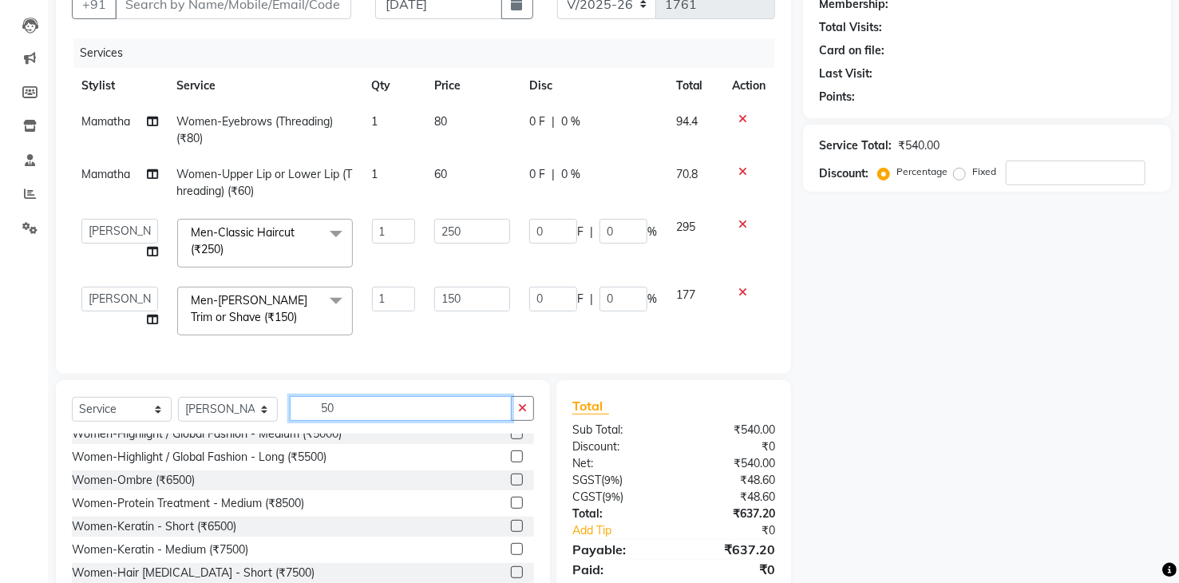
type input "5"
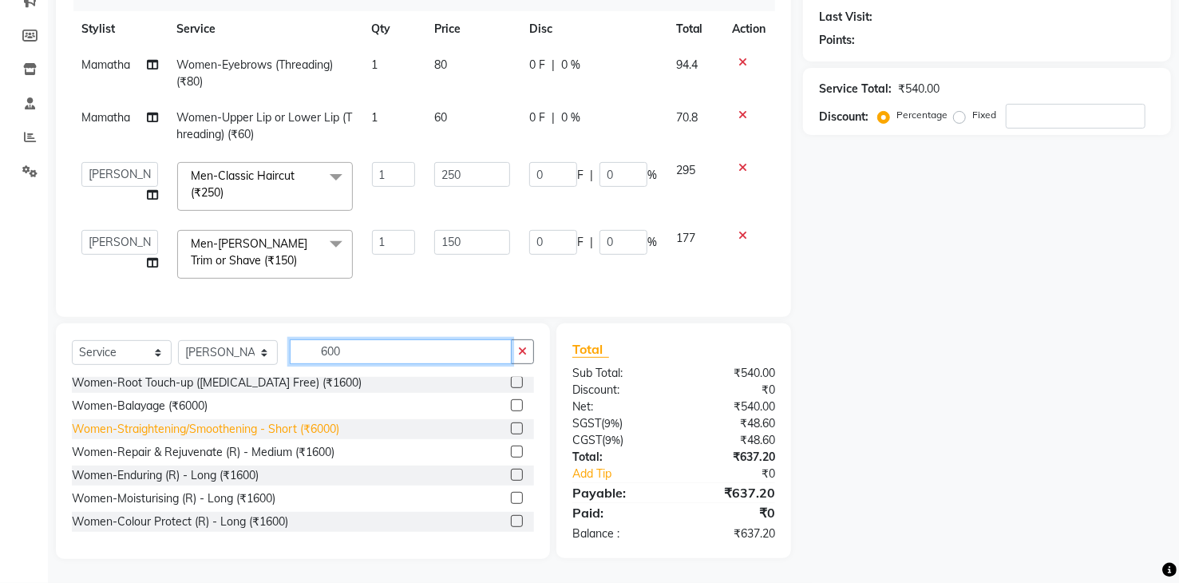
scroll to position [223, 0]
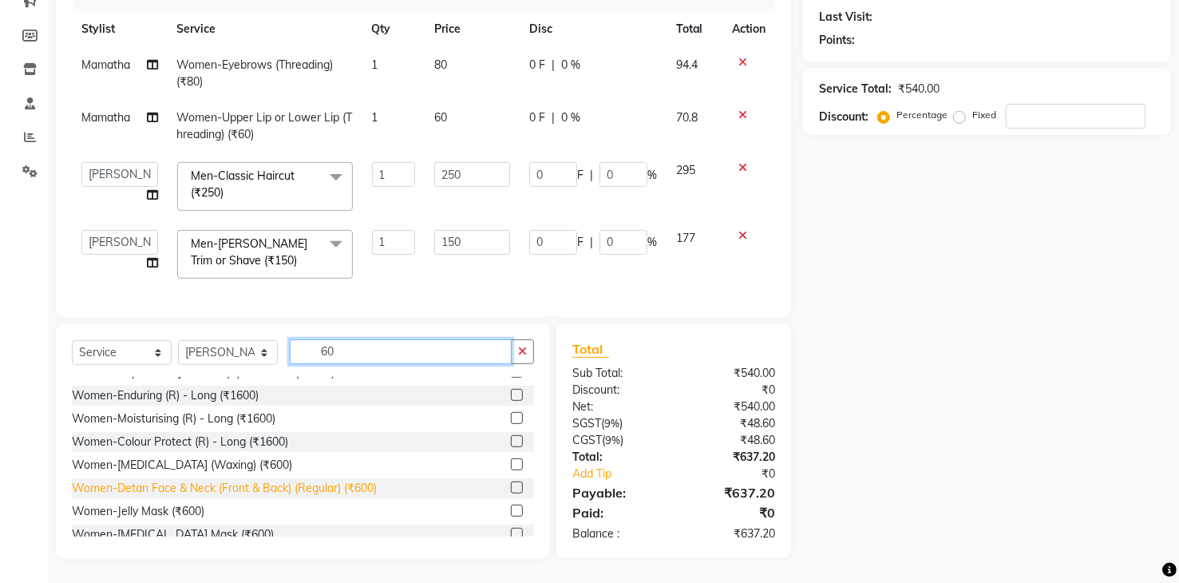
type input "6"
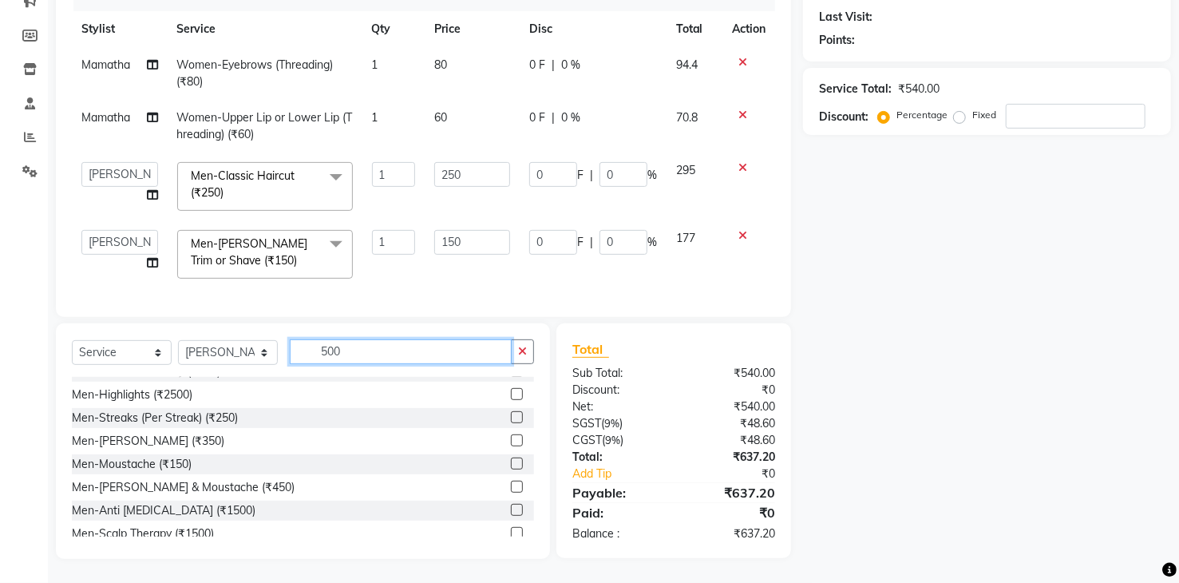
scroll to position [0, 0]
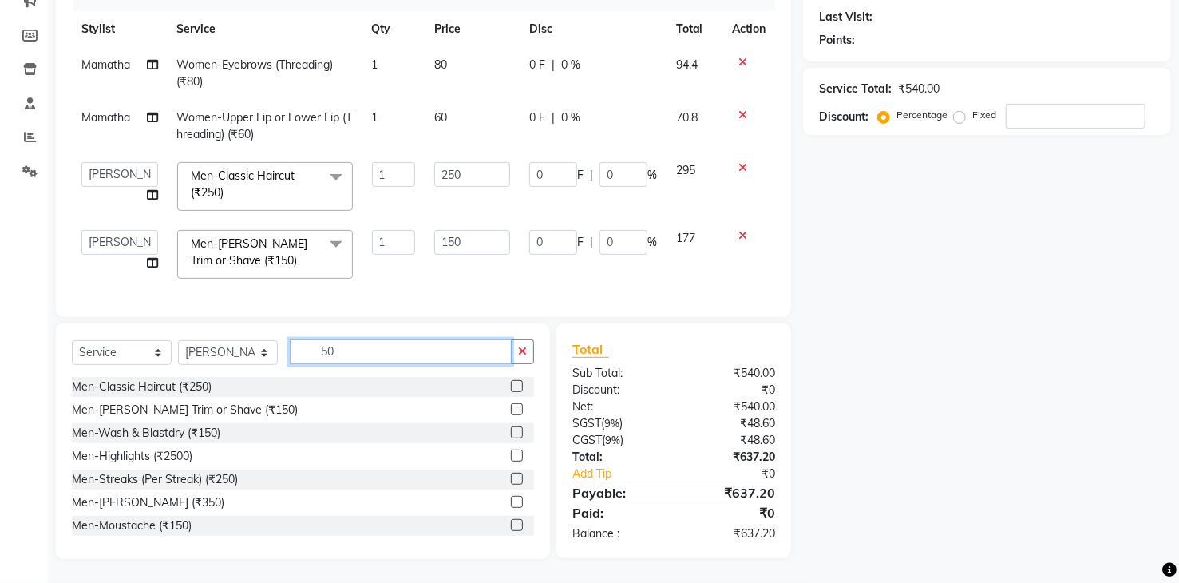
type input "5"
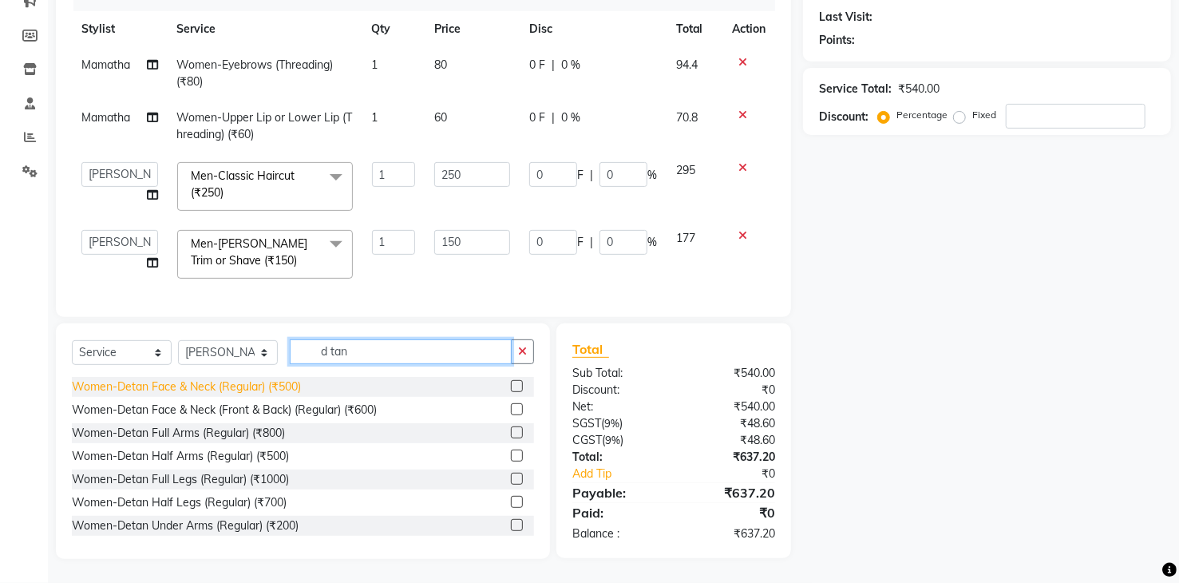
type input "d tan"
click at [129, 388] on div "Women-Detan Face & Neck (Regular) (₹500)" at bounding box center [186, 386] width 229 height 17
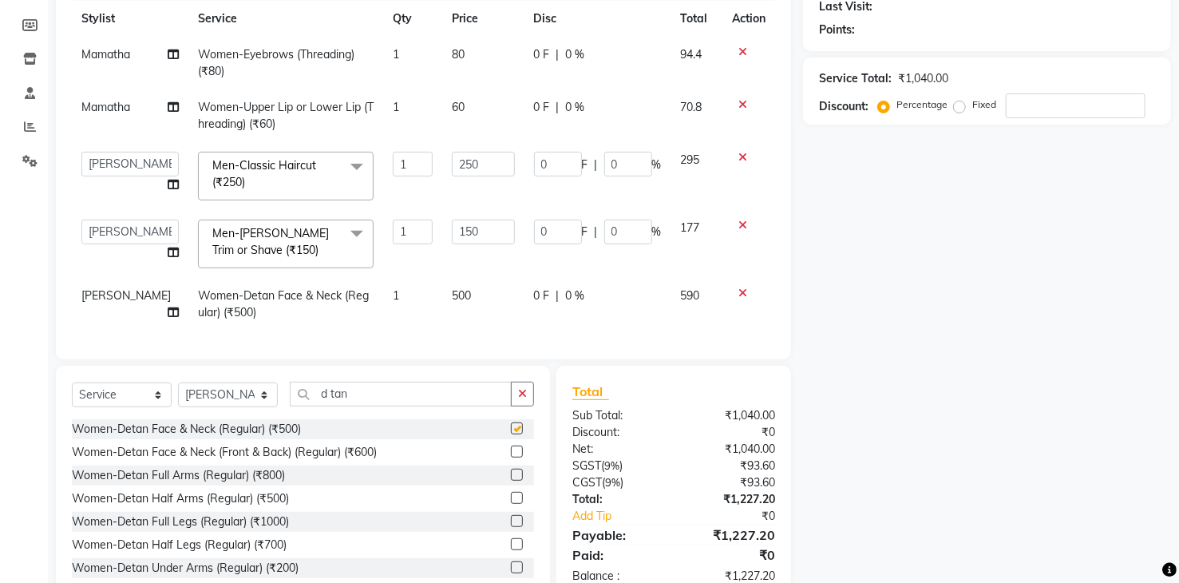
checkbox input "false"
click at [520, 399] on icon "button" at bounding box center [522, 393] width 9 height 11
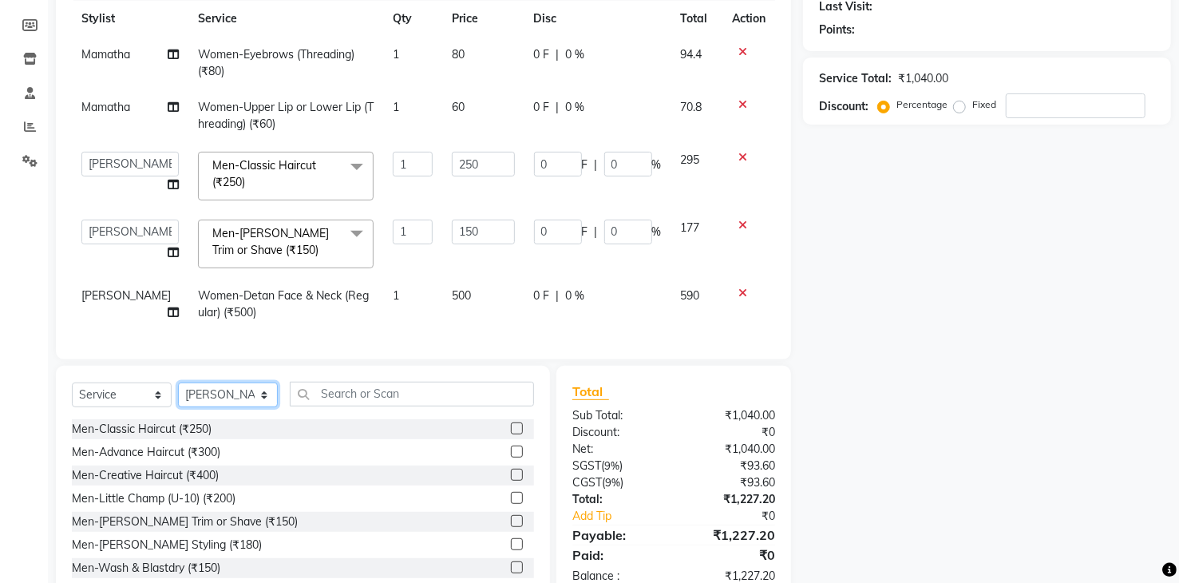
click at [184, 399] on select "Select Stylist [PERSON_NAME] Renuka [PERSON_NAME] [PERSON_NAME] [PERSON_NAME]" at bounding box center [228, 394] width 100 height 25
select select "84828"
click at [178, 393] on select "Select Stylist [PERSON_NAME] Renuka [PERSON_NAME] [PERSON_NAME] [PERSON_NAME]" at bounding box center [228, 394] width 100 height 25
click at [373, 406] on input "text" at bounding box center [412, 394] width 244 height 25
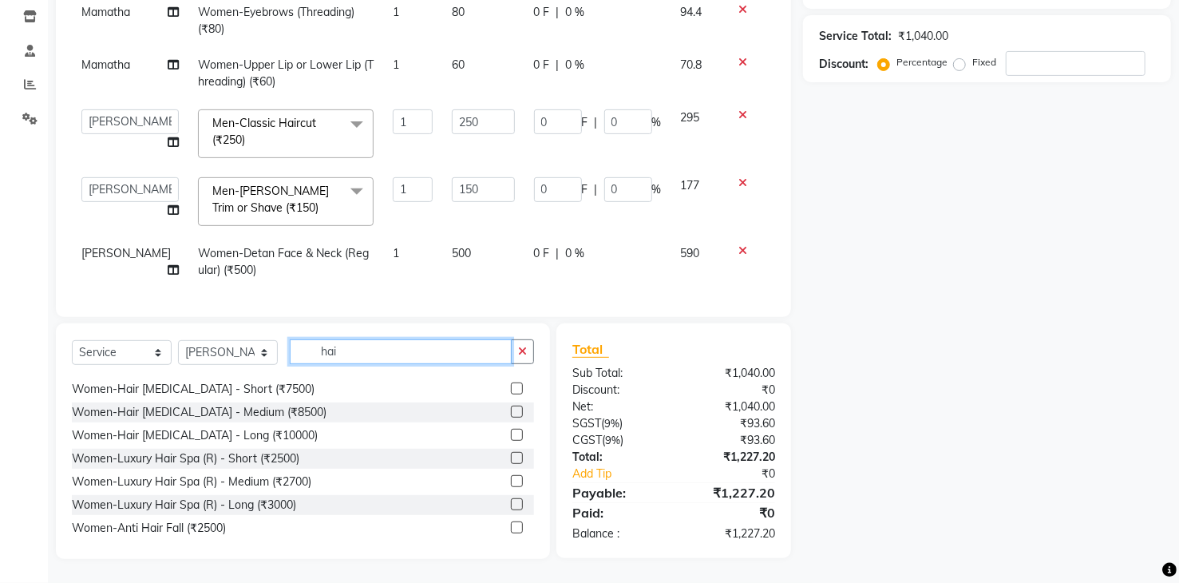
scroll to position [73, 0]
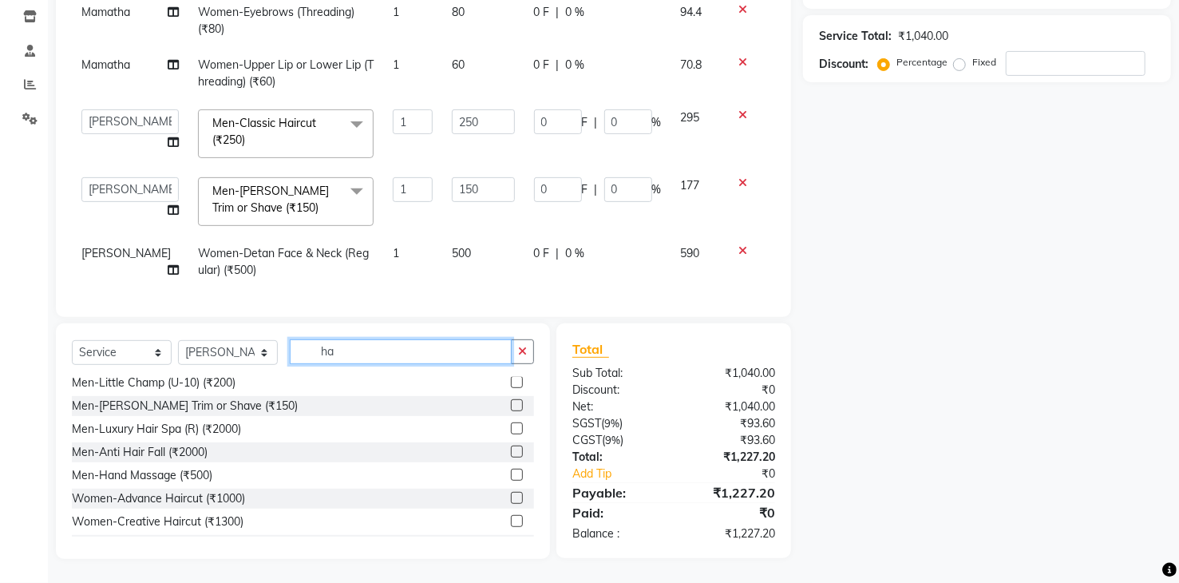
type input "h"
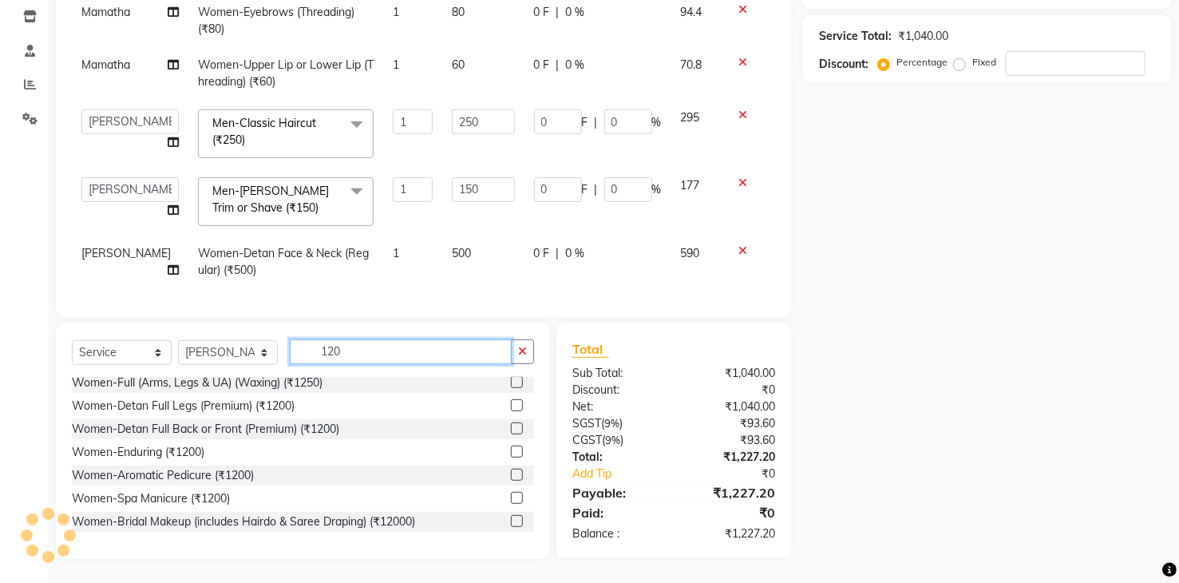
scroll to position [97, 0]
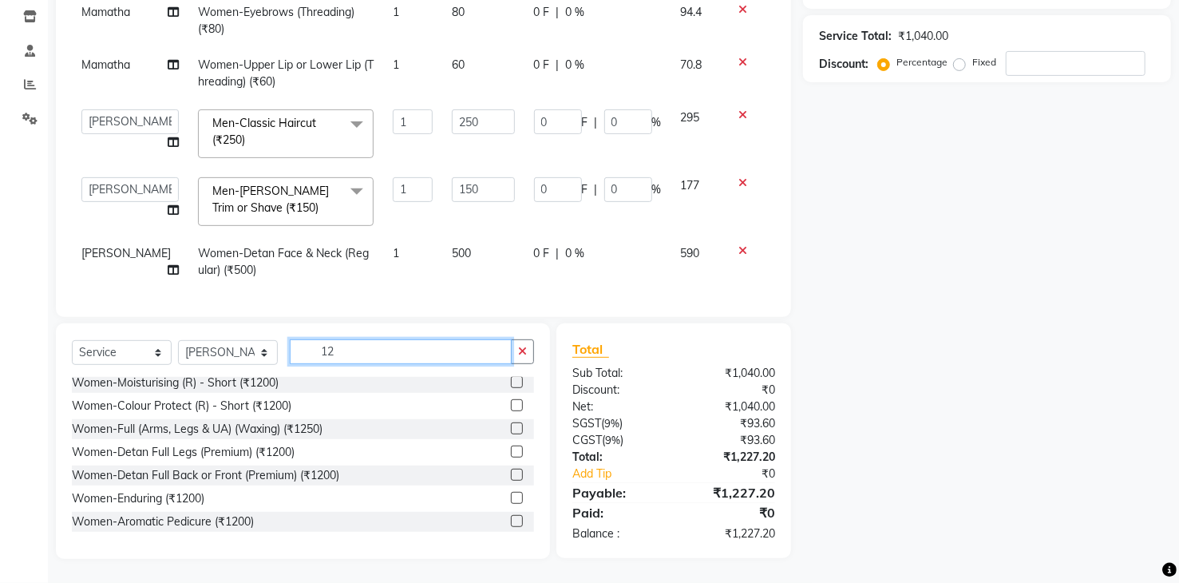
type input "1"
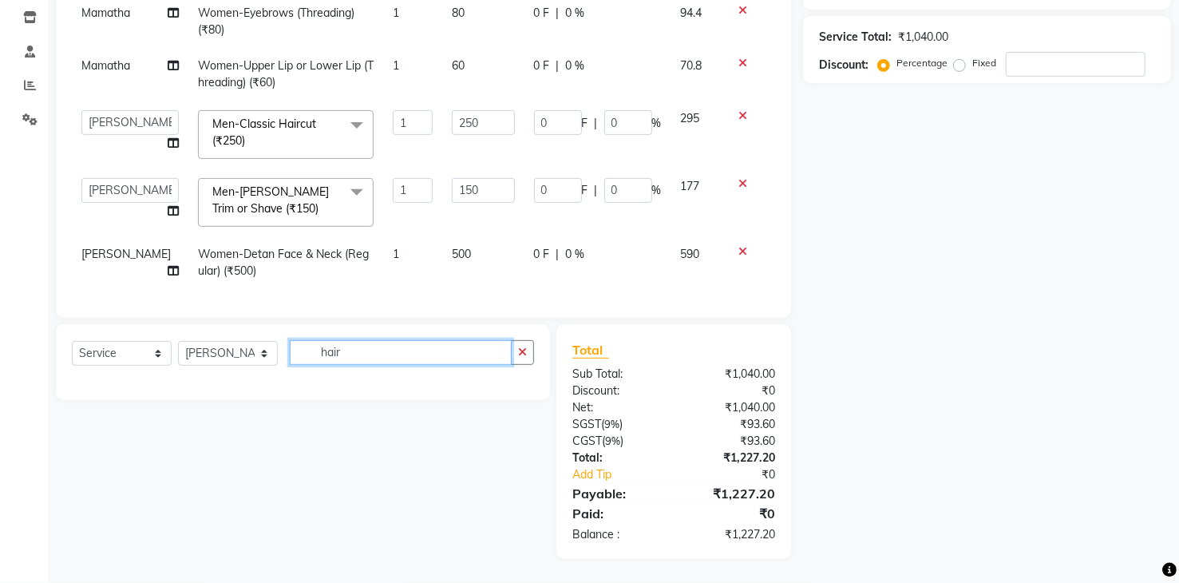
scroll to position [279, 0]
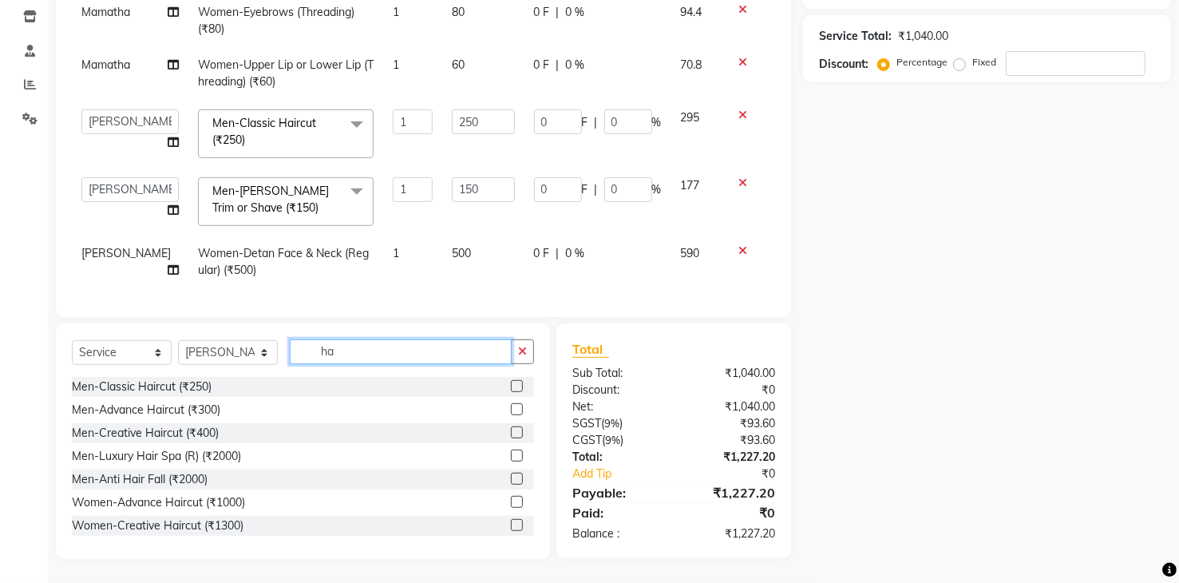
type input "h"
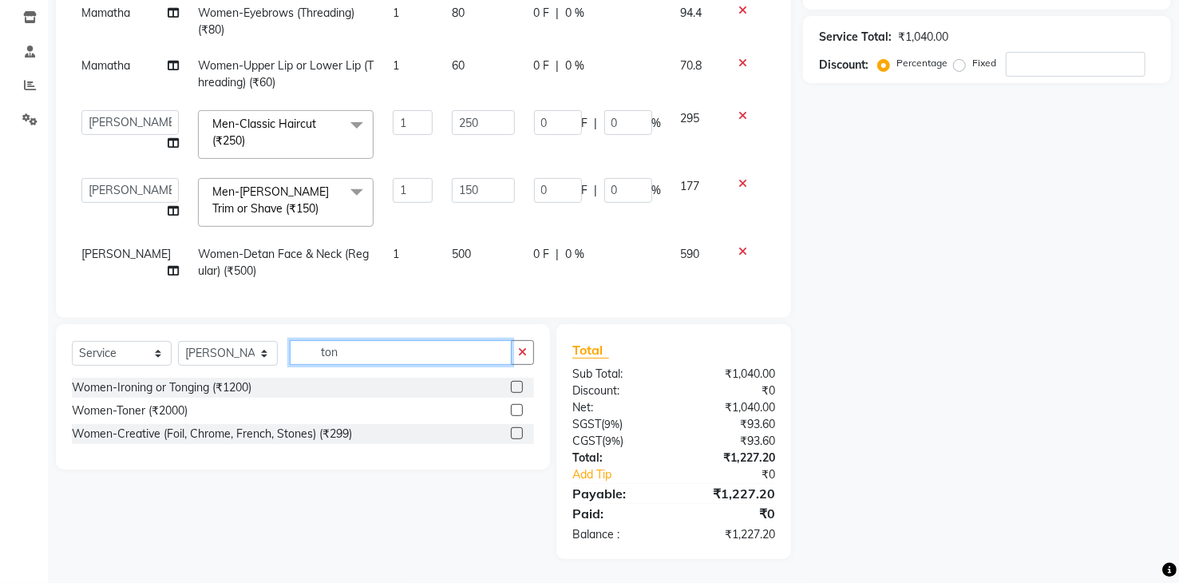
scroll to position [279, 0]
type input "ton"
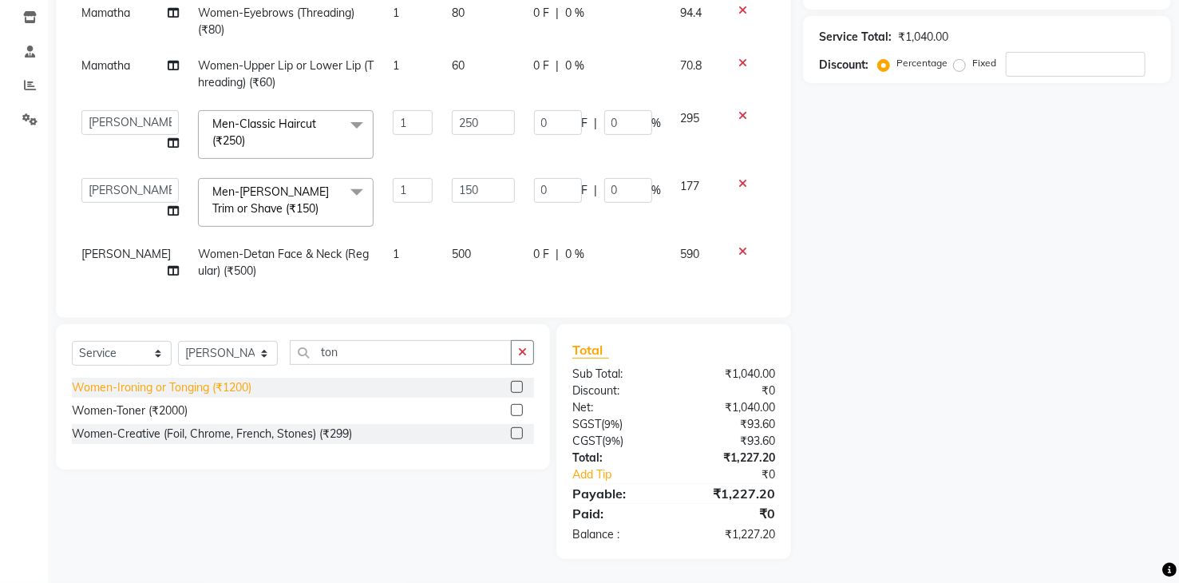
click at [216, 388] on div "Women-Ironing or Tonging (₹1200)" at bounding box center [162, 387] width 180 height 17
checkbox input "false"
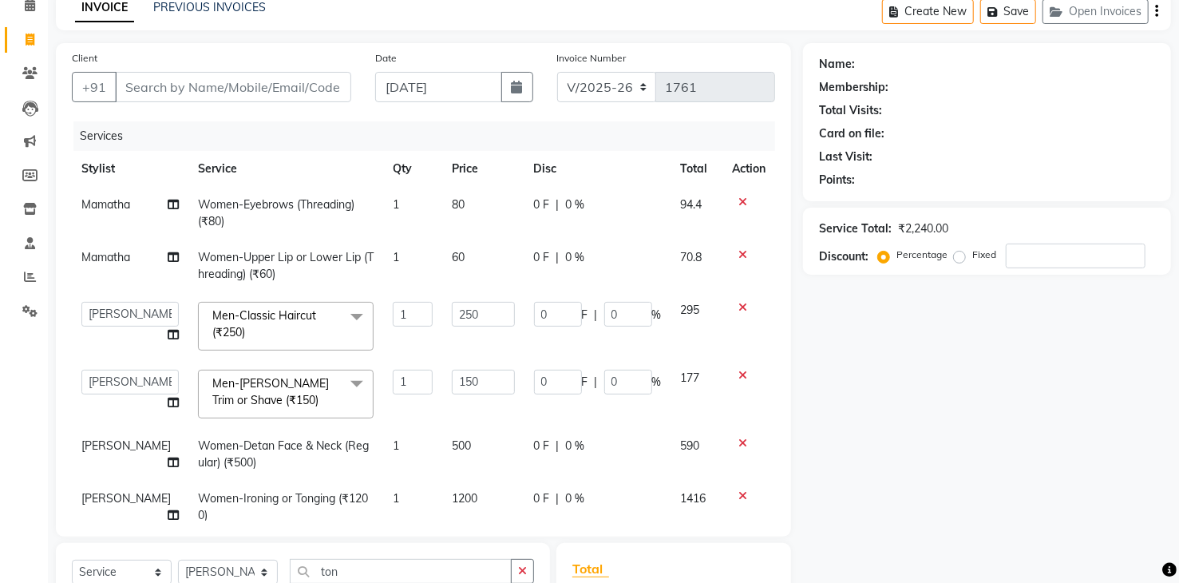
scroll to position [0, 0]
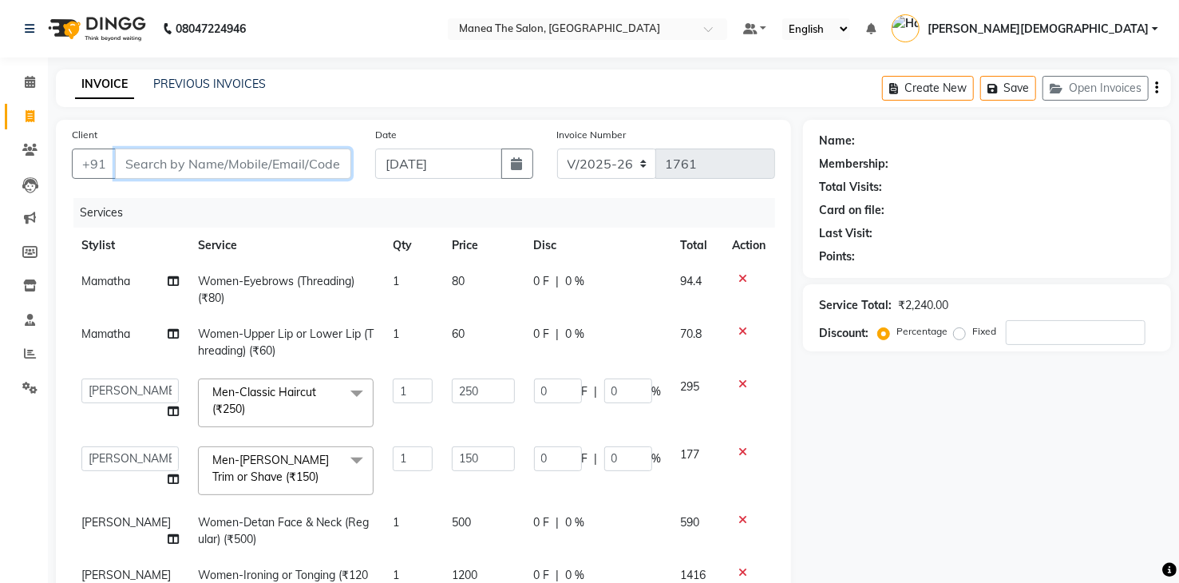
click at [253, 172] on input "Client" at bounding box center [233, 163] width 236 height 30
click at [442, 277] on td "80" at bounding box center [482, 289] width 81 height 53
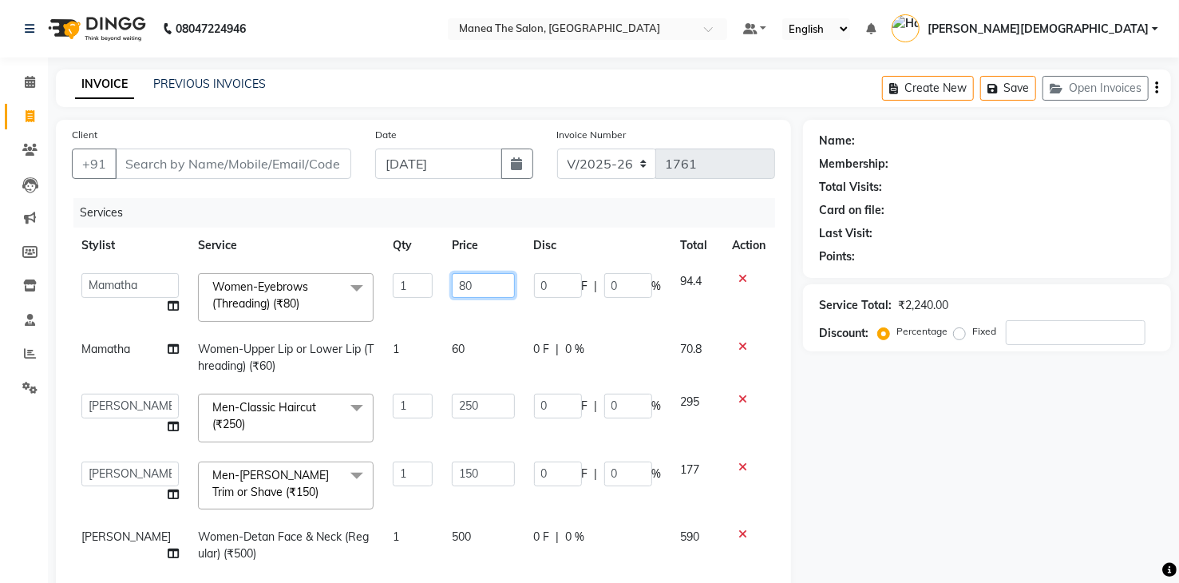
click at [452, 281] on input "80" at bounding box center [483, 285] width 62 height 25
type input "8"
type input "60"
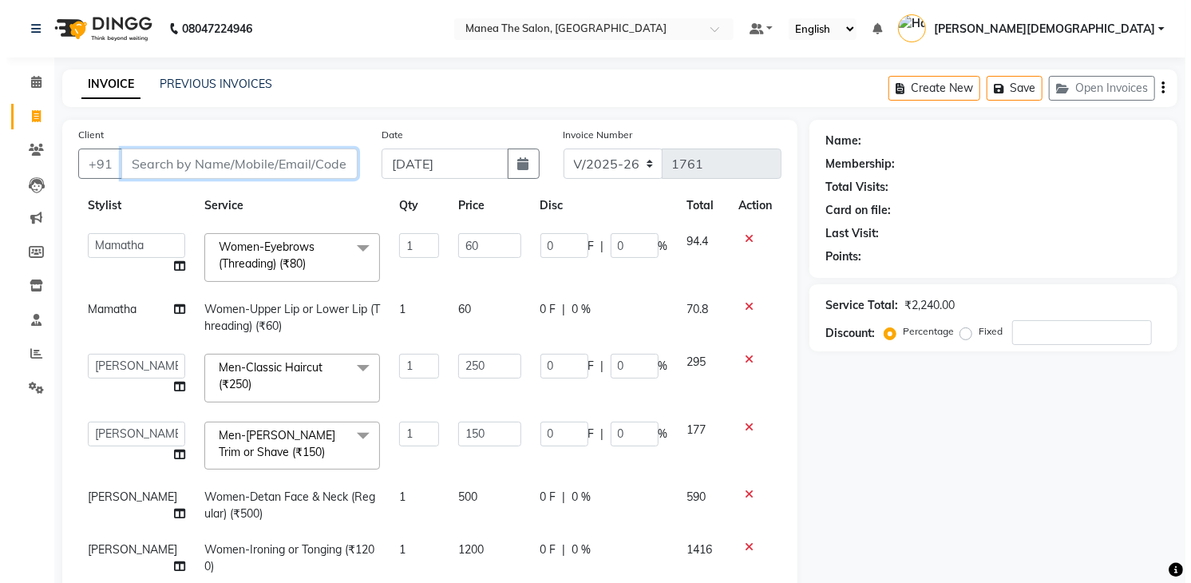
scroll to position [36, 0]
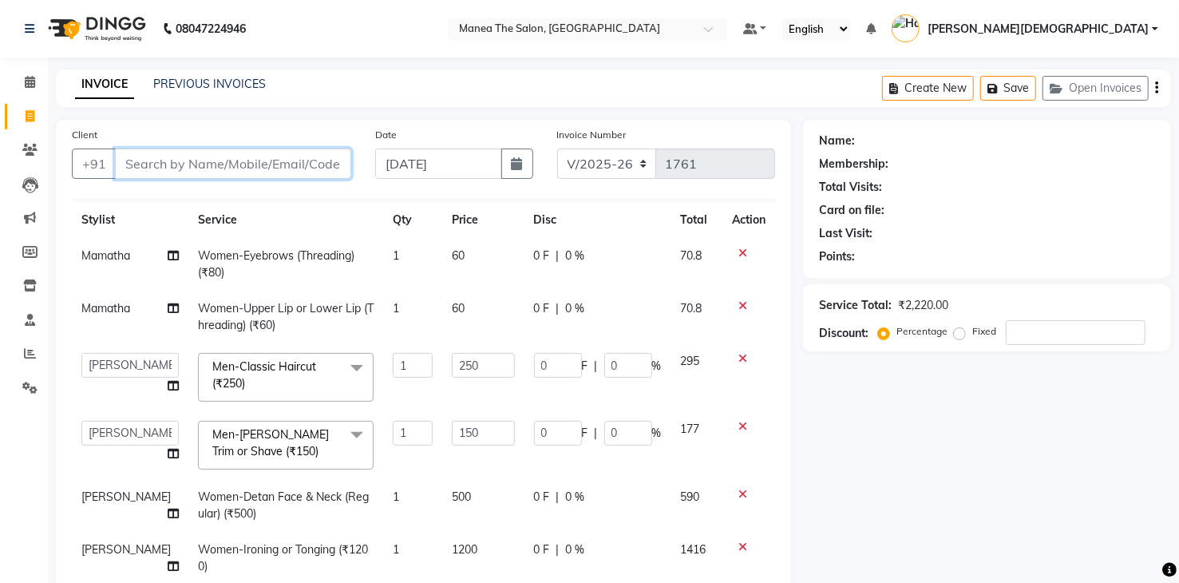
click at [291, 168] on input "Client" at bounding box center [233, 163] width 236 height 30
click at [236, 171] on input "Client" at bounding box center [233, 163] width 236 height 30
type input "9"
type input "0"
type input "9618067512"
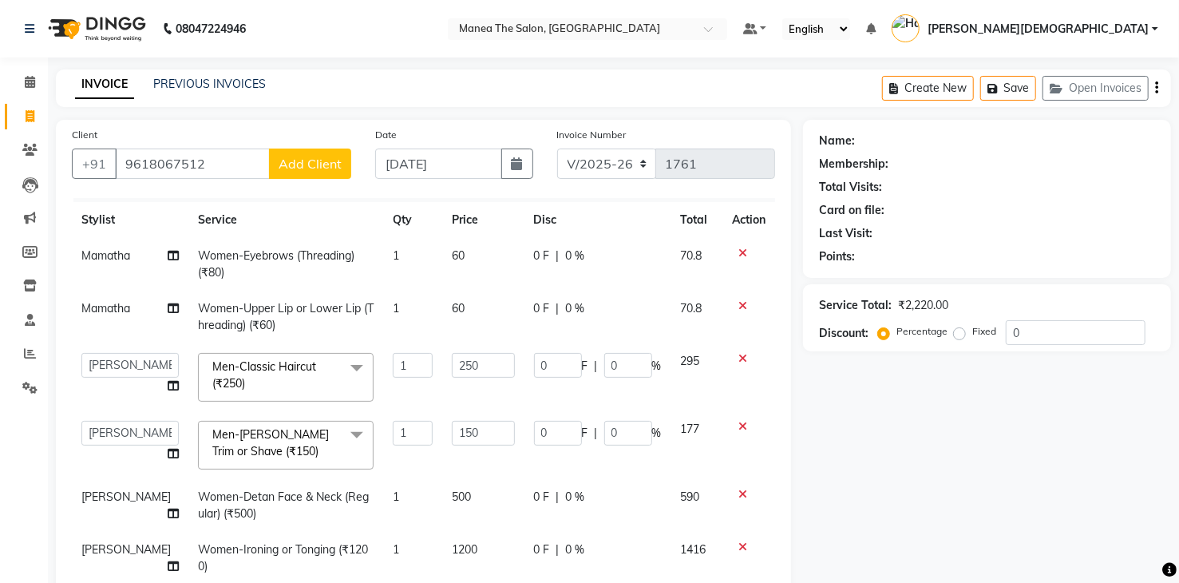
click at [287, 156] on span "Add Client" at bounding box center [310, 164] width 63 height 16
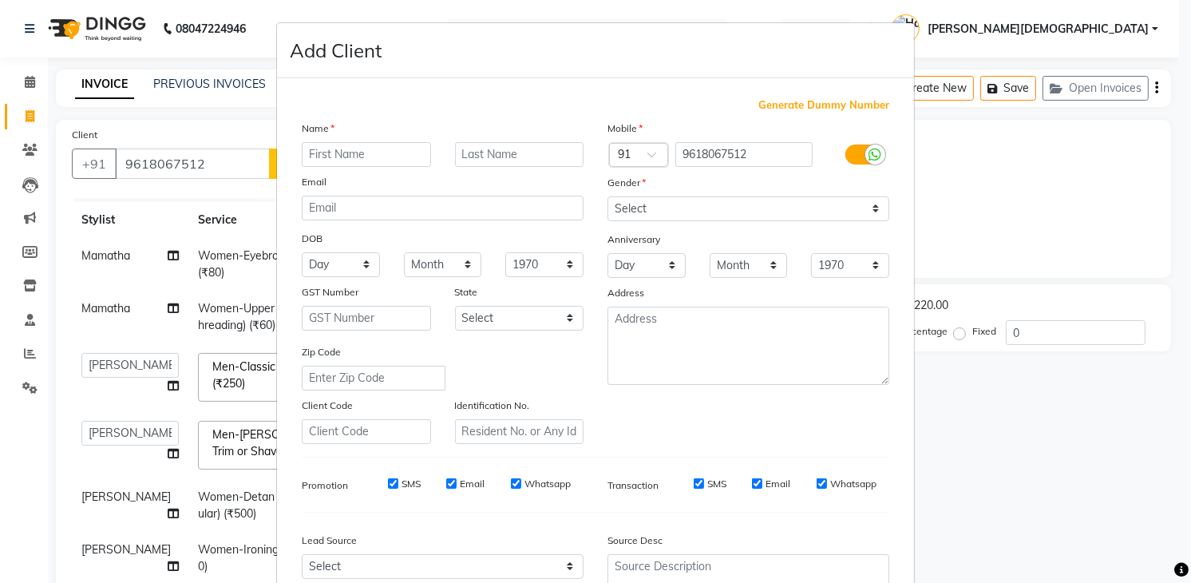
click at [370, 154] on input "text" at bounding box center [366, 154] width 129 height 25
type input "[PERSON_NAME]"
click at [755, 215] on select "Select [DEMOGRAPHIC_DATA] [DEMOGRAPHIC_DATA] Other Prefer Not To Say" at bounding box center [748, 208] width 282 height 25
select select "[DEMOGRAPHIC_DATA]"
click at [607, 196] on select "Select [DEMOGRAPHIC_DATA] [DEMOGRAPHIC_DATA] Other Prefer Not To Say" at bounding box center [748, 208] width 282 height 25
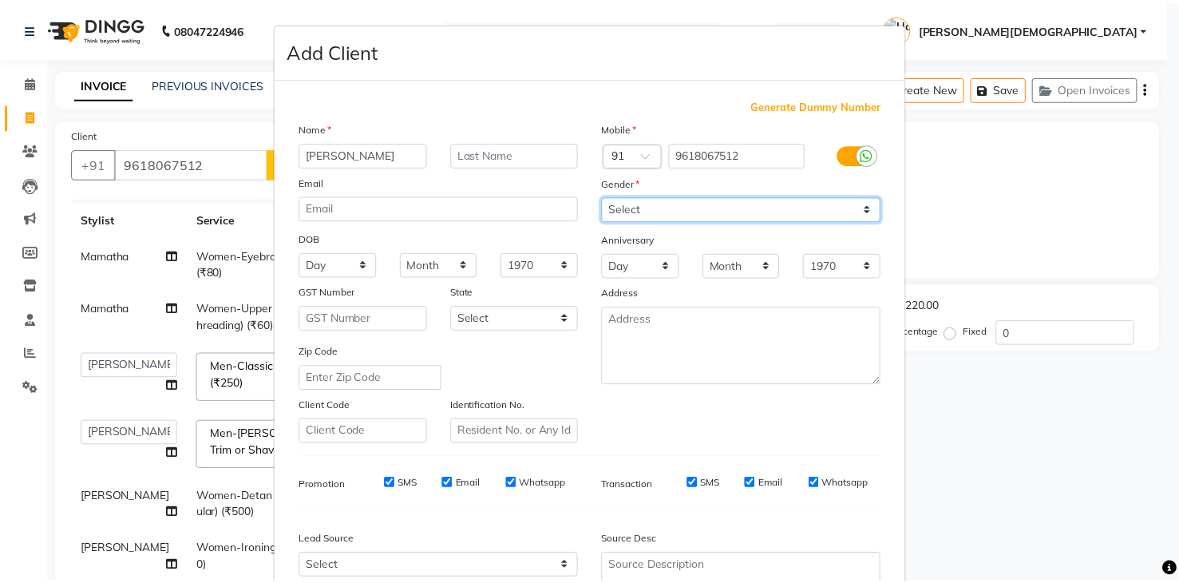
scroll to position [155, 0]
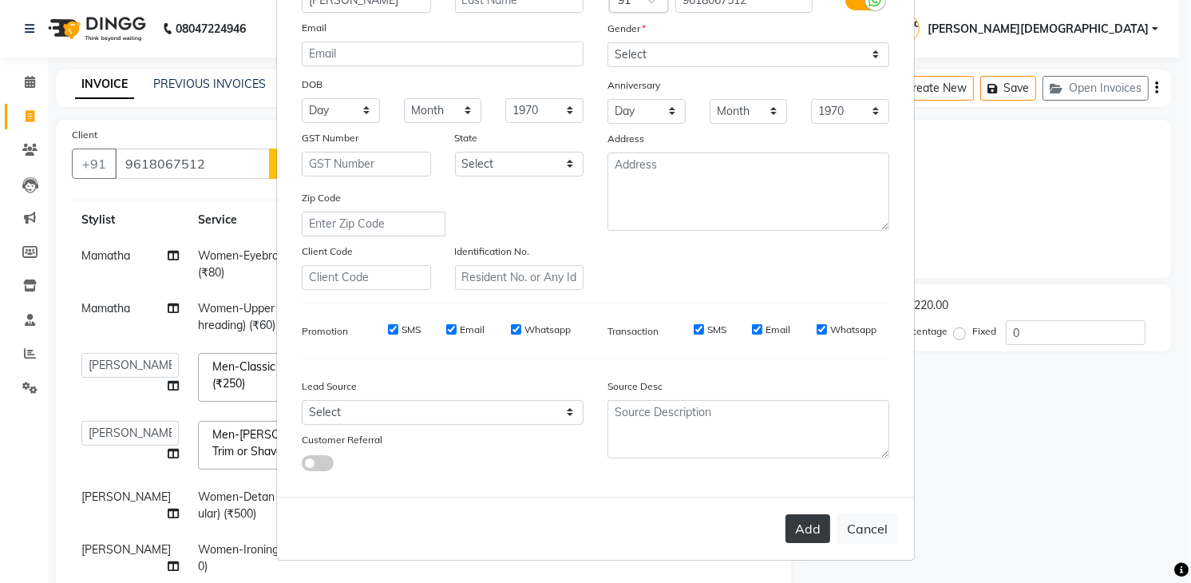
click at [797, 523] on button "Add" at bounding box center [807, 528] width 45 height 29
select select
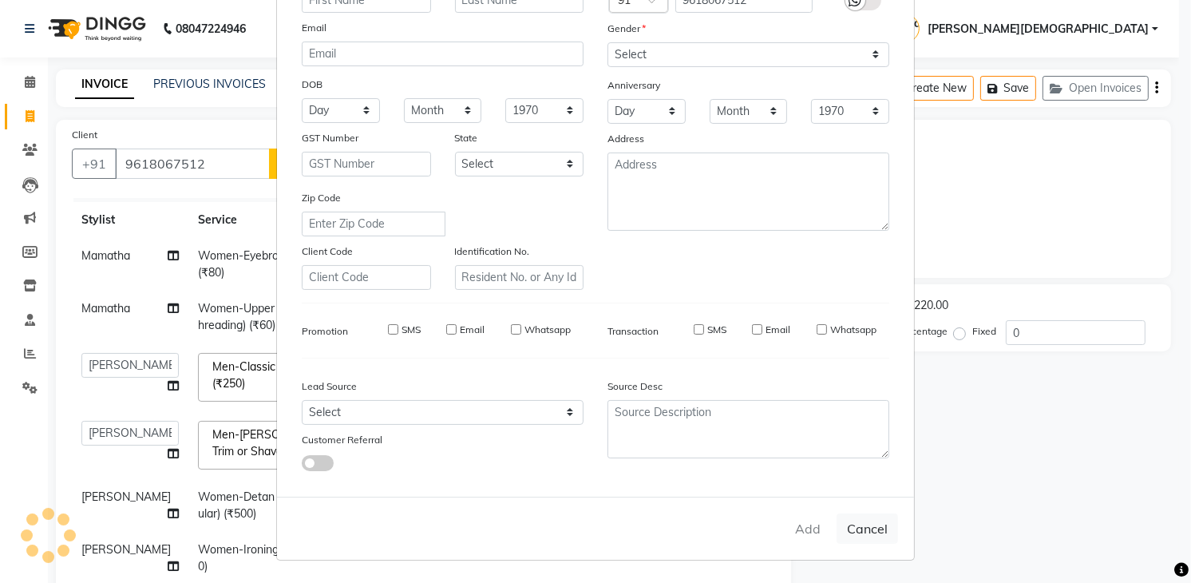
select select
checkbox input "false"
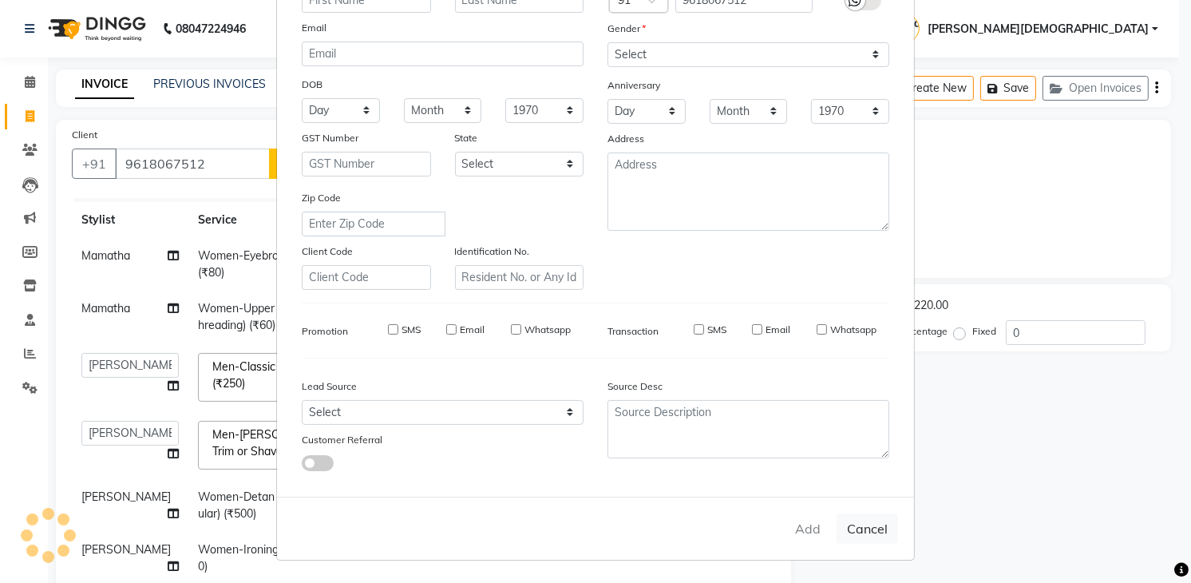
checkbox input "false"
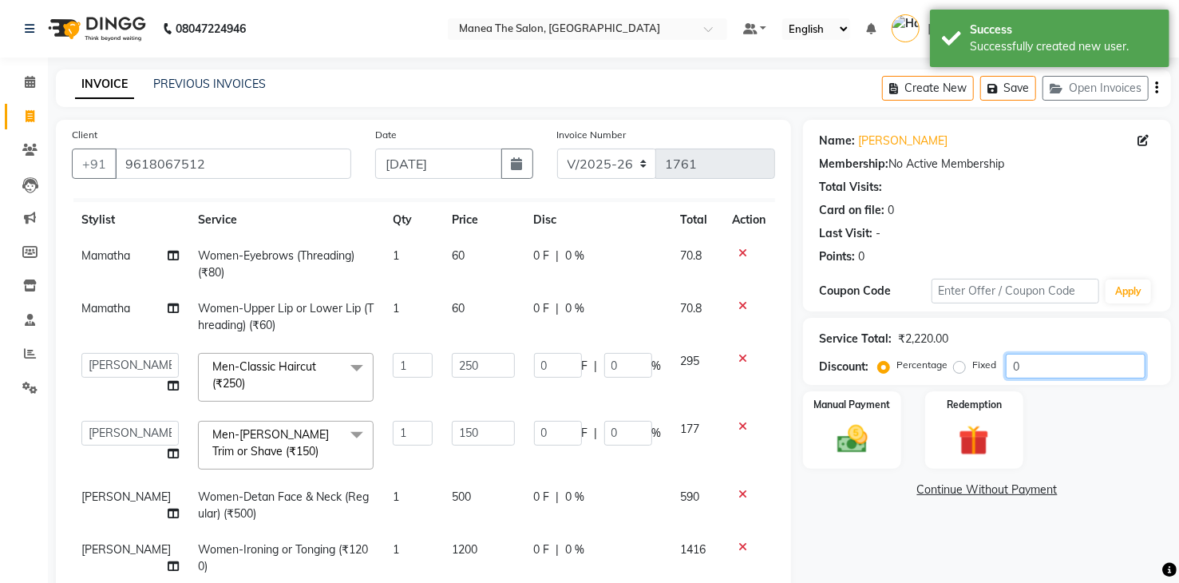
click at [1027, 363] on input "0" at bounding box center [1076, 366] width 140 height 25
type input "2"
type input "5"
type input "2"
type input "3"
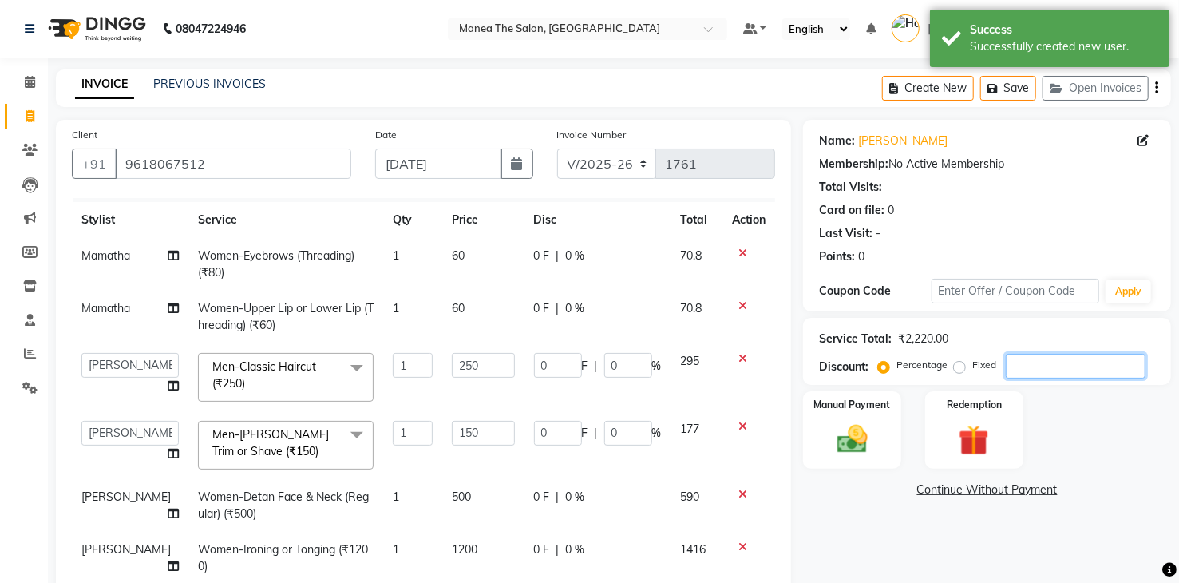
type input "2"
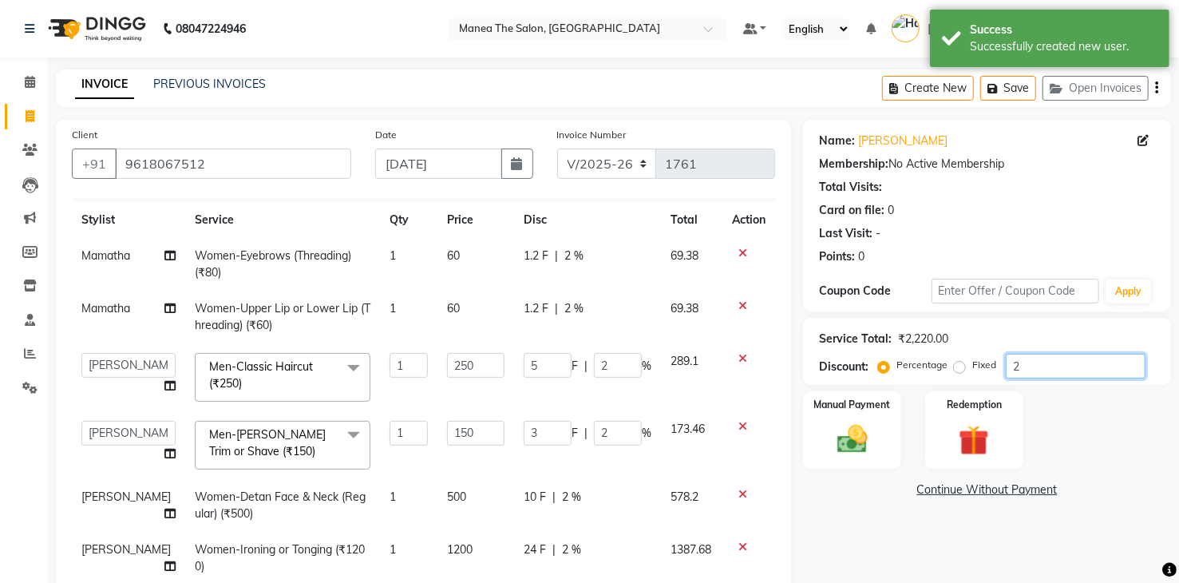
type input "20"
type input "50"
type input "20"
type input "30"
type input "20"
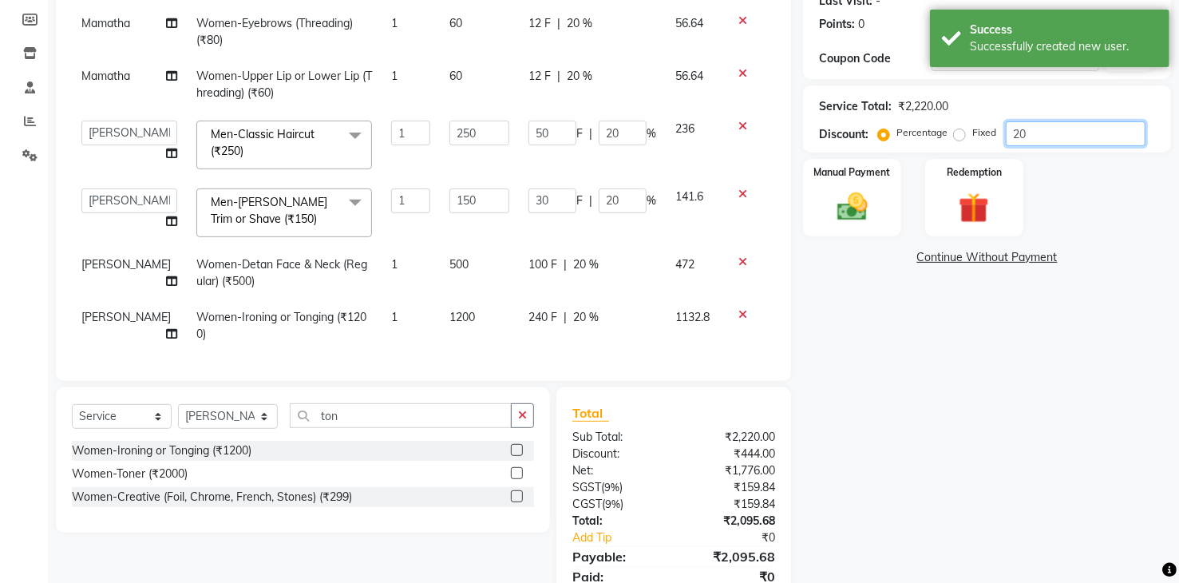
scroll to position [295, 0]
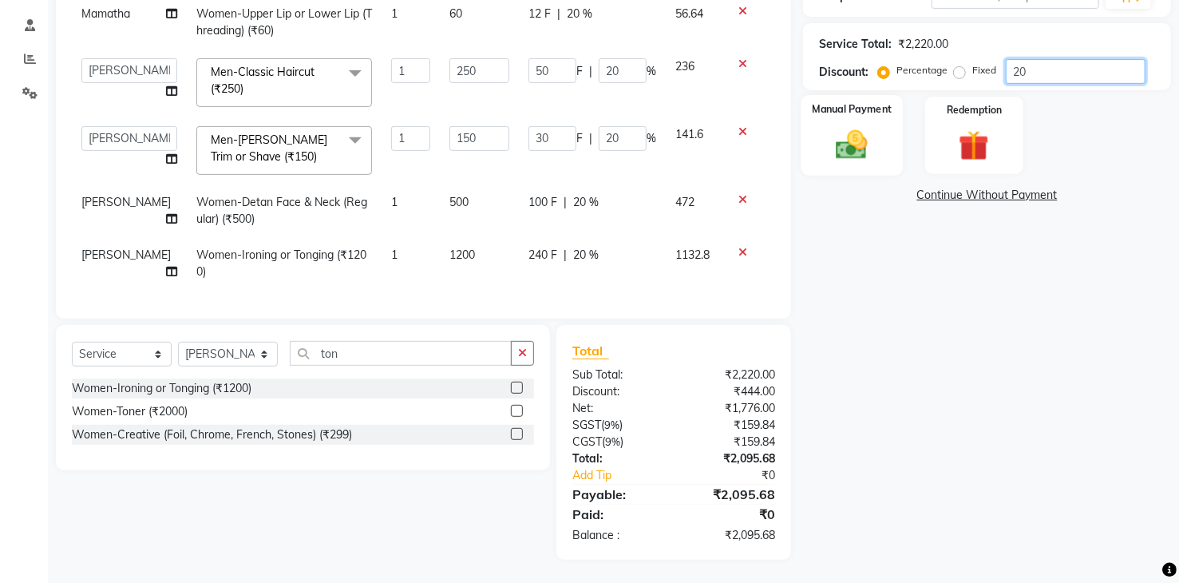
type input "20"
click at [840, 148] on img at bounding box center [851, 145] width 51 height 37
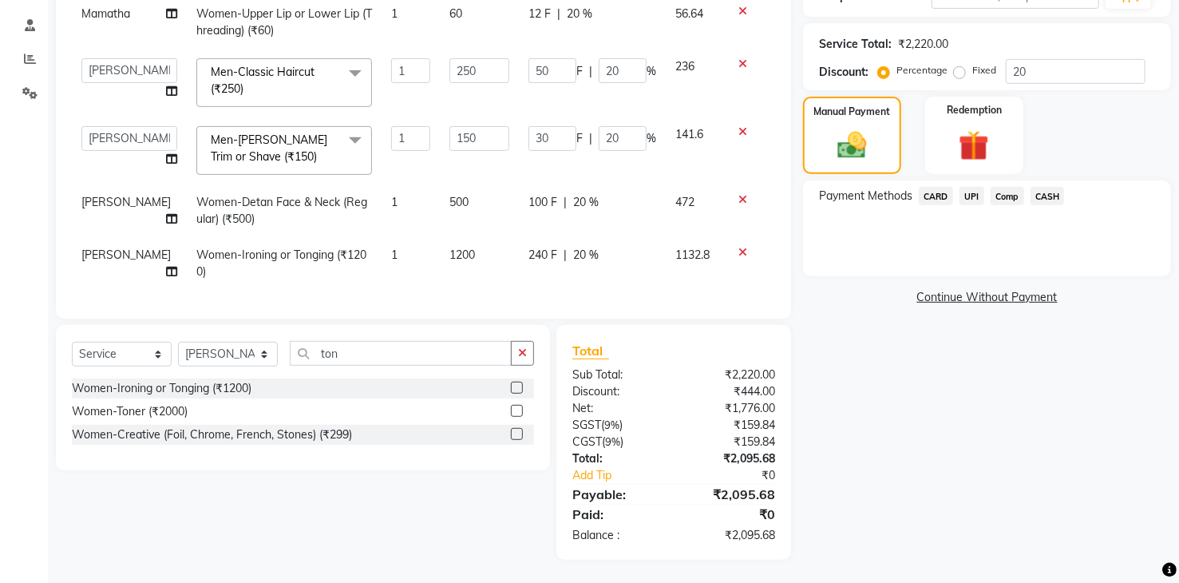
click at [971, 196] on span "UPI" at bounding box center [971, 196] width 25 height 18
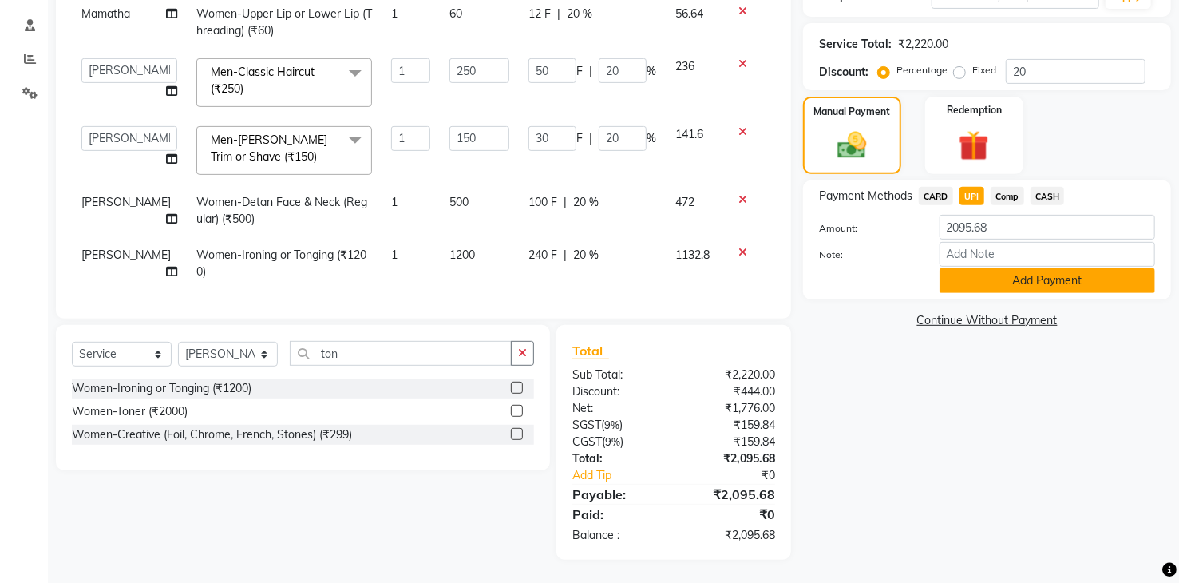
click at [986, 277] on button "Add Payment" at bounding box center [1047, 280] width 216 height 25
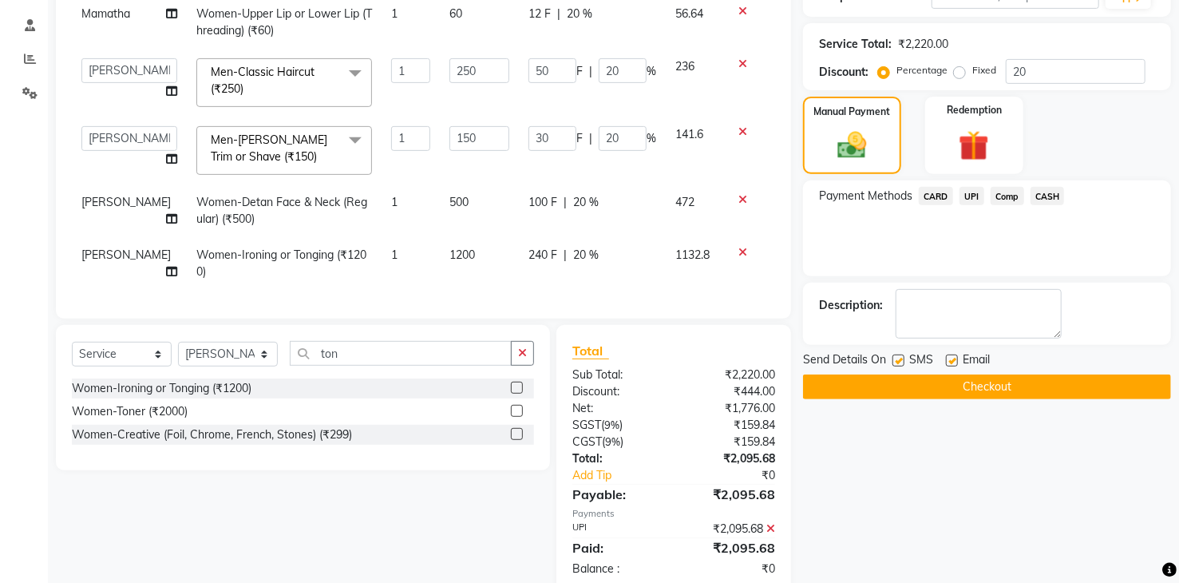
click at [979, 379] on button "Checkout" at bounding box center [987, 386] width 368 height 25
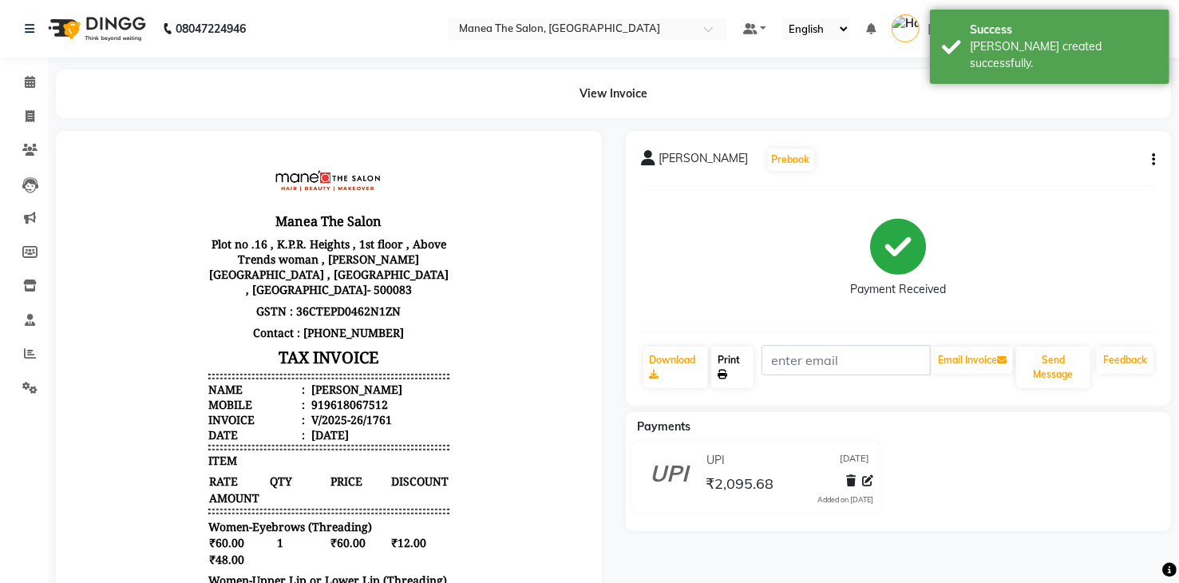
click at [736, 360] on link "Print" at bounding box center [732, 367] width 42 height 42
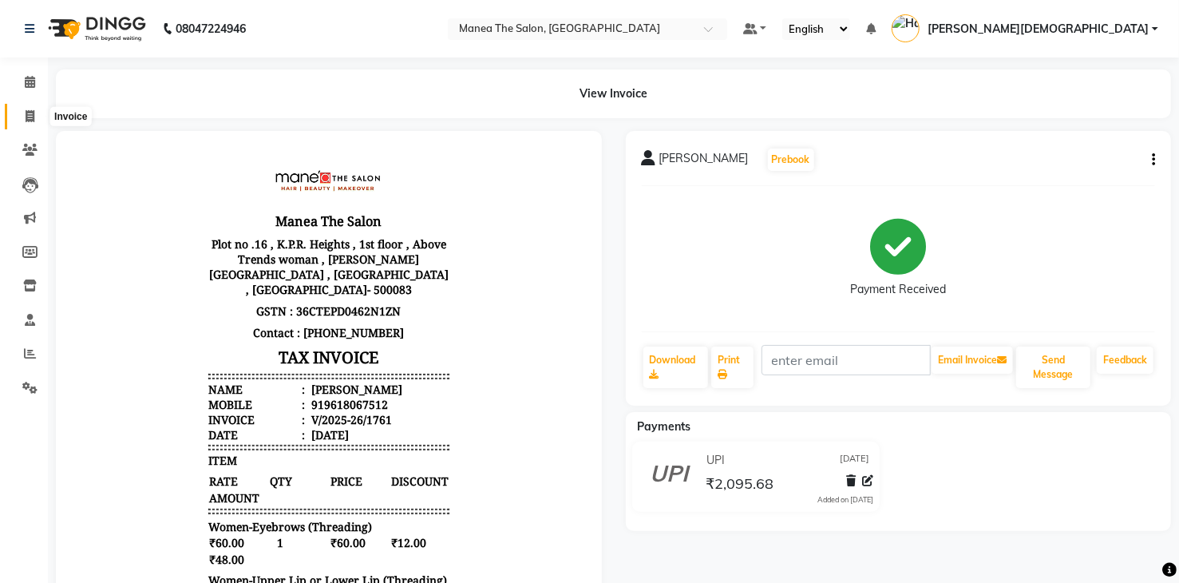
click at [28, 117] on icon at bounding box center [30, 116] width 9 height 12
select select "service"
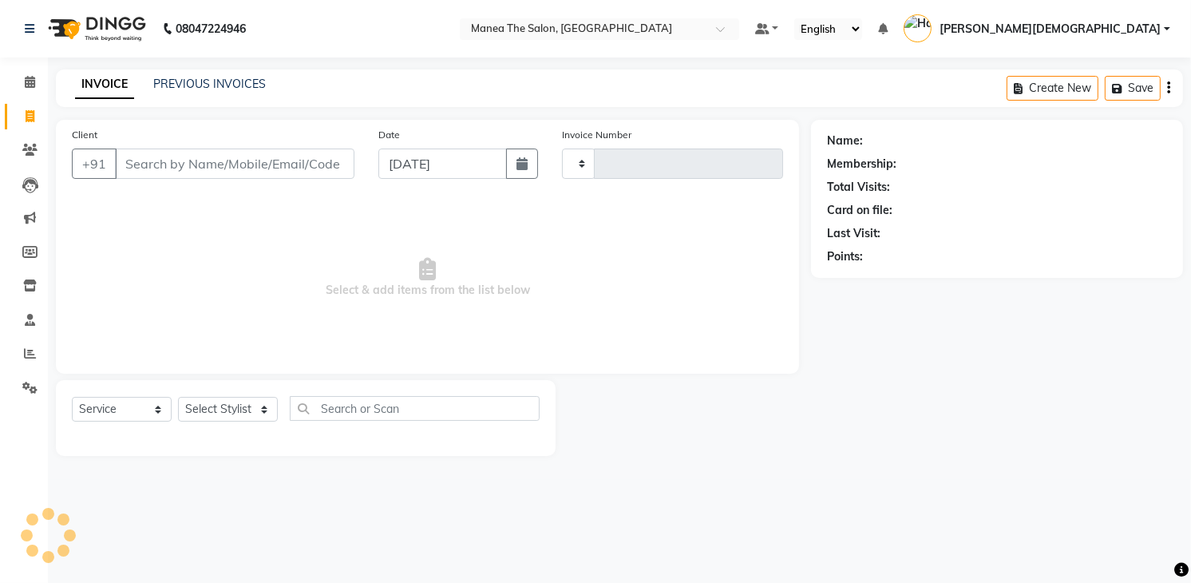
type input "1762"
select select "5481"
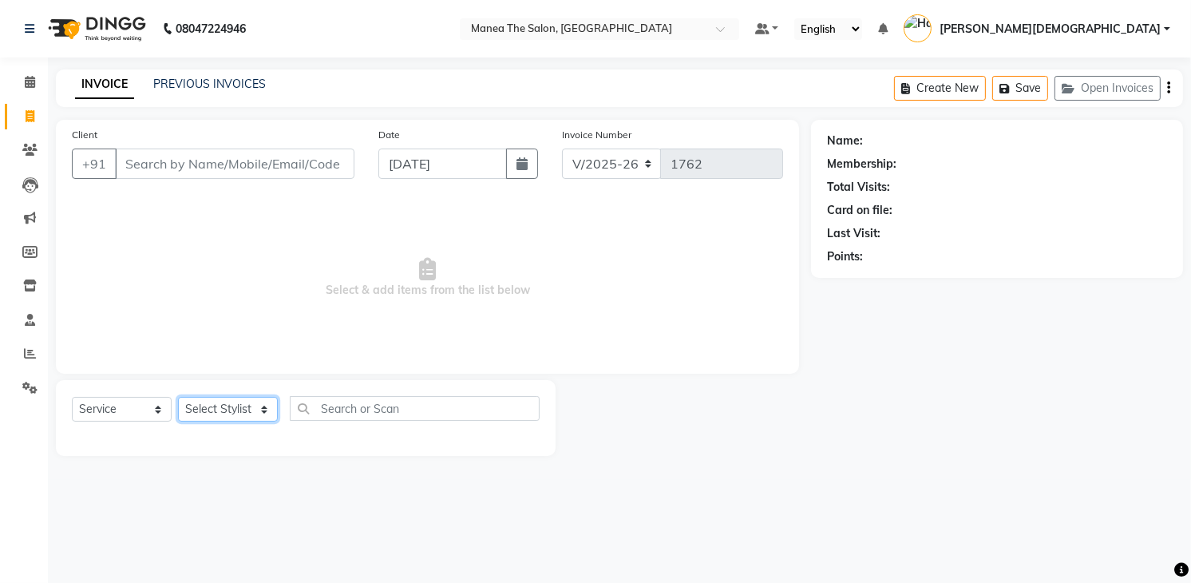
click at [246, 411] on select "Select Stylist [PERSON_NAME] Renuka [PERSON_NAME] [PERSON_NAME] [PERSON_NAME]" at bounding box center [228, 409] width 100 height 25
select select "81467"
click at [178, 397] on select "Select Stylist [PERSON_NAME] Renuka [PERSON_NAME] [PERSON_NAME] [PERSON_NAME]" at bounding box center [228, 409] width 100 height 25
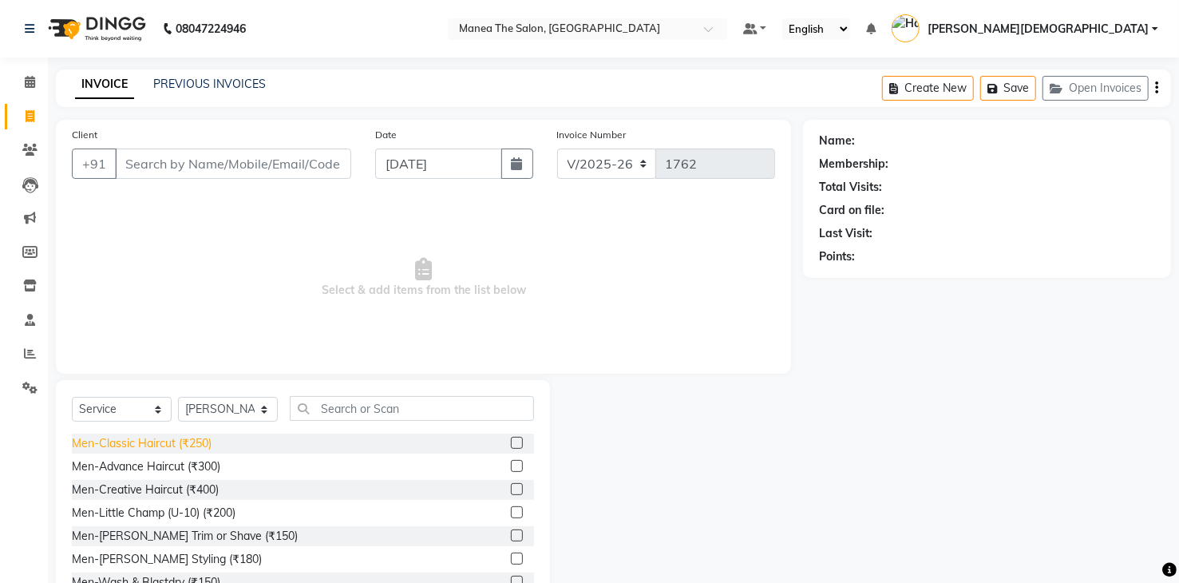
click at [131, 446] on div "Men-Classic Haircut (₹250)" at bounding box center [142, 443] width 140 height 17
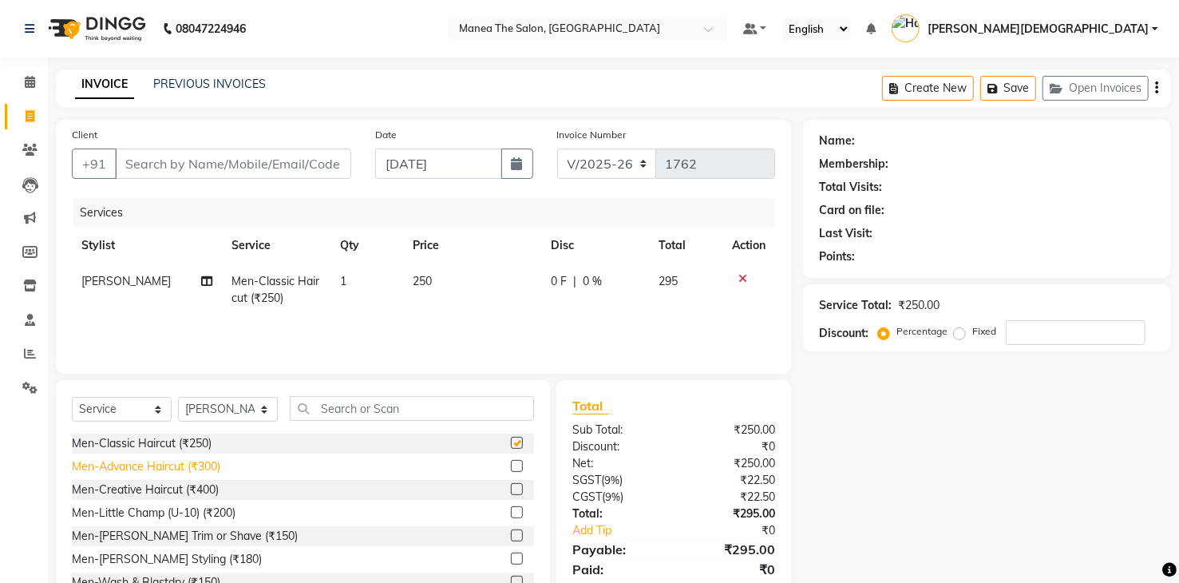
checkbox input "false"
click at [188, 540] on div "Men-[PERSON_NAME] Trim or Shave (₹150)" at bounding box center [185, 536] width 226 height 17
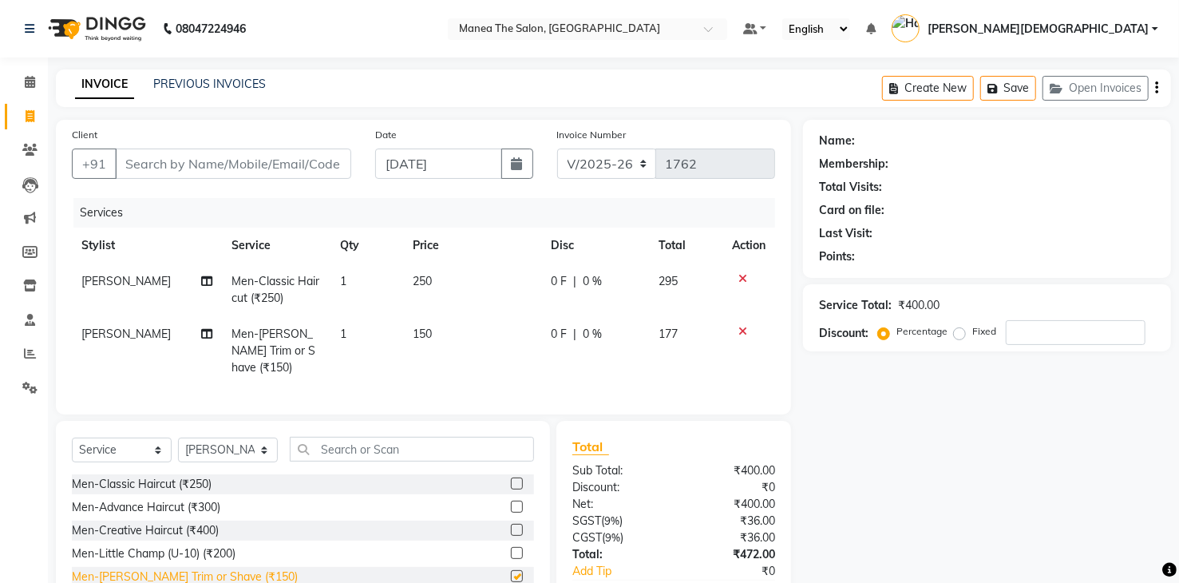
checkbox input "false"
click at [350, 449] on input "text" at bounding box center [412, 449] width 244 height 25
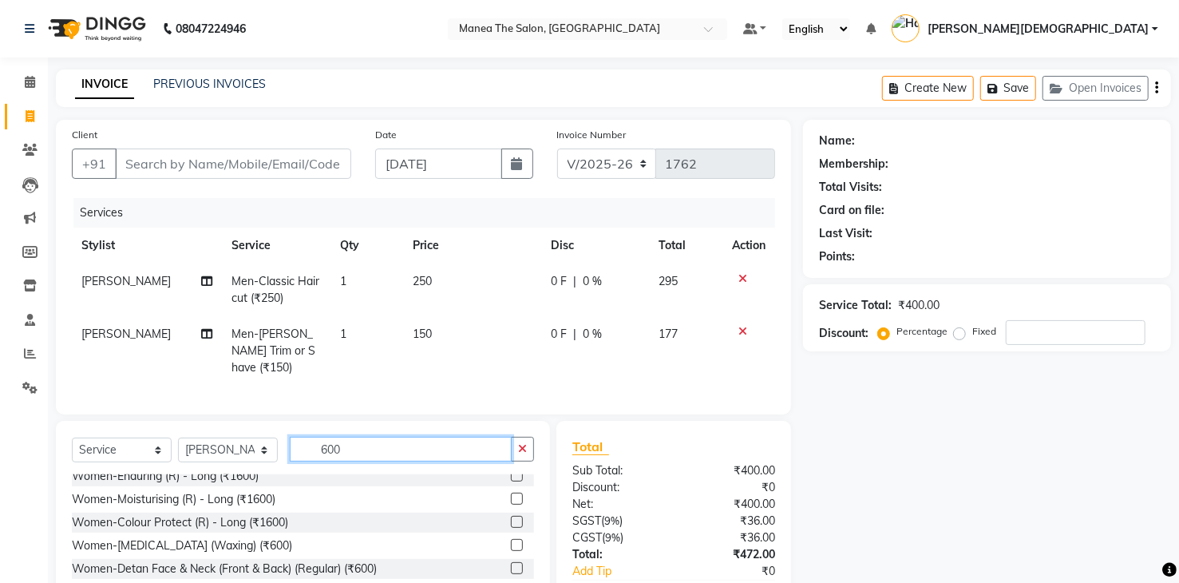
scroll to position [303, 0]
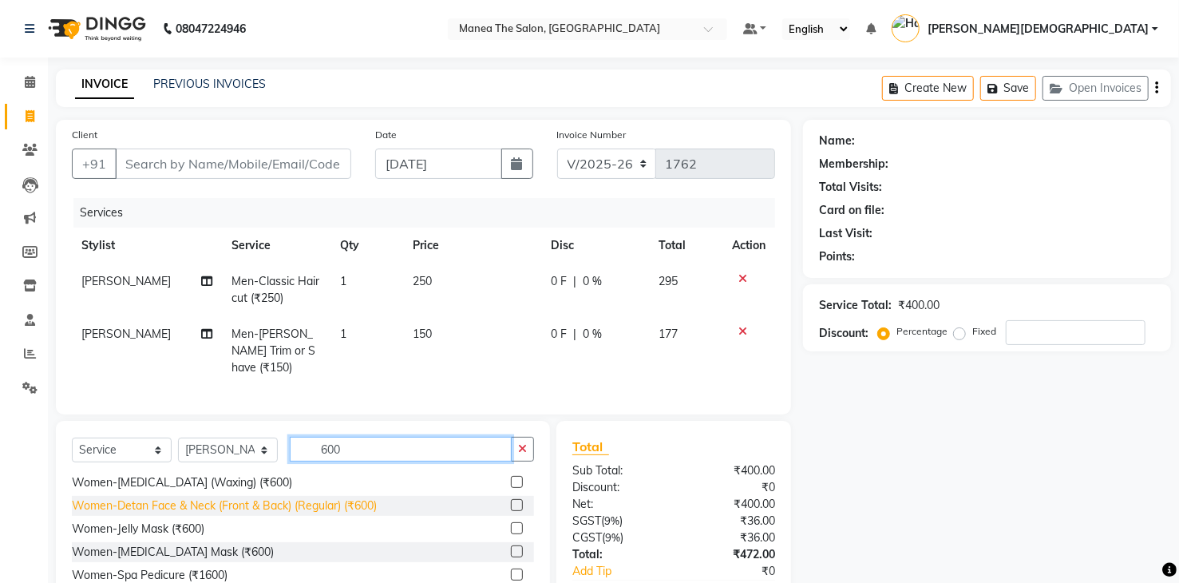
type input "600"
click at [288, 505] on div "Women-Detan Face & Neck (Front & Back) (Regular) (₹600)" at bounding box center [224, 505] width 305 height 17
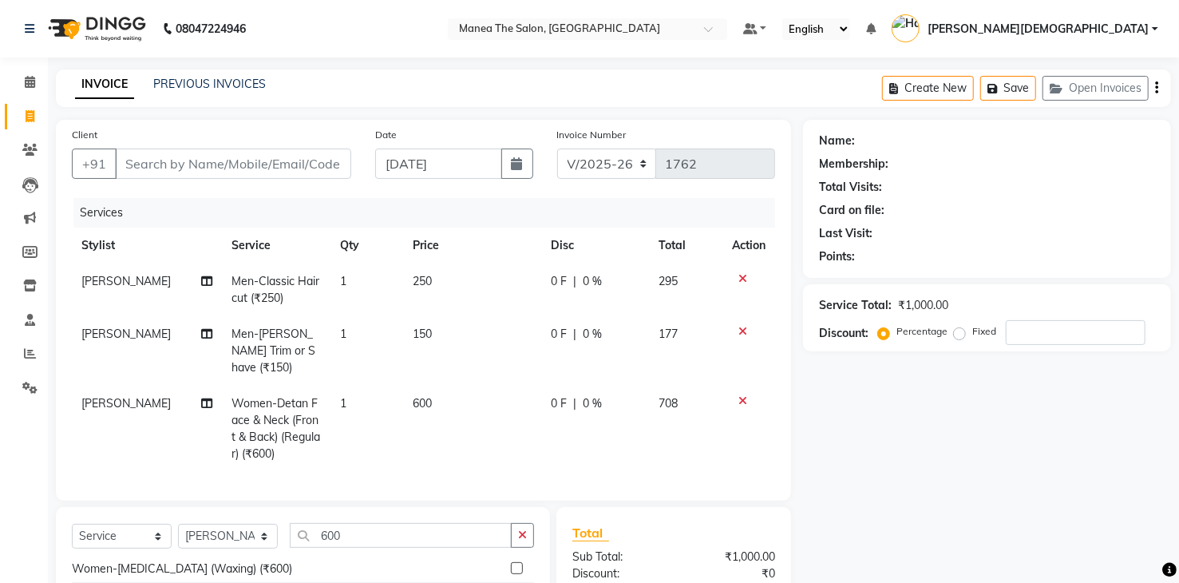
checkbox input "false"
click at [358, 533] on input "600" at bounding box center [401, 535] width 222 height 25
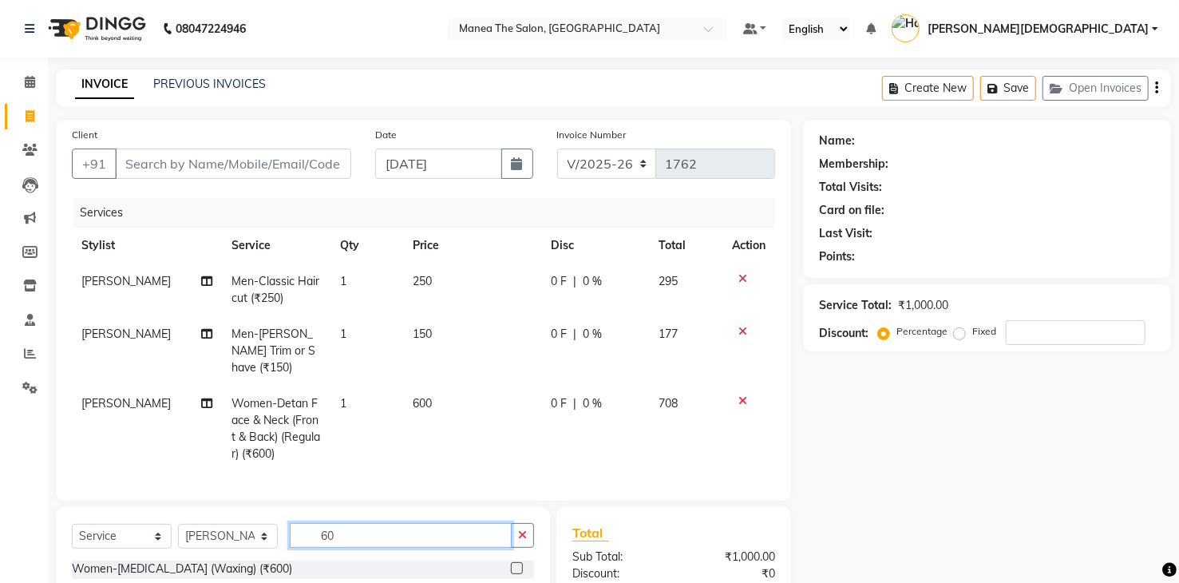
type input "6"
type input "1200"
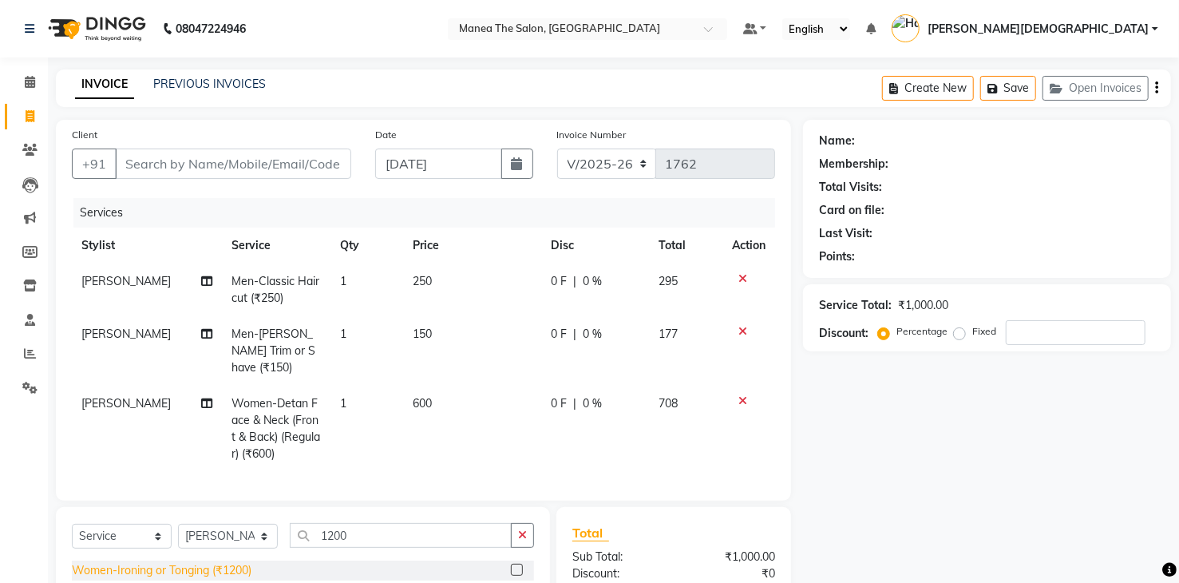
click at [206, 563] on div "Women-Ironing or Tonging (₹1200)" at bounding box center [162, 570] width 180 height 17
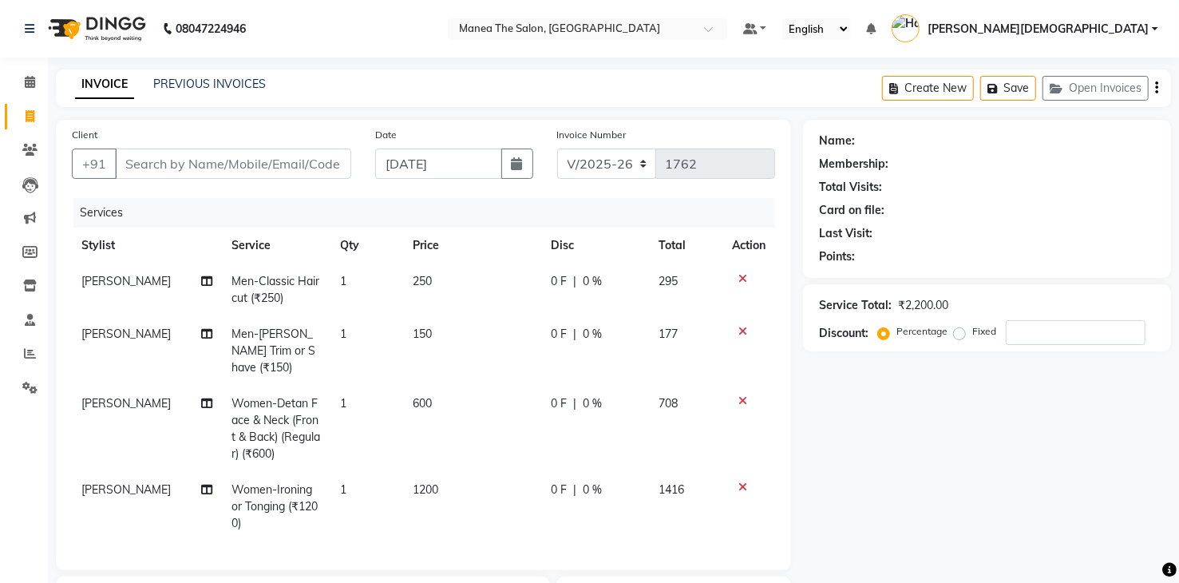
checkbox input "false"
click at [113, 482] on span "[PERSON_NAME]" at bounding box center [125, 489] width 89 height 14
select select "81467"
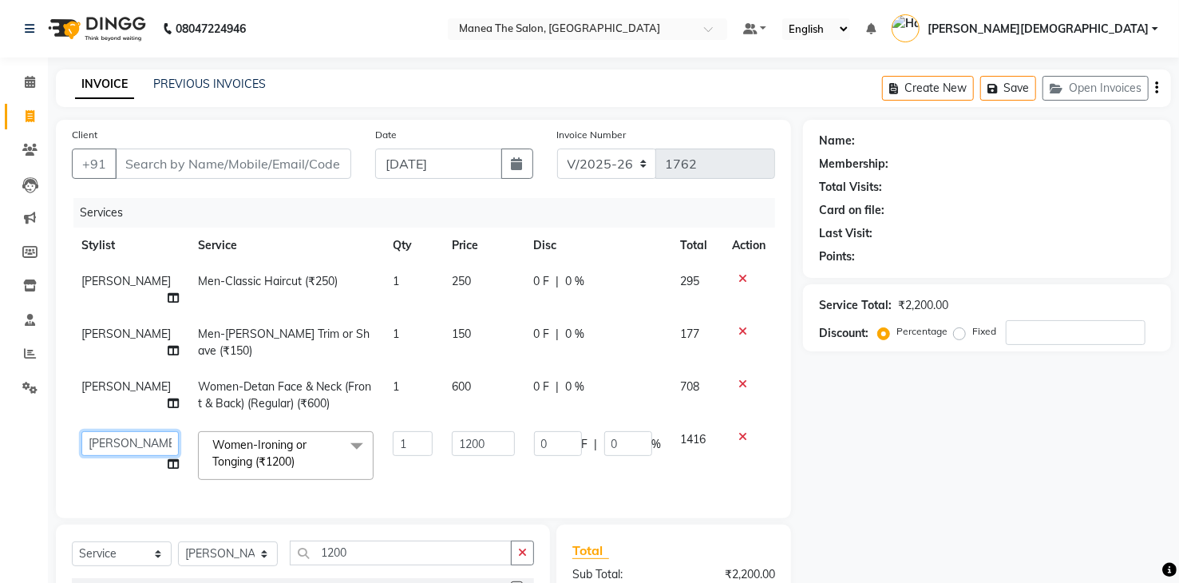
click at [121, 431] on select "[PERSON_NAME] Renuka [PERSON_NAME] [PERSON_NAME] [PERSON_NAME]" at bounding box center [129, 443] width 97 height 25
select select "84828"
click at [475, 431] on input "1200" at bounding box center [483, 443] width 62 height 25
type input "1"
type input "2500"
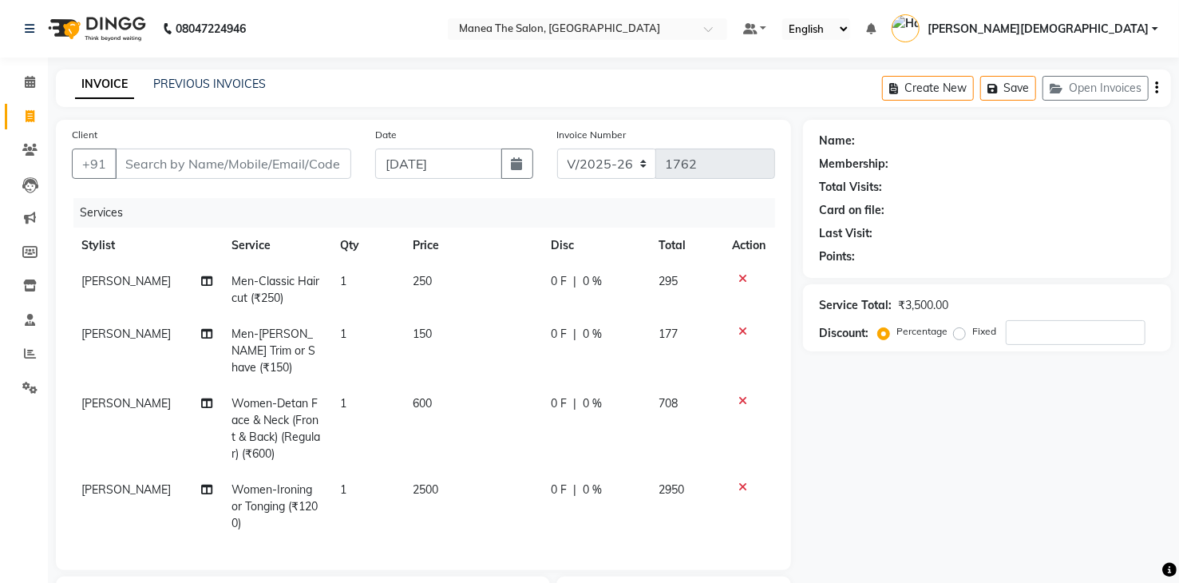
click at [840, 429] on div "Name: Membership: Total Visits: Card on file: Last Visit: Points: Service Total…" at bounding box center [993, 466] width 380 height 692
click at [255, 166] on input "Client" at bounding box center [233, 163] width 236 height 30
type input "9"
type input "0"
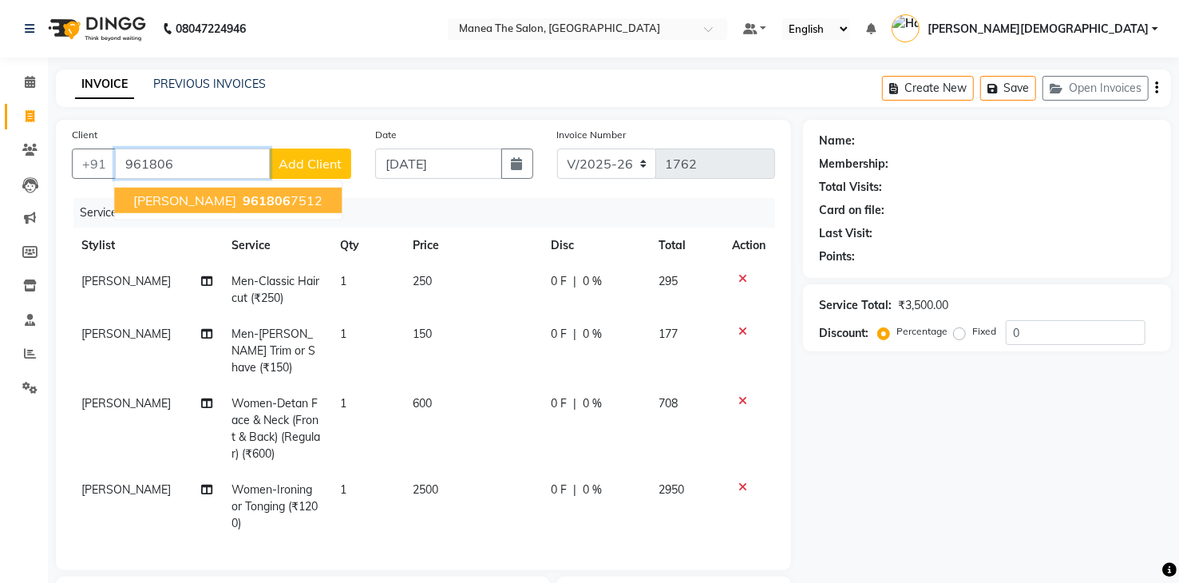
click at [263, 202] on span "961806" at bounding box center [267, 200] width 48 height 16
type input "9618067512"
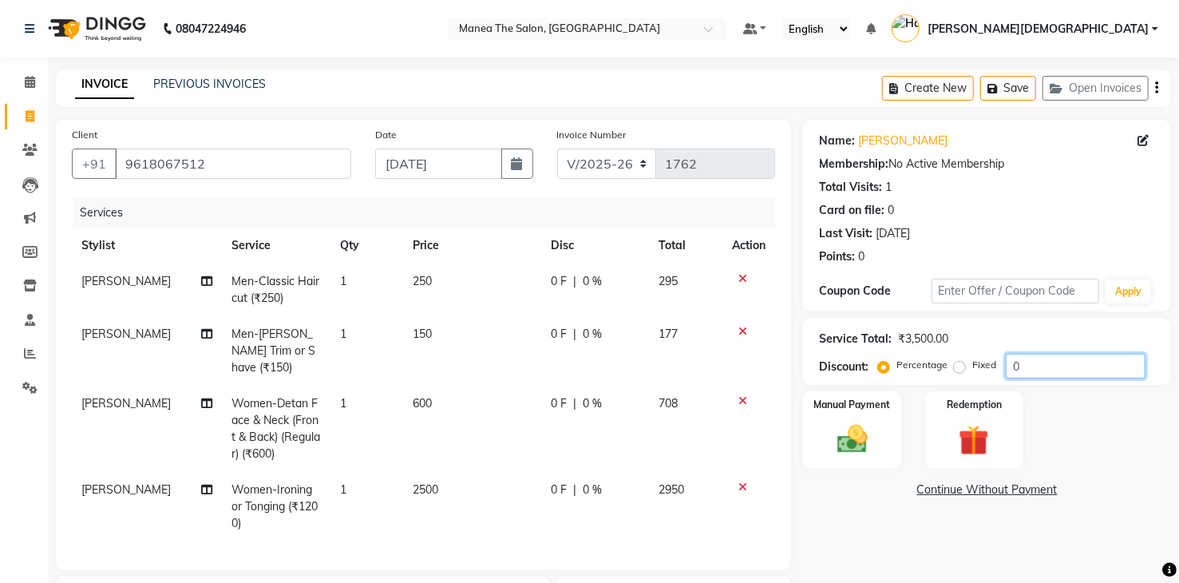
click at [1089, 368] on input "0" at bounding box center [1076, 366] width 140 height 25
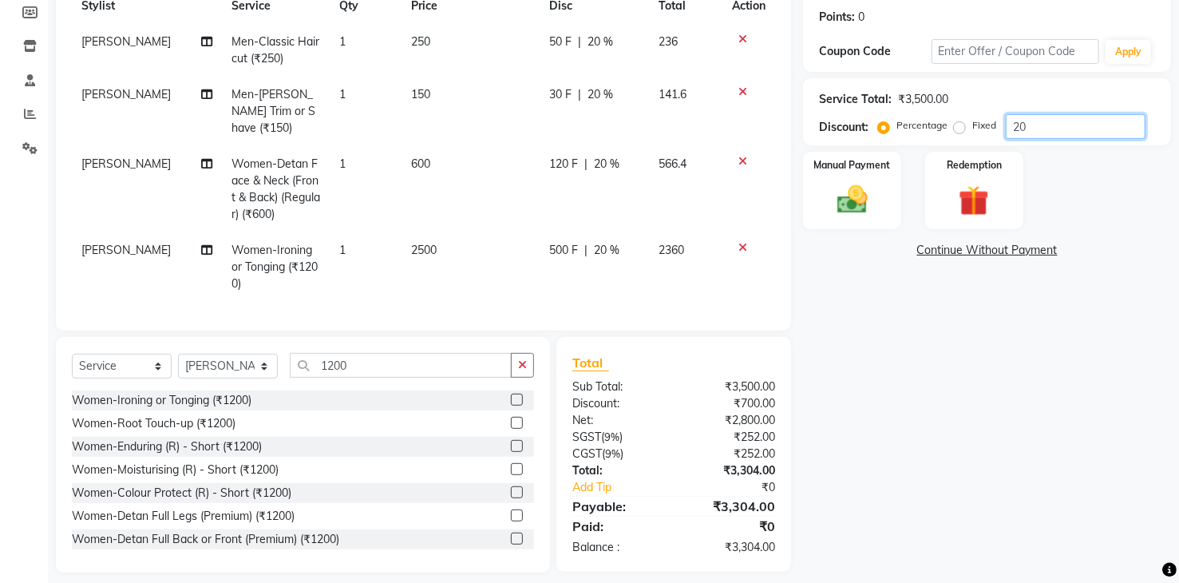
scroll to position [247, 0]
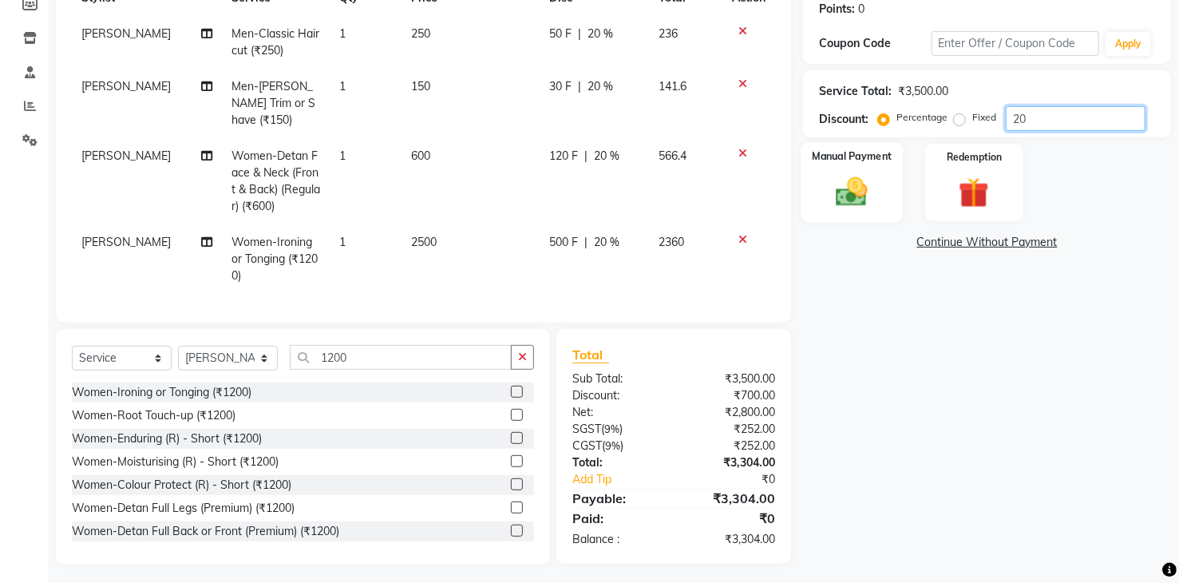
type input "20"
click at [848, 200] on img at bounding box center [851, 192] width 51 height 37
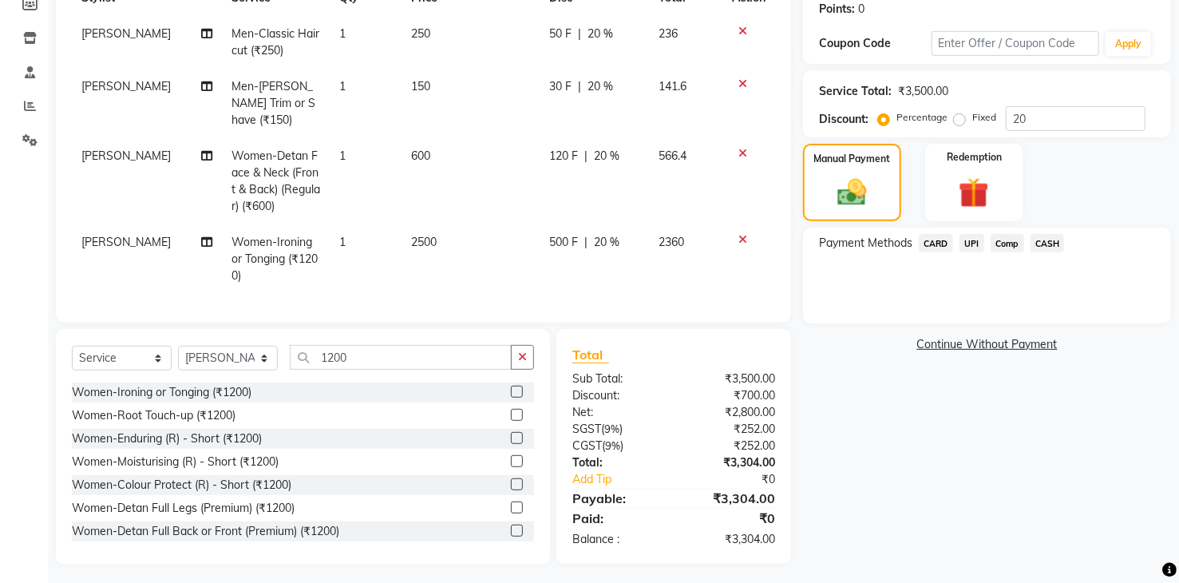
click at [974, 244] on span "UPI" at bounding box center [971, 243] width 25 height 18
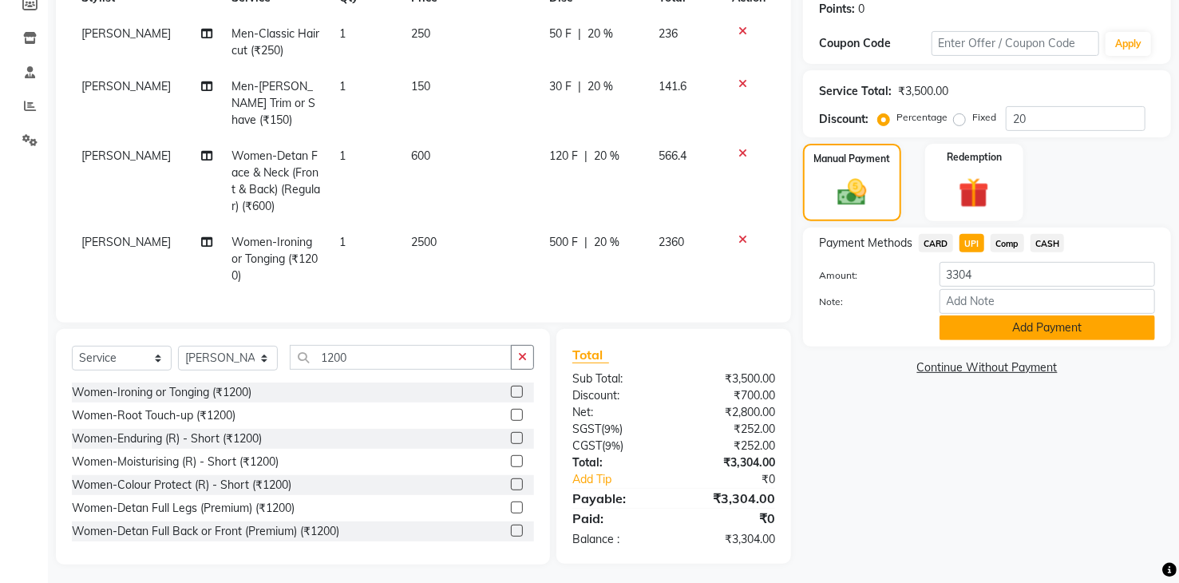
click at [991, 333] on button "Add Payment" at bounding box center [1047, 327] width 216 height 25
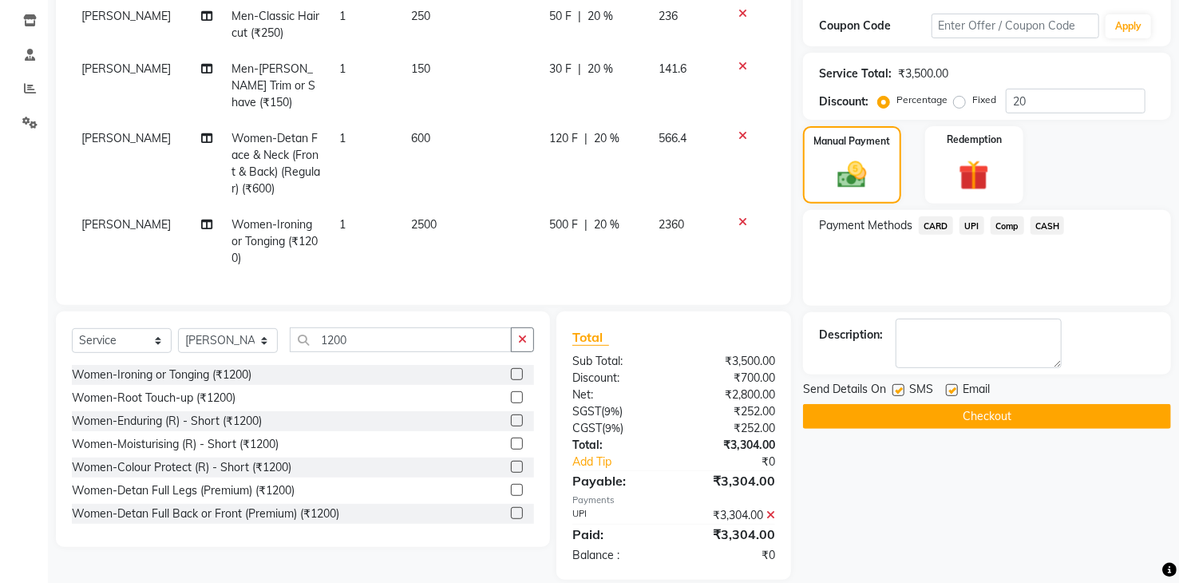
scroll to position [280, 0]
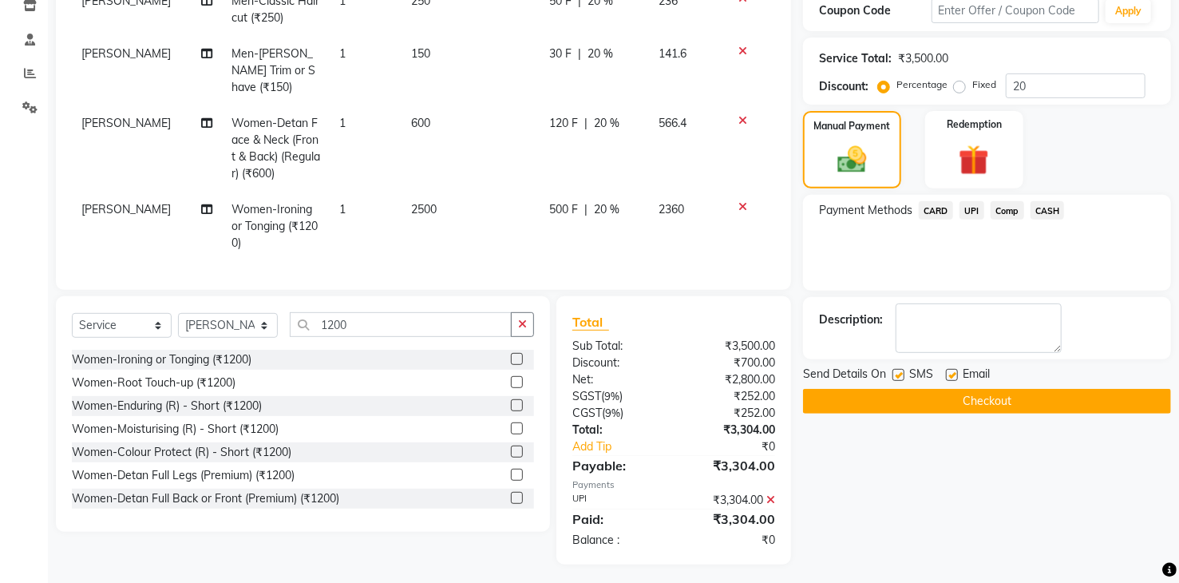
click at [996, 391] on button "Checkout" at bounding box center [987, 401] width 368 height 25
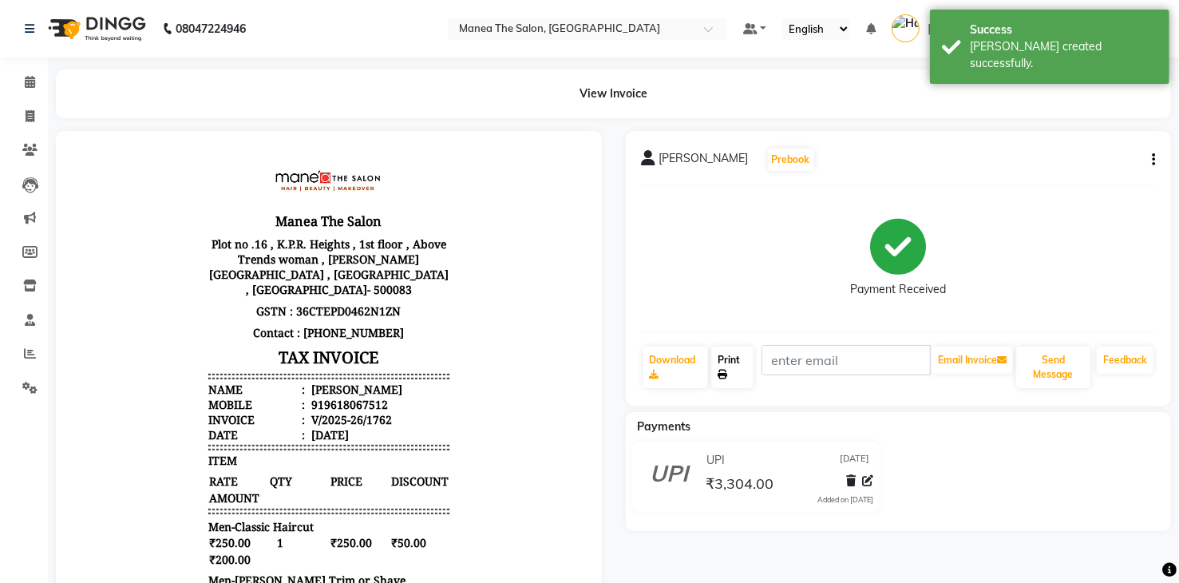
click at [729, 360] on link "Print" at bounding box center [732, 367] width 42 height 42
